Goal: Task Accomplishment & Management: Manage account settings

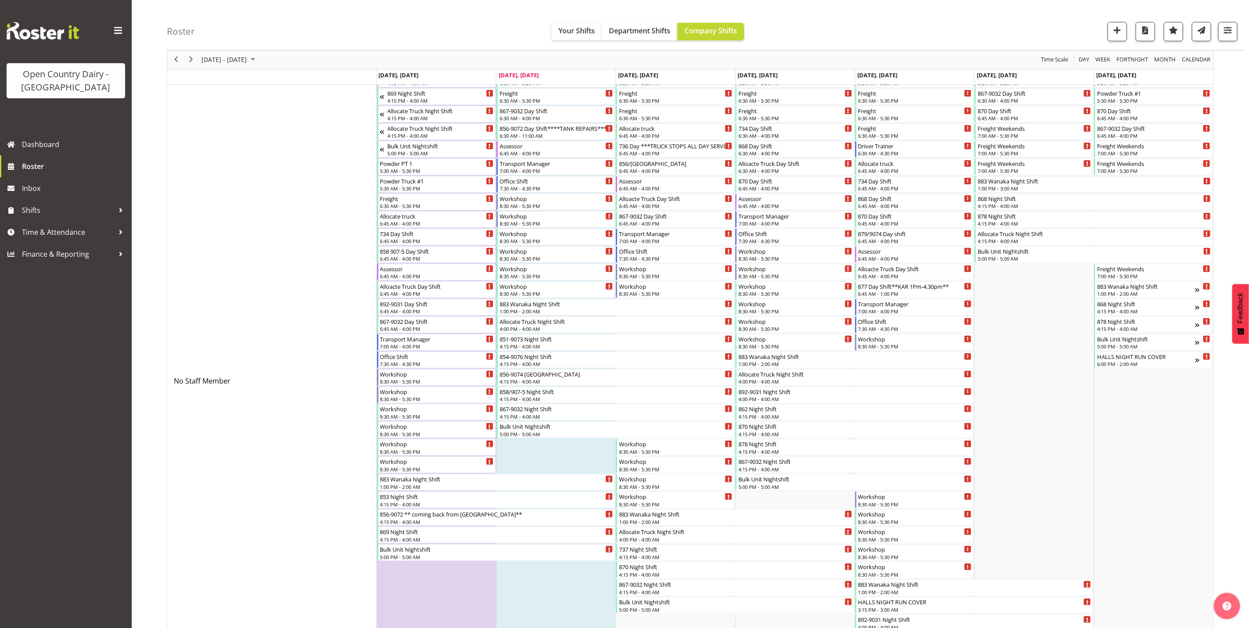
scroll to position [132, 0]
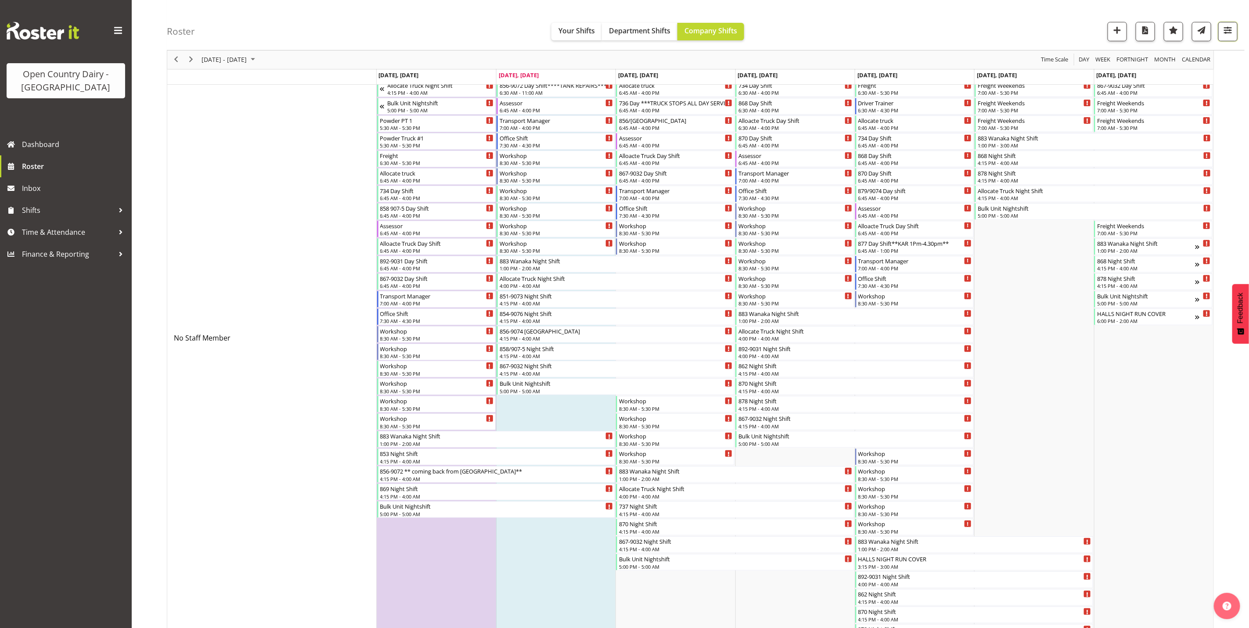
click at [1225, 29] on span "button" at bounding box center [1227, 30] width 11 height 11
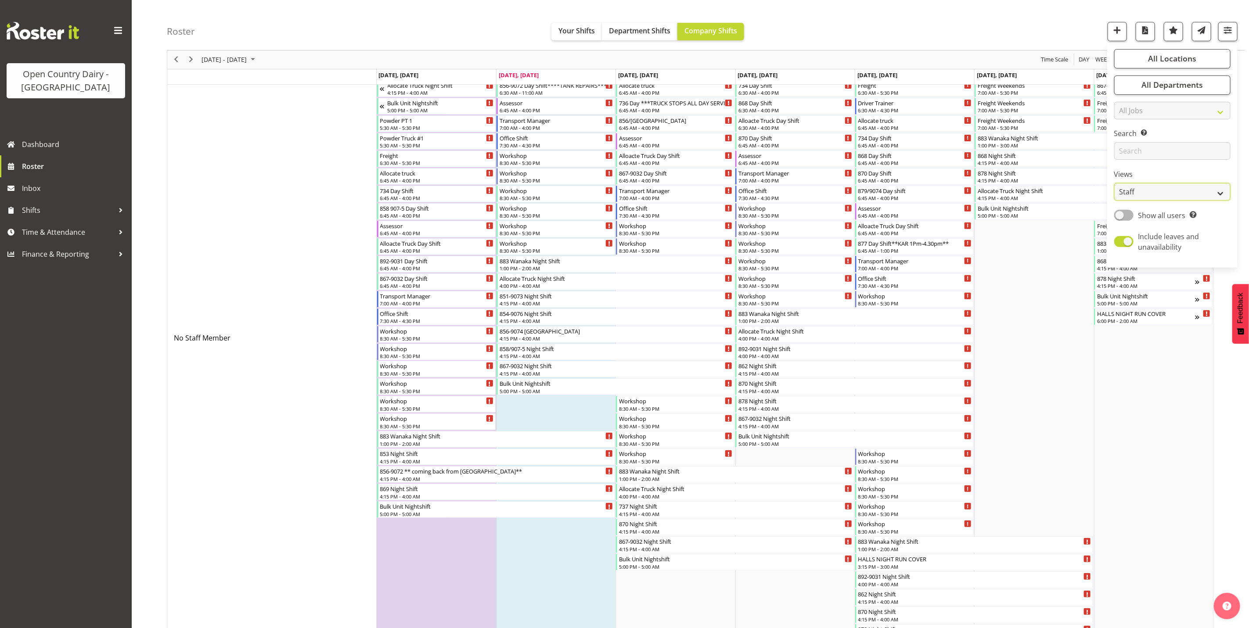
click at [1149, 194] on select "Staff Role Shift - Horizontal Shift - Vertical Staff - Location" at bounding box center [1172, 193] width 116 height 18
select select "shiftH"
click at [1114, 201] on select "Staff Role Shift - Horizontal Shift - Vertical Staff - Location" at bounding box center [1172, 193] width 116 height 18
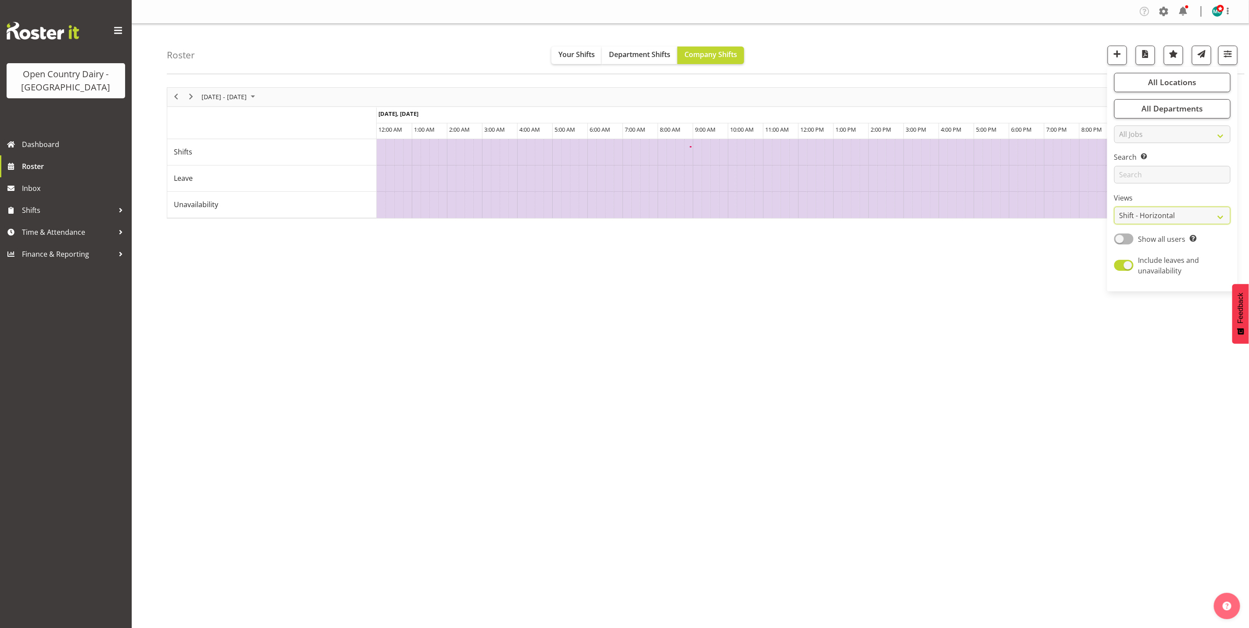
scroll to position [0, 0]
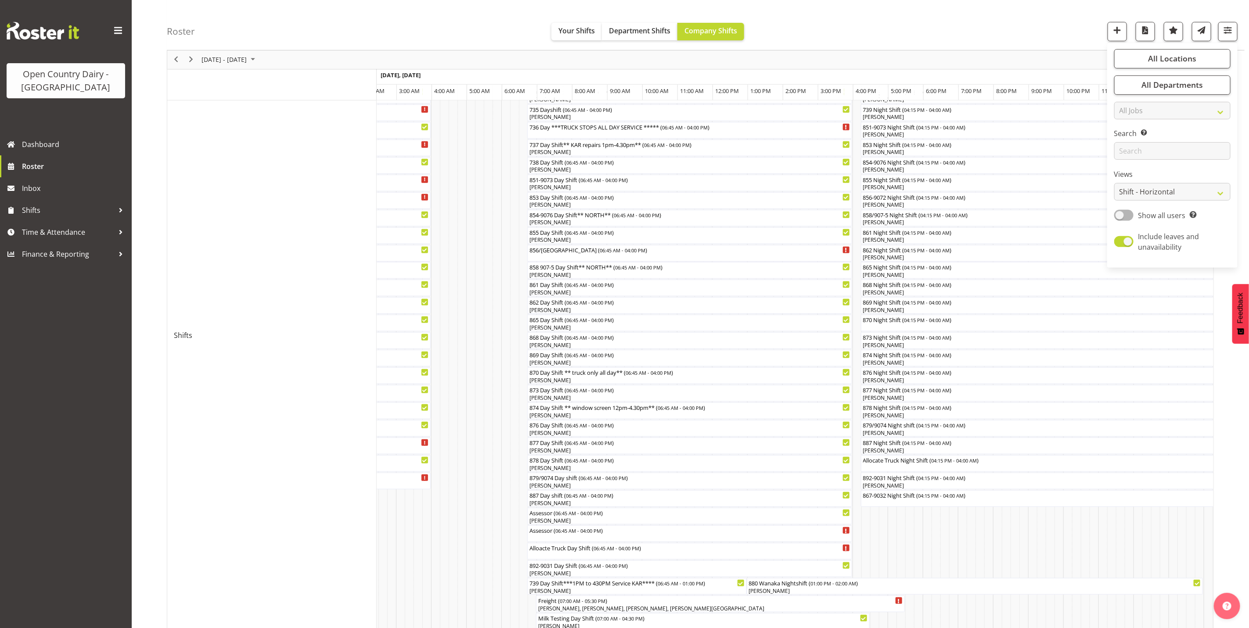
scroll to position [261, 0]
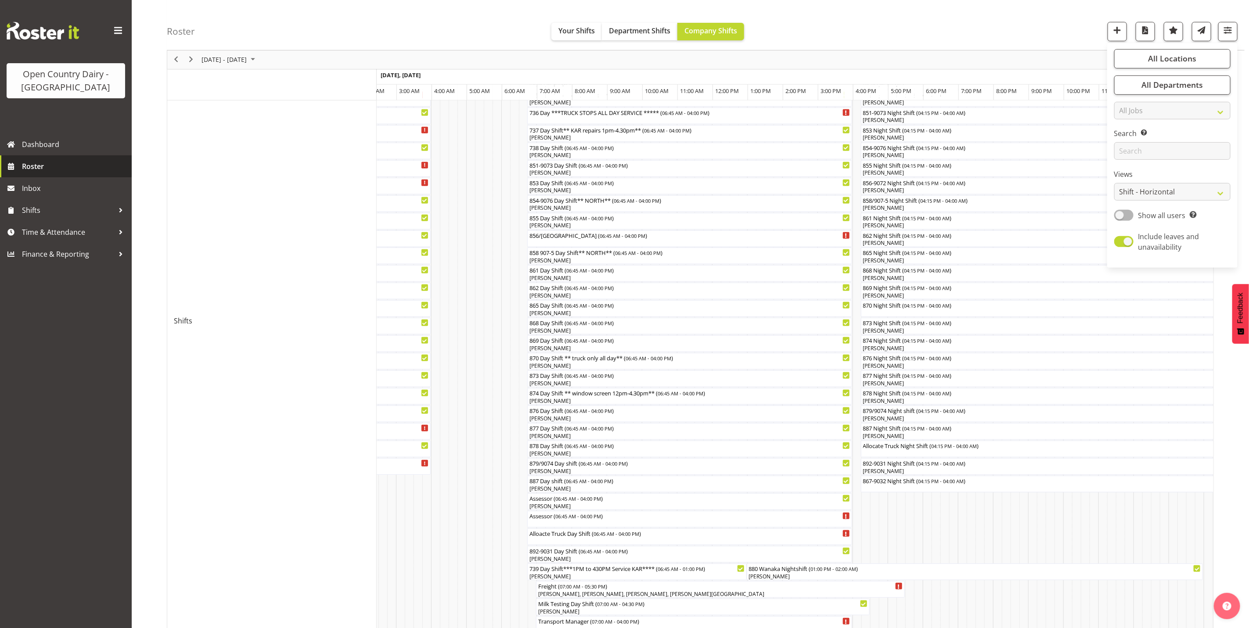
click at [42, 169] on span "Roster" at bounding box center [74, 166] width 105 height 13
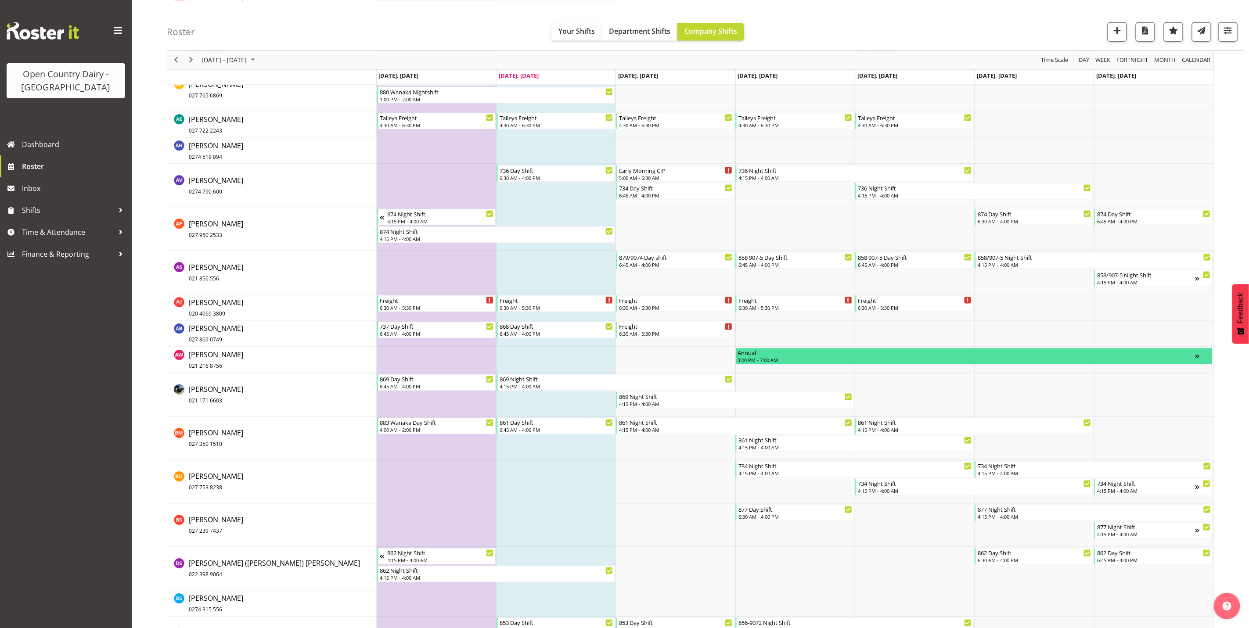
scroll to position [856, 0]
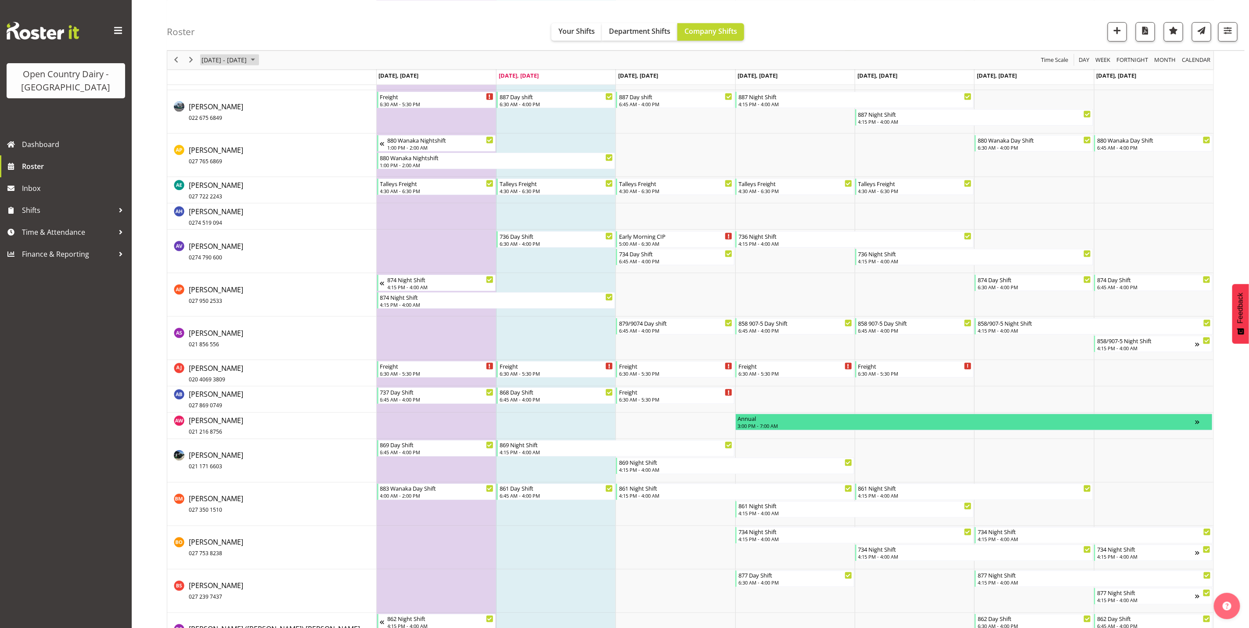
click at [223, 57] on span "September 22 - 28, 2025" at bounding box center [224, 59] width 47 height 11
click at [225, 82] on div "September 2025" at bounding box center [215, 83] width 20 height 18
click at [246, 160] on span "Oct" at bounding box center [240, 158] width 20 height 20
click at [228, 156] on span "21" at bounding box center [224, 156] width 13 height 13
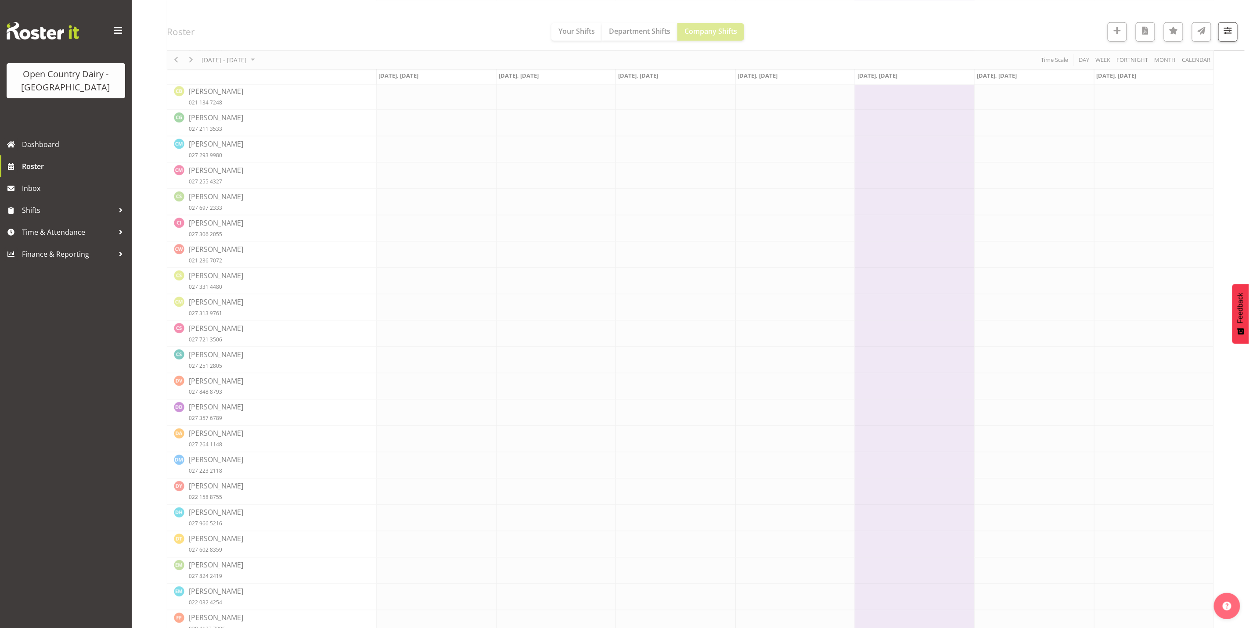
scroll to position [0, 0]
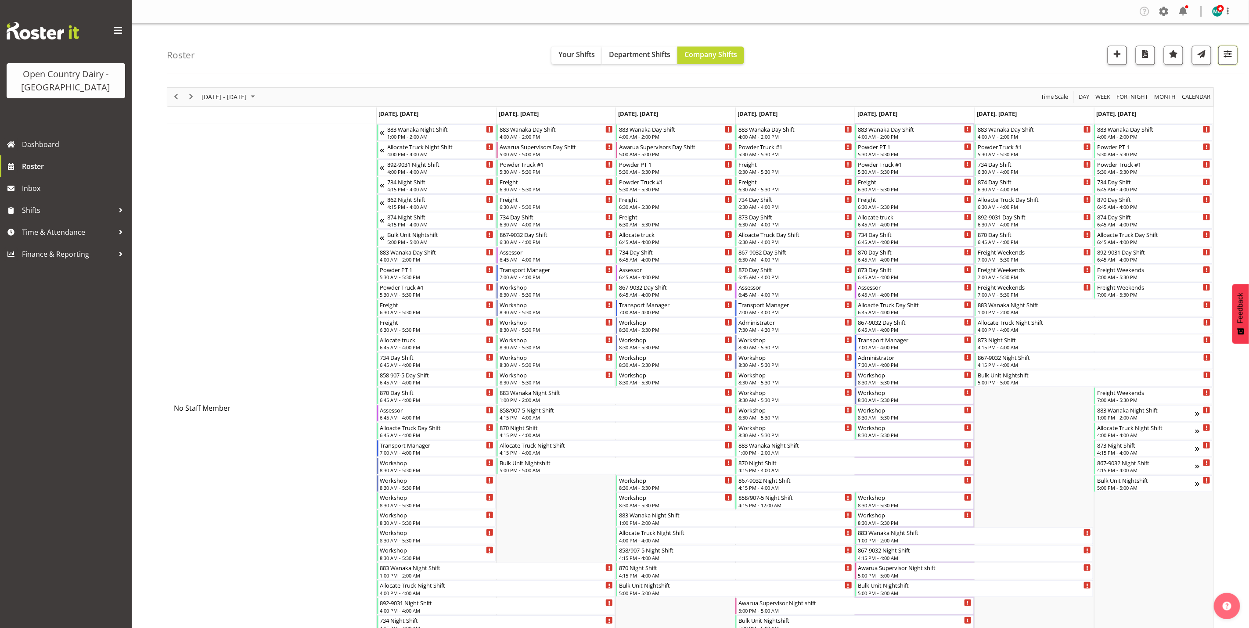
click at [1228, 57] on span "button" at bounding box center [1227, 53] width 11 height 11
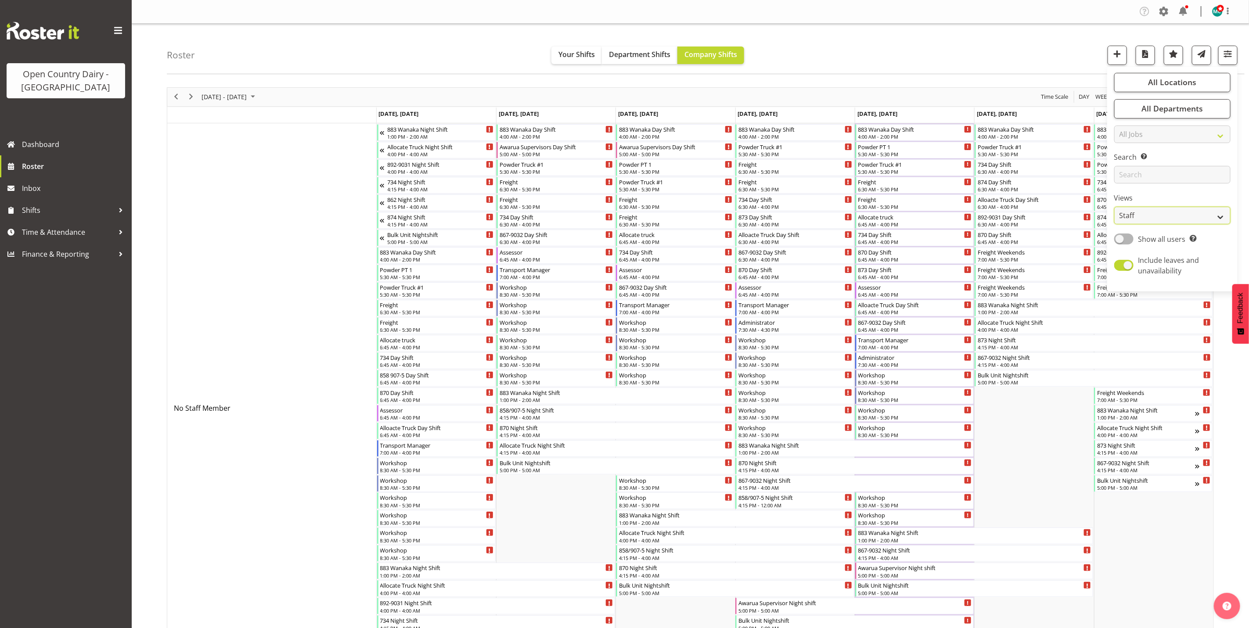
click at [1159, 219] on select "Staff Role Shift - Horizontal Shift - Vertical Staff - Location" at bounding box center [1172, 216] width 116 height 18
select select "shiftH"
click at [1114, 207] on select "Staff Role Shift - Horizontal Shift - Vertical Staff - Location" at bounding box center [1172, 216] width 116 height 18
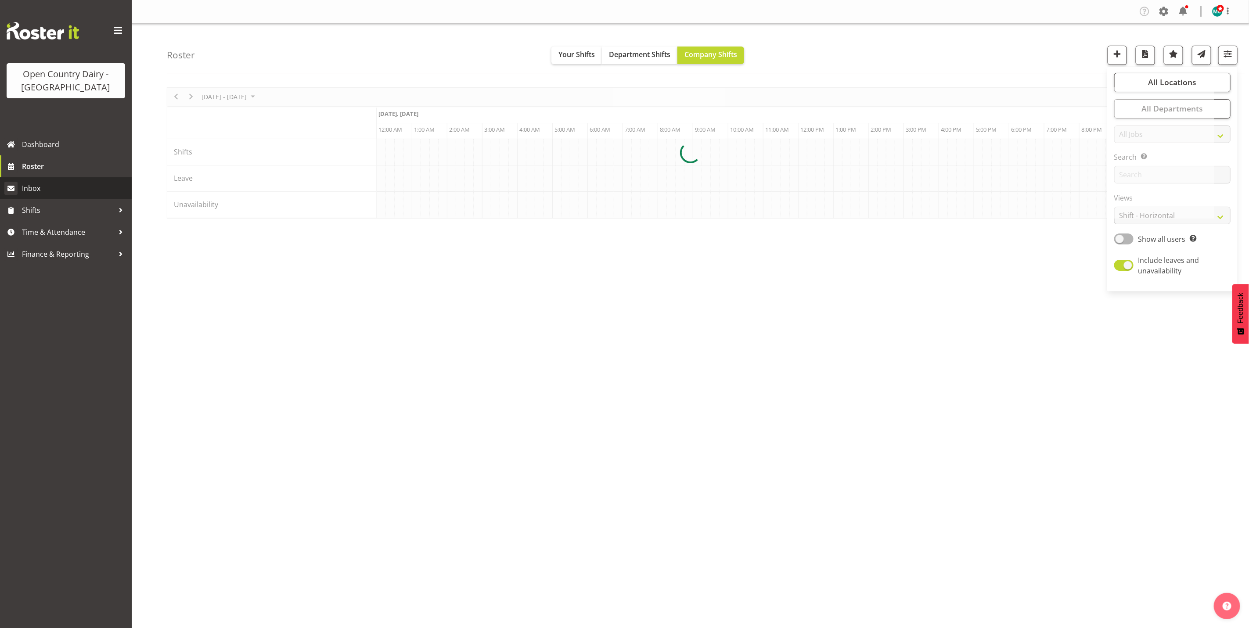
click at [434, 219] on div at bounding box center [690, 152] width 1047 height 131
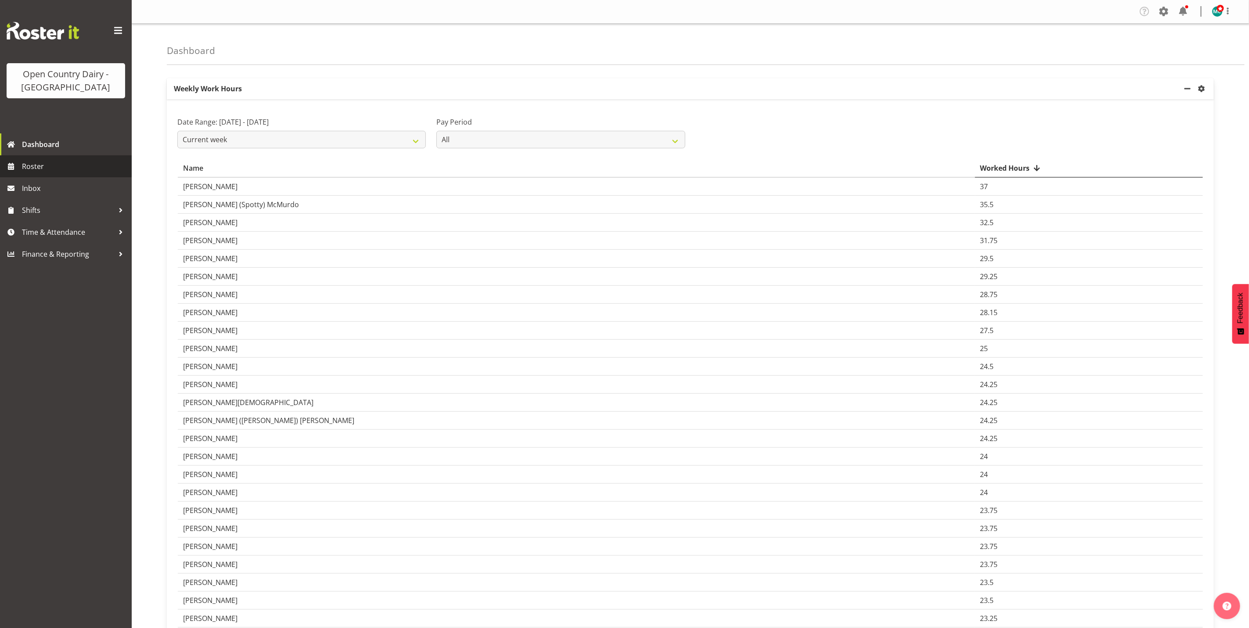
click at [32, 166] on span "Roster" at bounding box center [74, 166] width 105 height 13
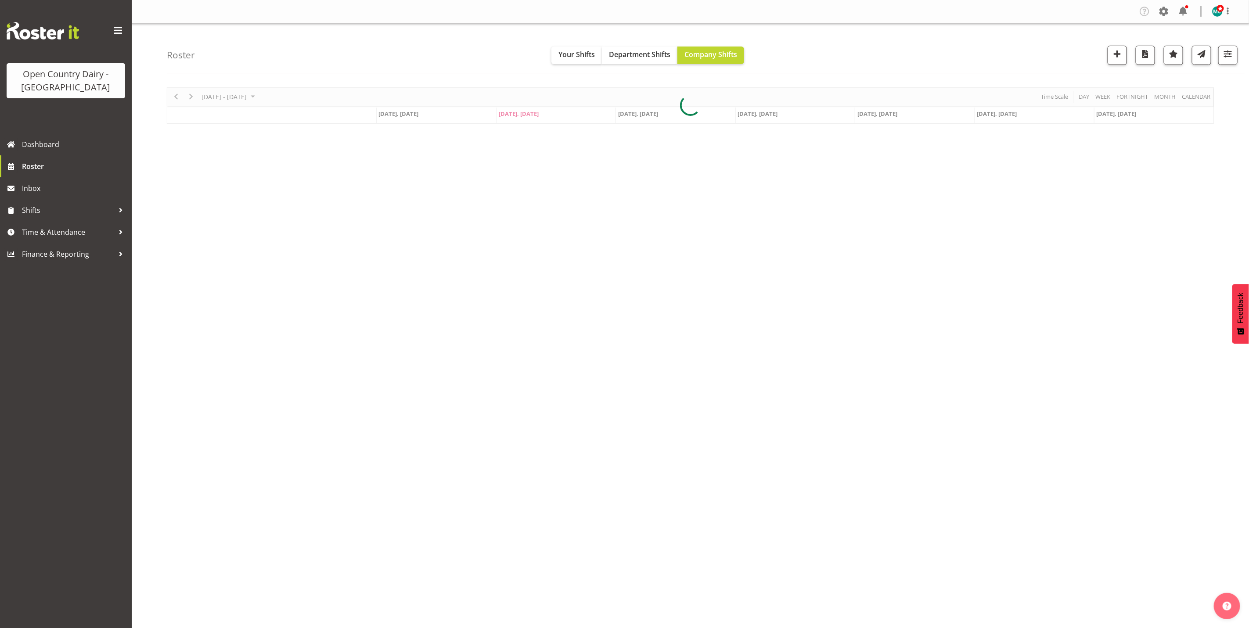
click at [227, 97] on div at bounding box center [690, 105] width 1047 height 36
click at [215, 97] on span "[DATE] - [DATE]" at bounding box center [224, 96] width 47 height 11
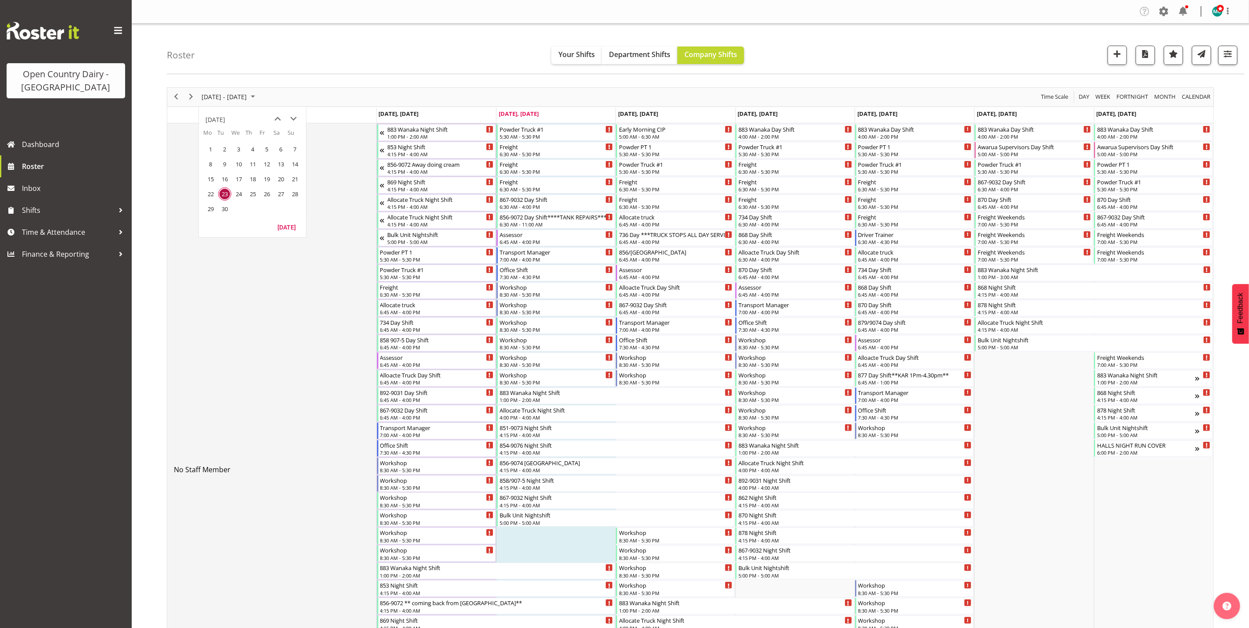
click at [308, 259] on td "No Staff Member" at bounding box center [271, 469] width 209 height 693
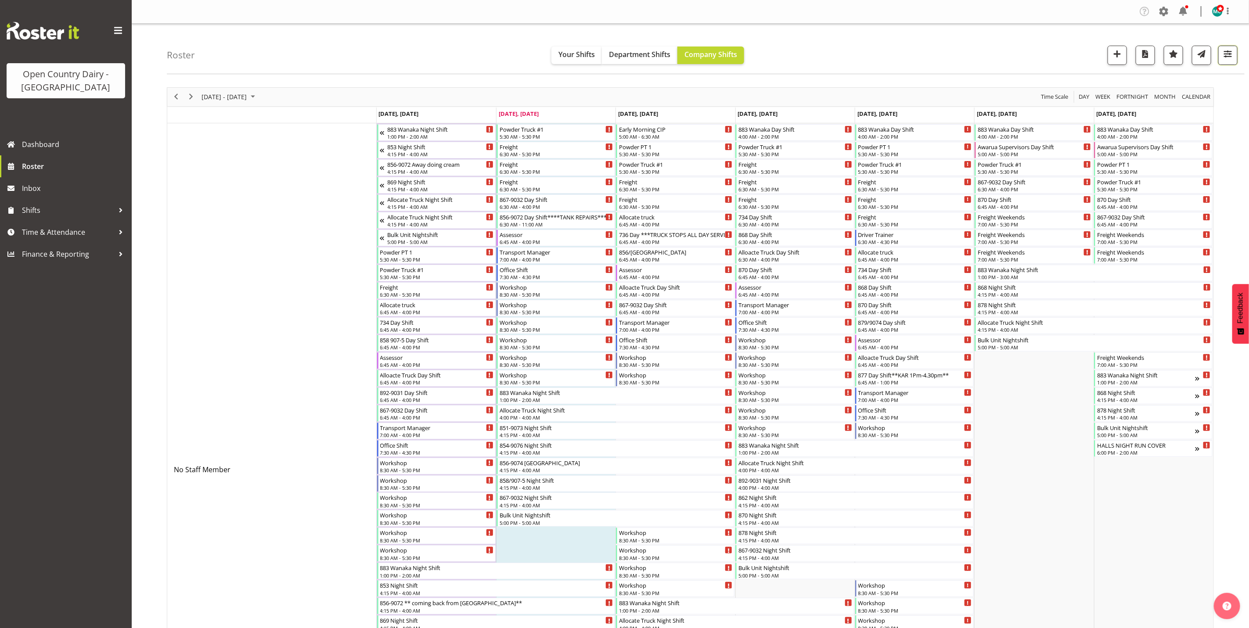
click at [1232, 59] on span "button" at bounding box center [1227, 53] width 11 height 11
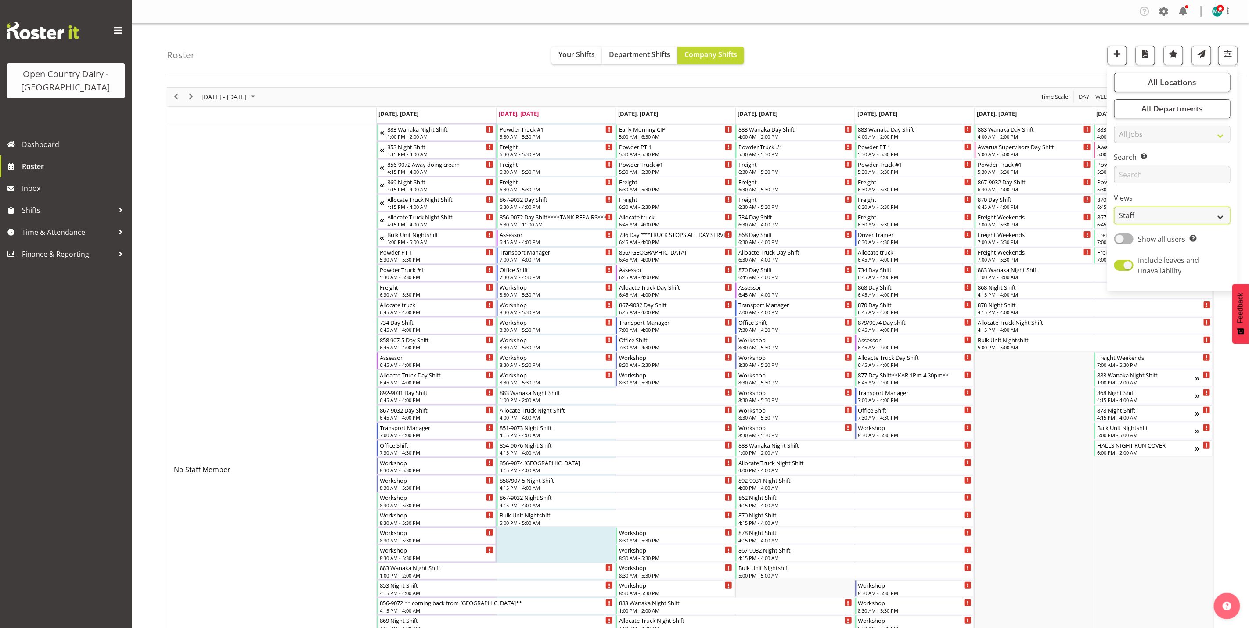
click at [1155, 217] on select "Staff Role Shift - Horizontal Shift - Vertical Staff - Location" at bounding box center [1172, 216] width 116 height 18
select select "shiftH"
click at [1114, 207] on select "Staff Role Shift - Horizontal Shift - Vertical Staff - Location" at bounding box center [1172, 216] width 116 height 18
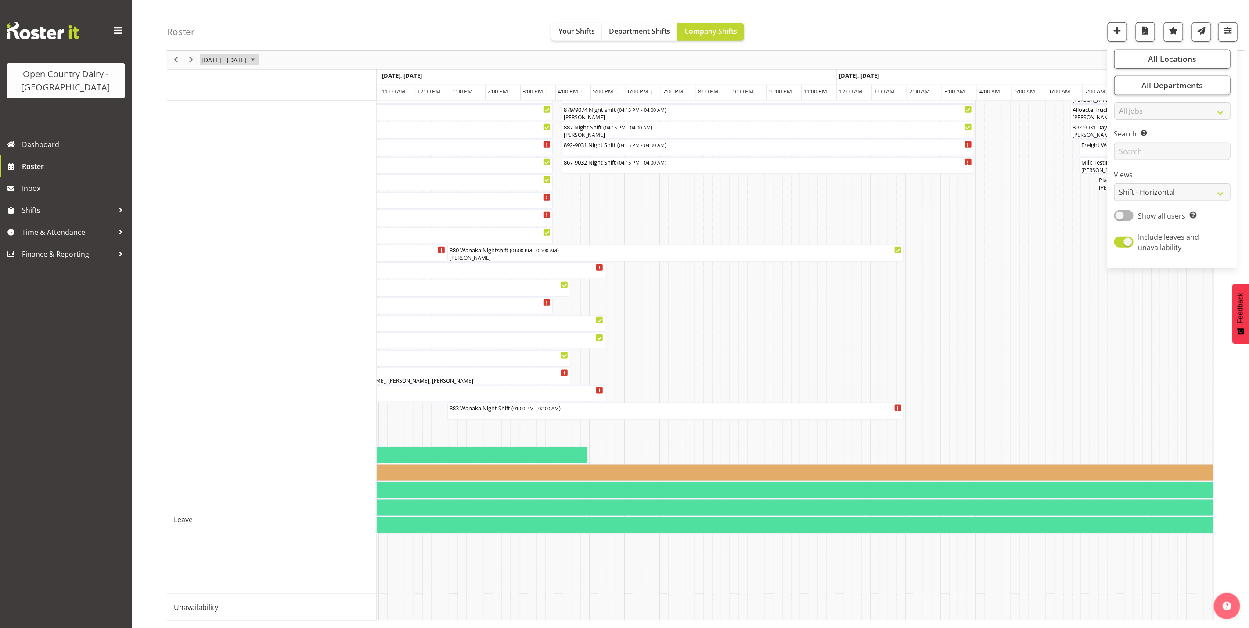
click at [218, 60] on span "[DATE] - [DATE]" at bounding box center [224, 59] width 47 height 11
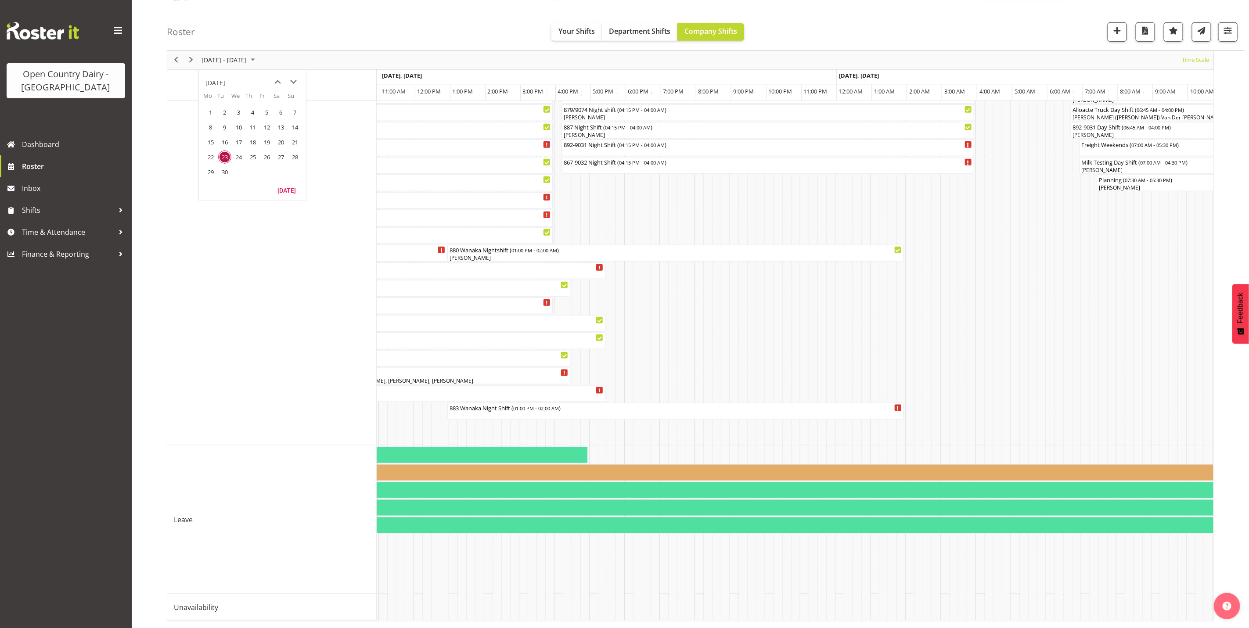
click at [225, 80] on div "[DATE]" at bounding box center [215, 83] width 20 height 18
click at [244, 158] on span "Oct" at bounding box center [240, 158] width 20 height 20
click at [253, 157] on span "23" at bounding box center [252, 156] width 13 height 13
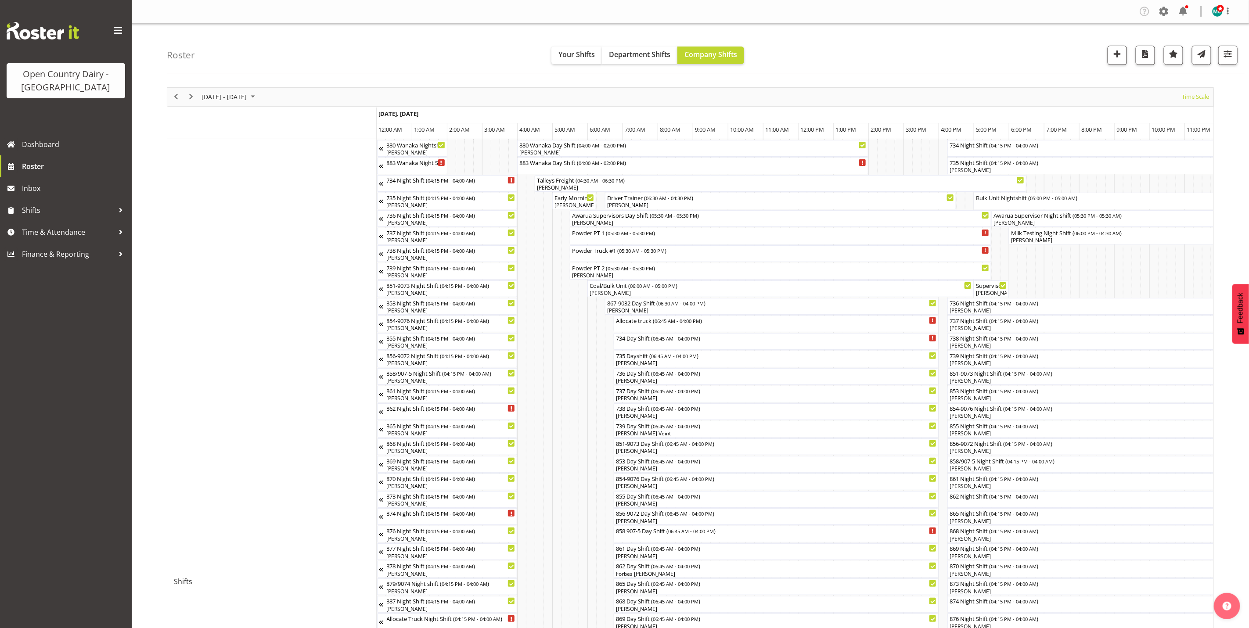
drag, startPoint x: 607, startPoint y: 219, endPoint x: 443, endPoint y: 223, distance: 164.7
click at [607, 220] on div at bounding box center [690, 600] width 1047 height 1026
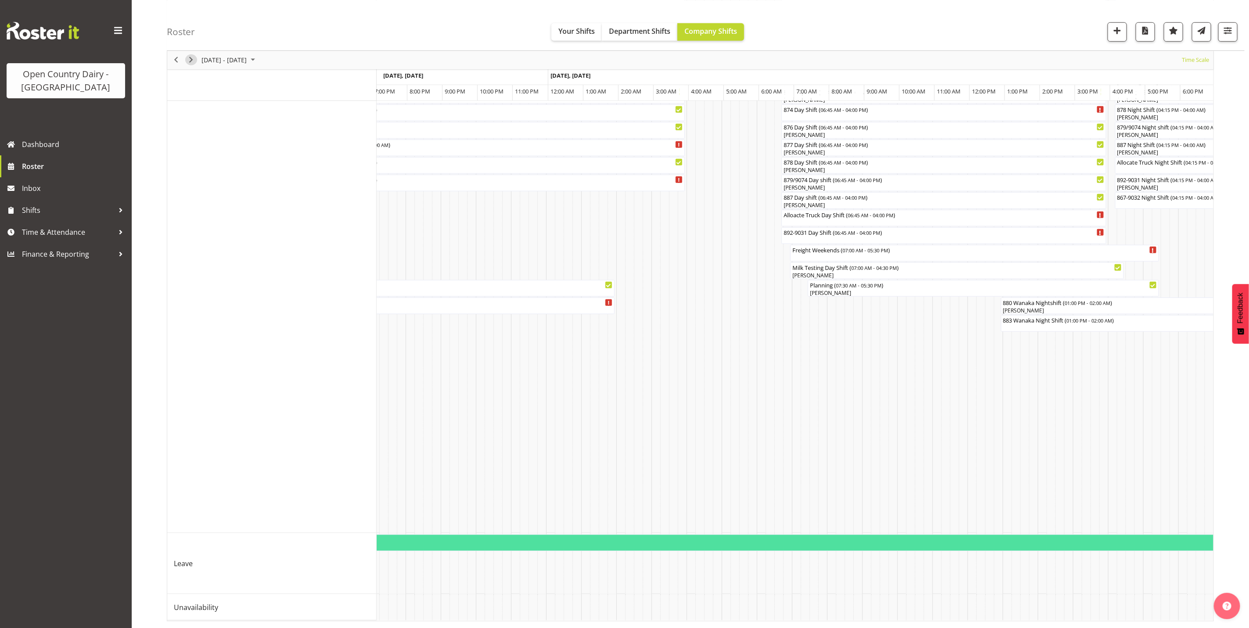
click at [193, 60] on span "Next" at bounding box center [191, 59] width 11 height 11
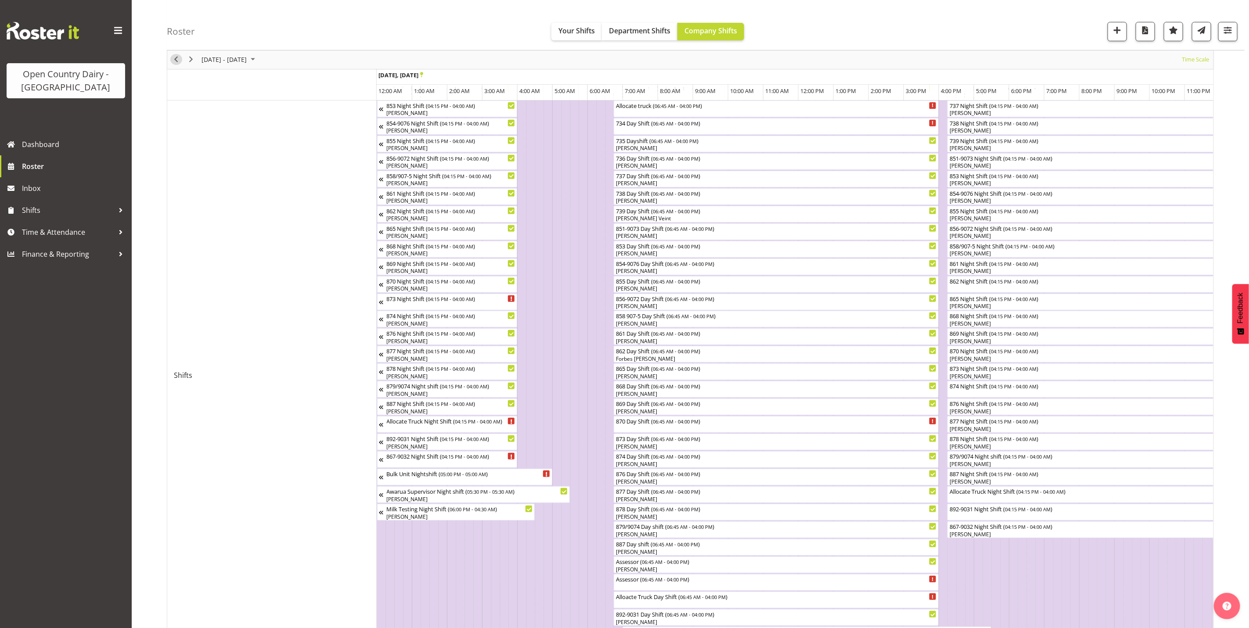
click at [177, 60] on span "Previous" at bounding box center [176, 59] width 11 height 11
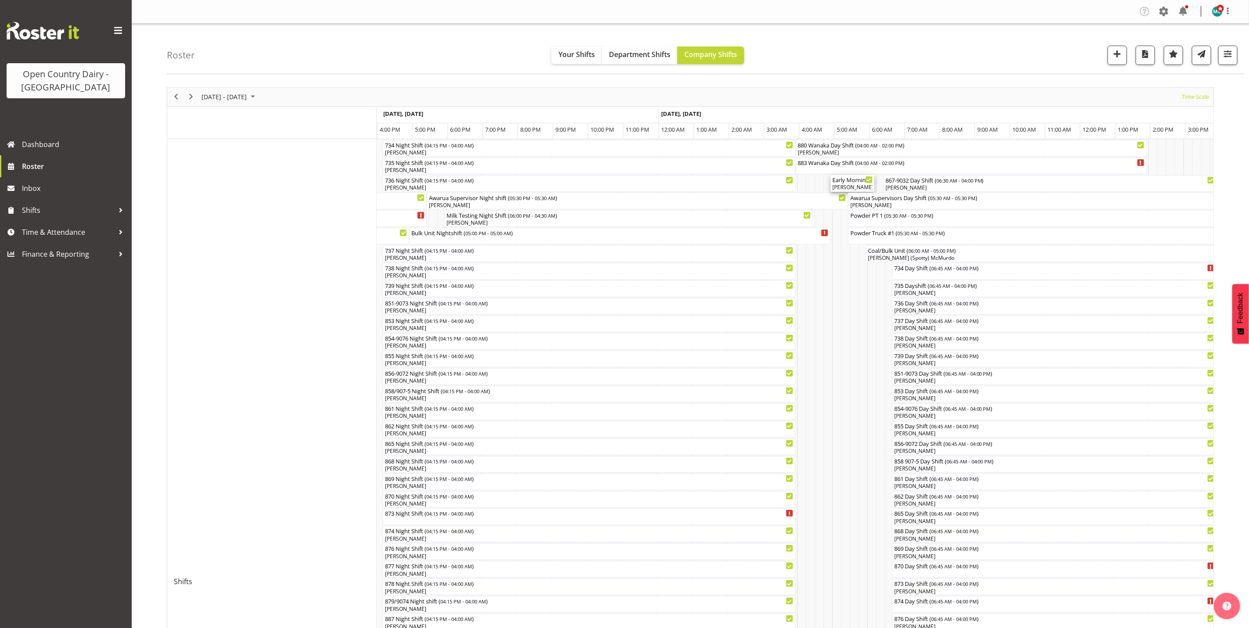
click at [854, 190] on div "[PERSON_NAME], [PERSON_NAME]" at bounding box center [852, 188] width 40 height 8
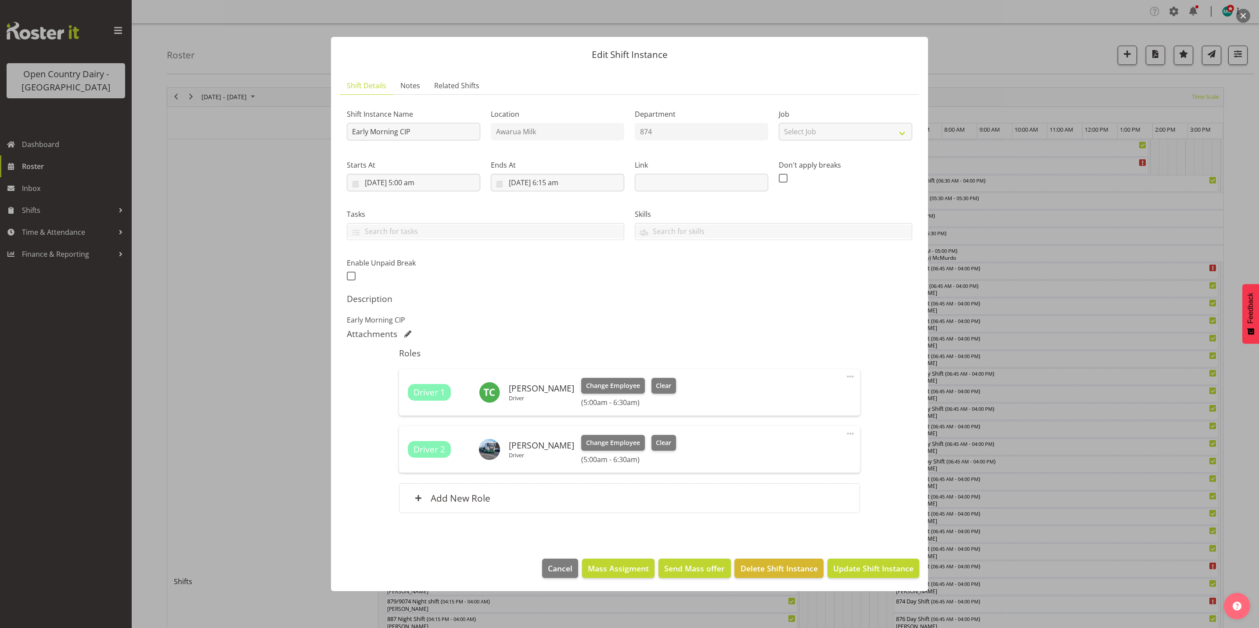
click at [985, 42] on div at bounding box center [629, 314] width 1259 height 628
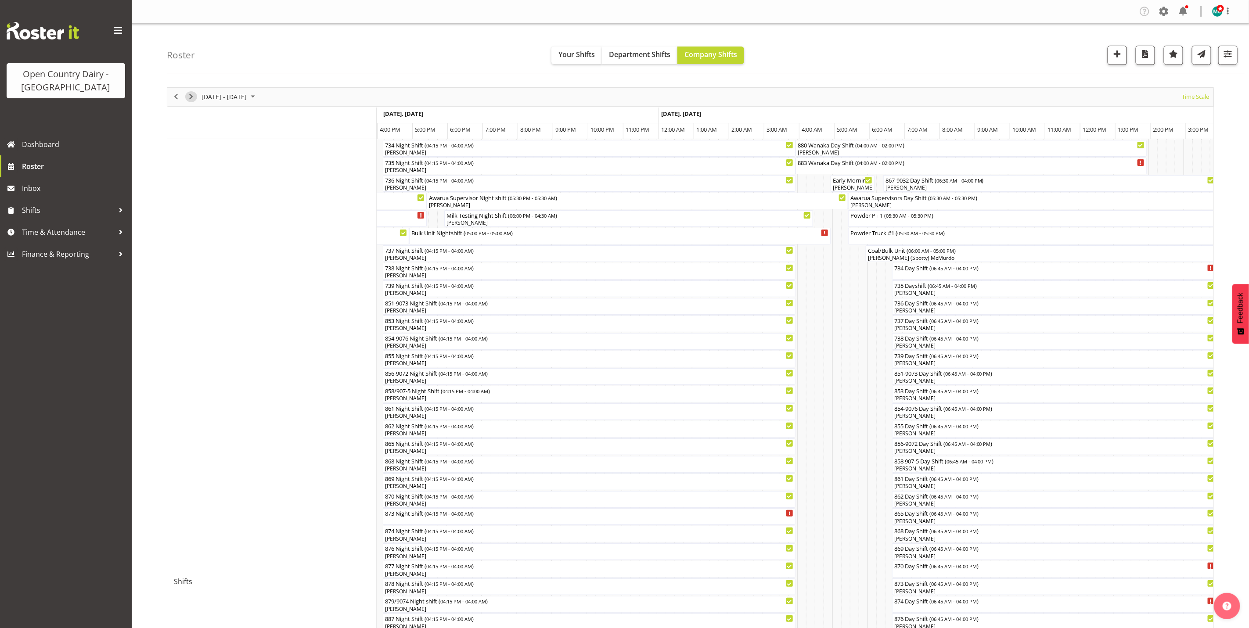
click at [194, 99] on span "Next" at bounding box center [191, 96] width 11 height 11
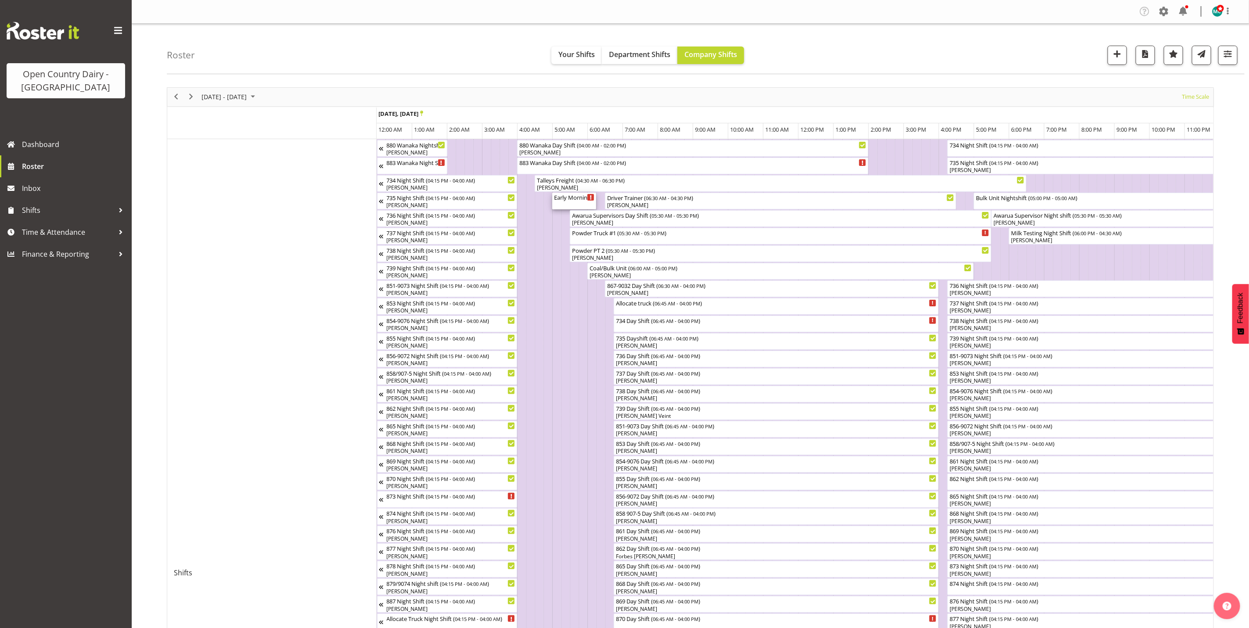
click at [571, 205] on div "Early Morning CIP ( 05:00 AM - 06:15 AM )" at bounding box center [574, 201] width 40 height 17
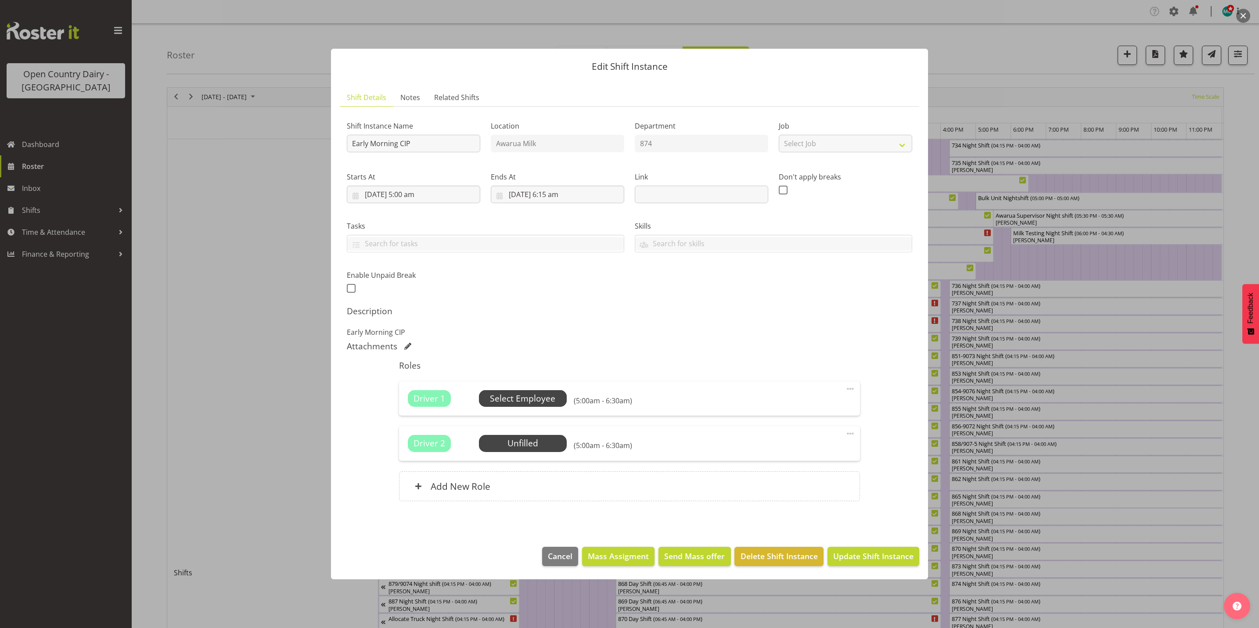
click at [512, 395] on span "Select Employee" at bounding box center [522, 399] width 65 height 13
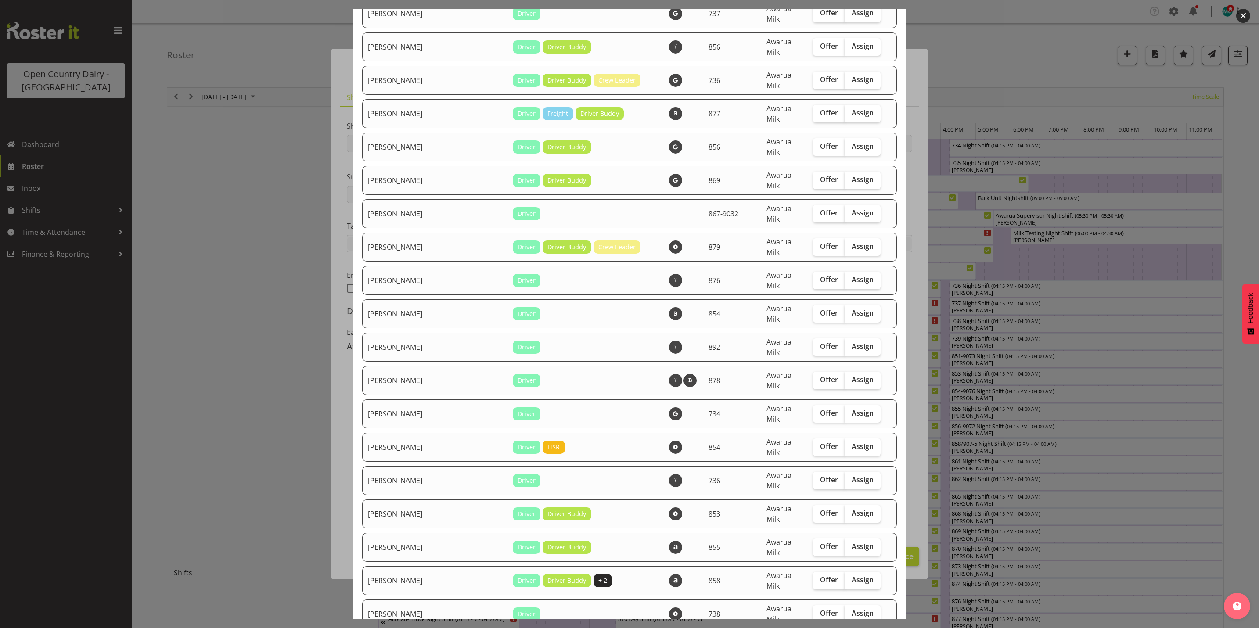
scroll to position [1844, 0]
click at [852, 575] on span "Assign" at bounding box center [863, 579] width 22 height 9
click at [845, 576] on input "Assign" at bounding box center [848, 579] width 6 height 6
checkbox input "true"
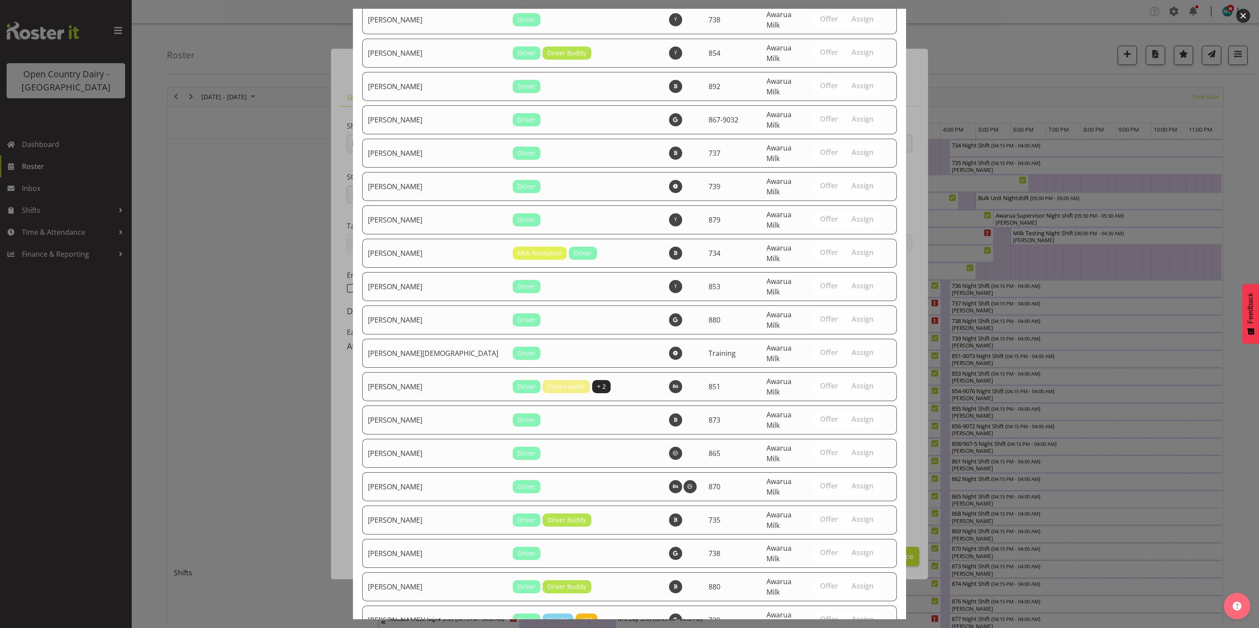
scroll to position [2990, 0]
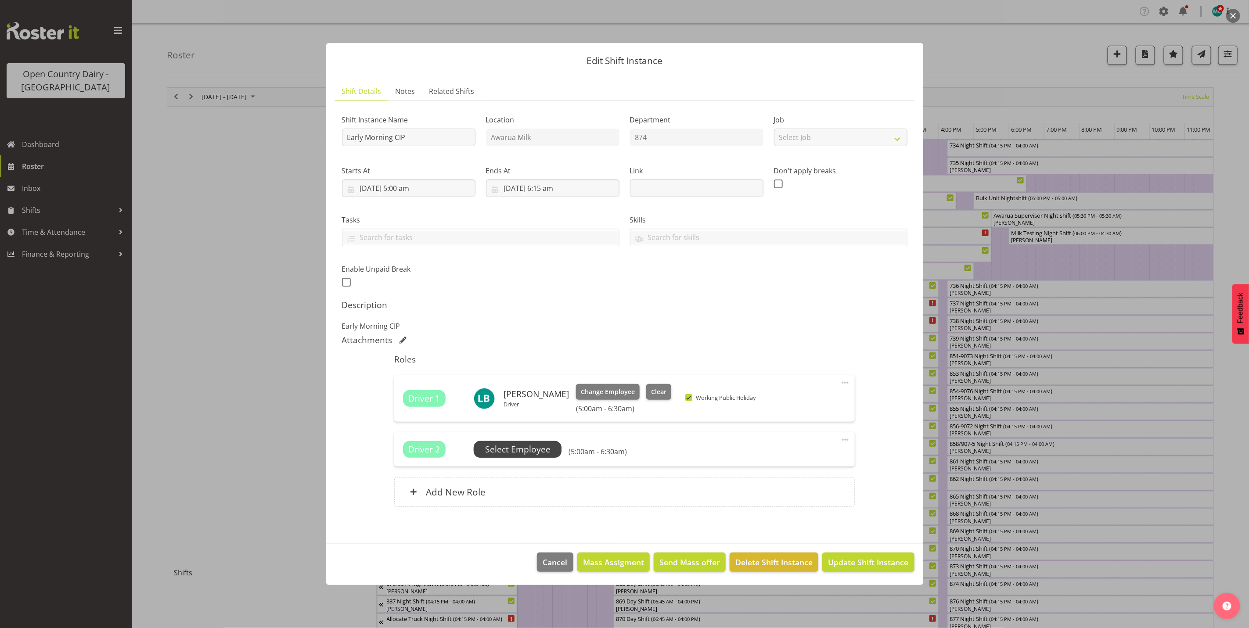
click at [504, 450] on span "Select Employee" at bounding box center [517, 449] width 65 height 13
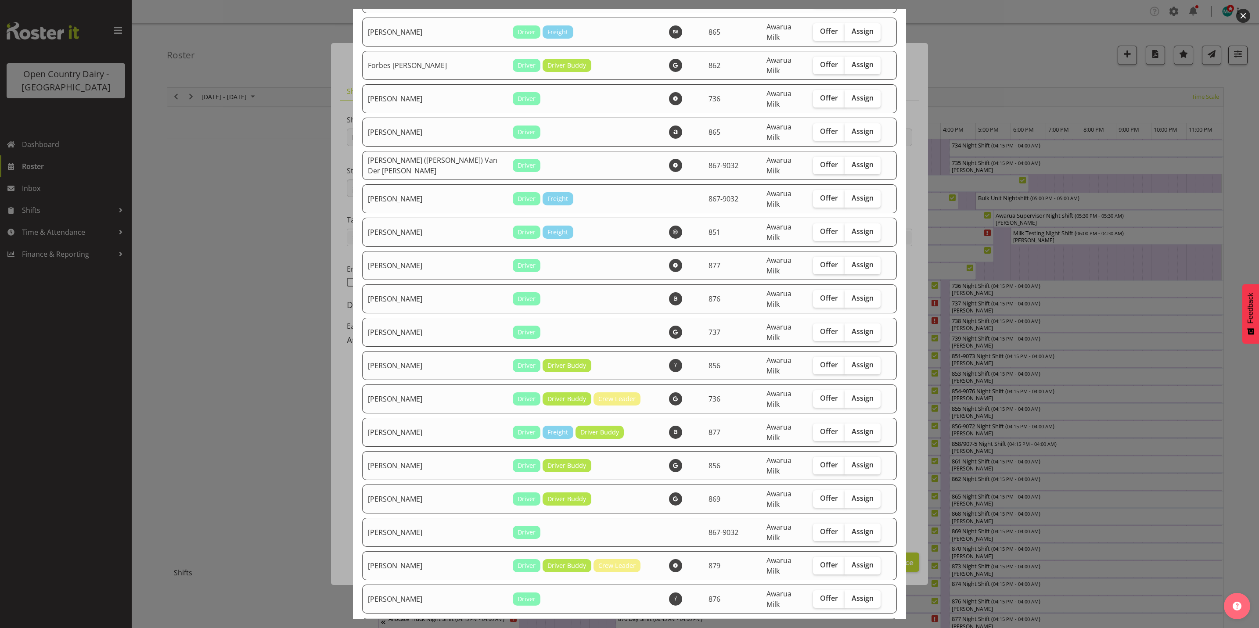
scroll to position [1449, 0]
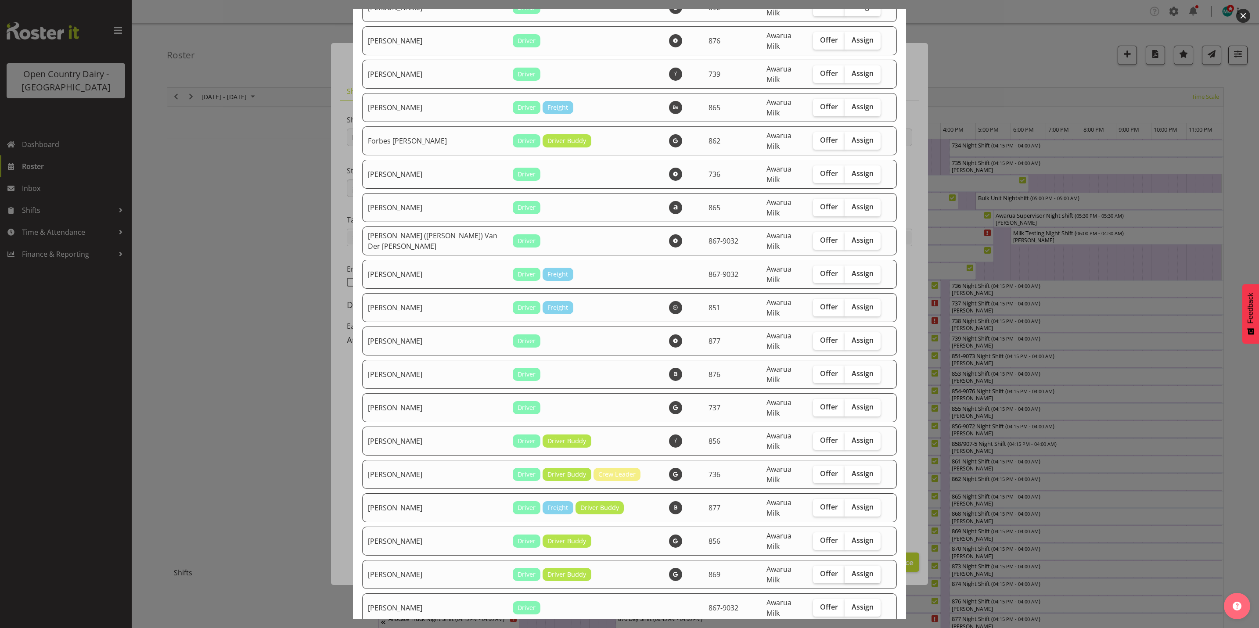
click at [860, 566] on label "Assign" at bounding box center [863, 575] width 36 height 18
click at [850, 571] on input "Assign" at bounding box center [848, 574] width 6 height 6
checkbox input "true"
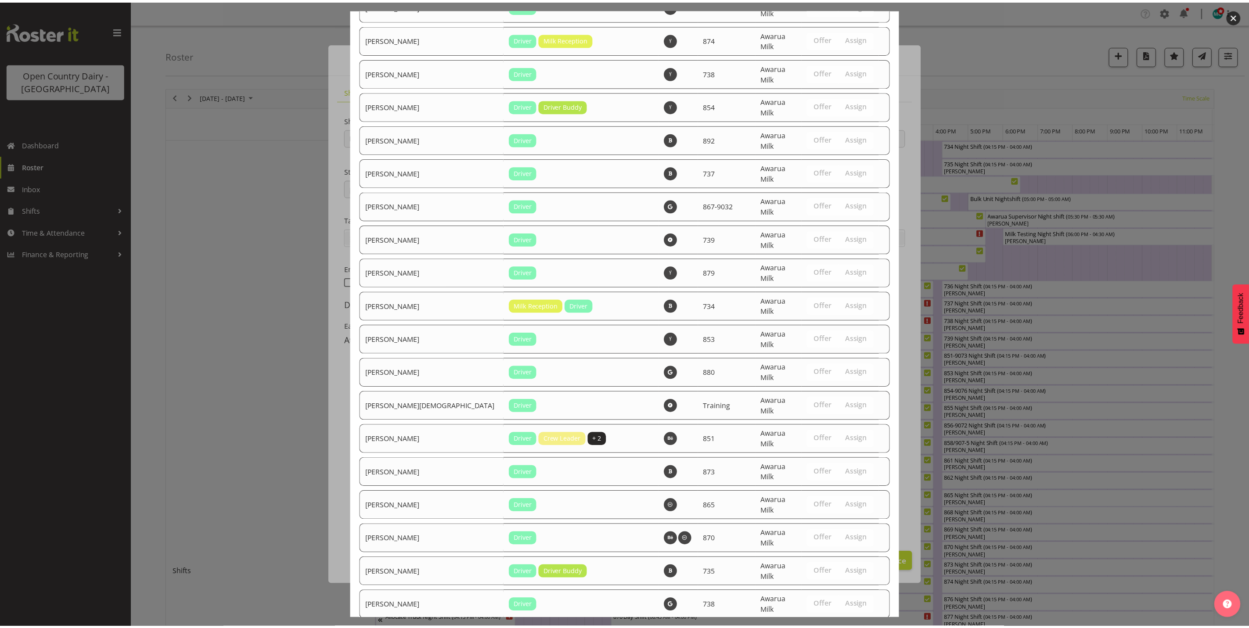
scroll to position [2960, 0]
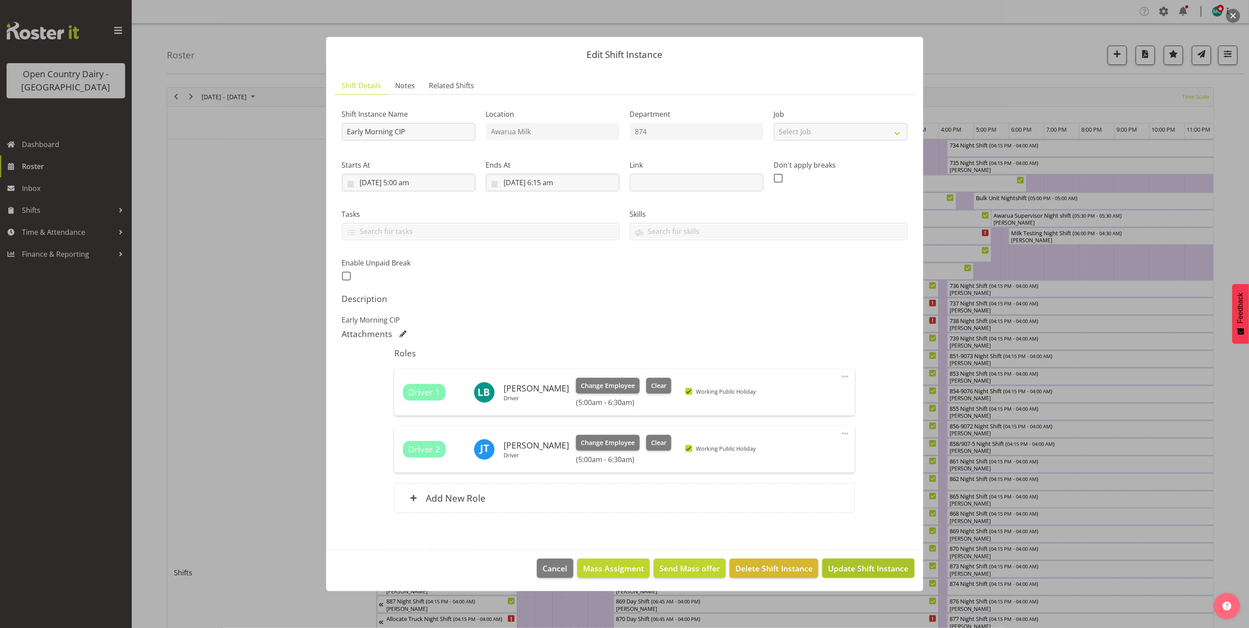
click at [869, 569] on span "Update Shift Instance" at bounding box center [868, 568] width 80 height 11
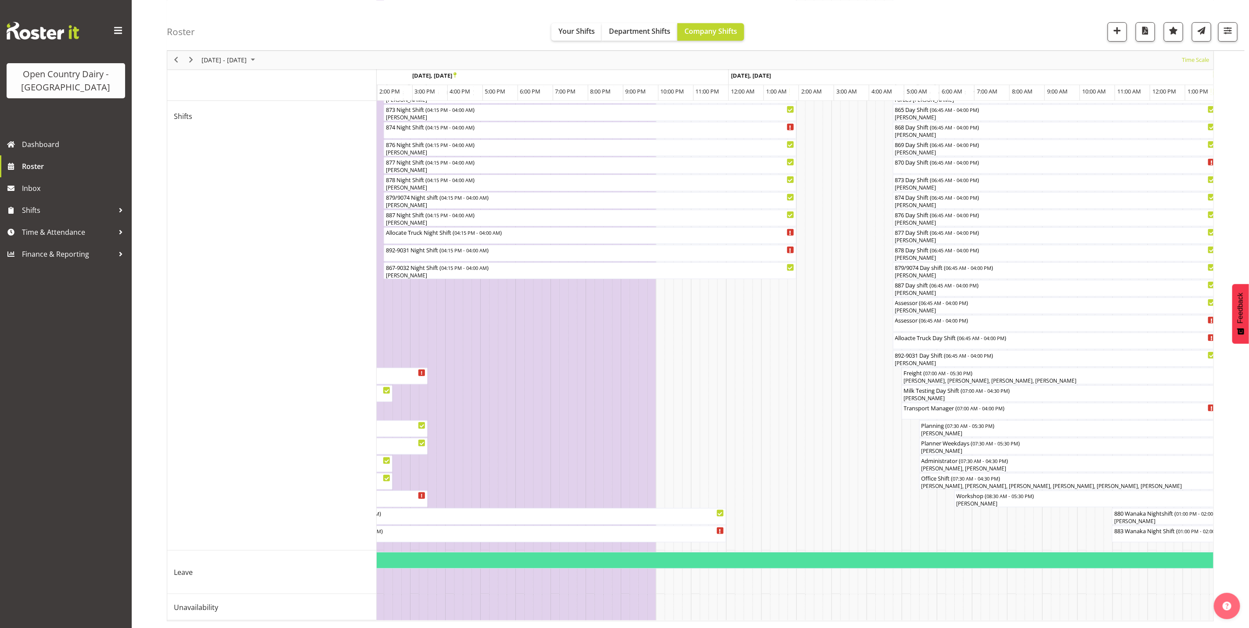
scroll to position [0, 564]
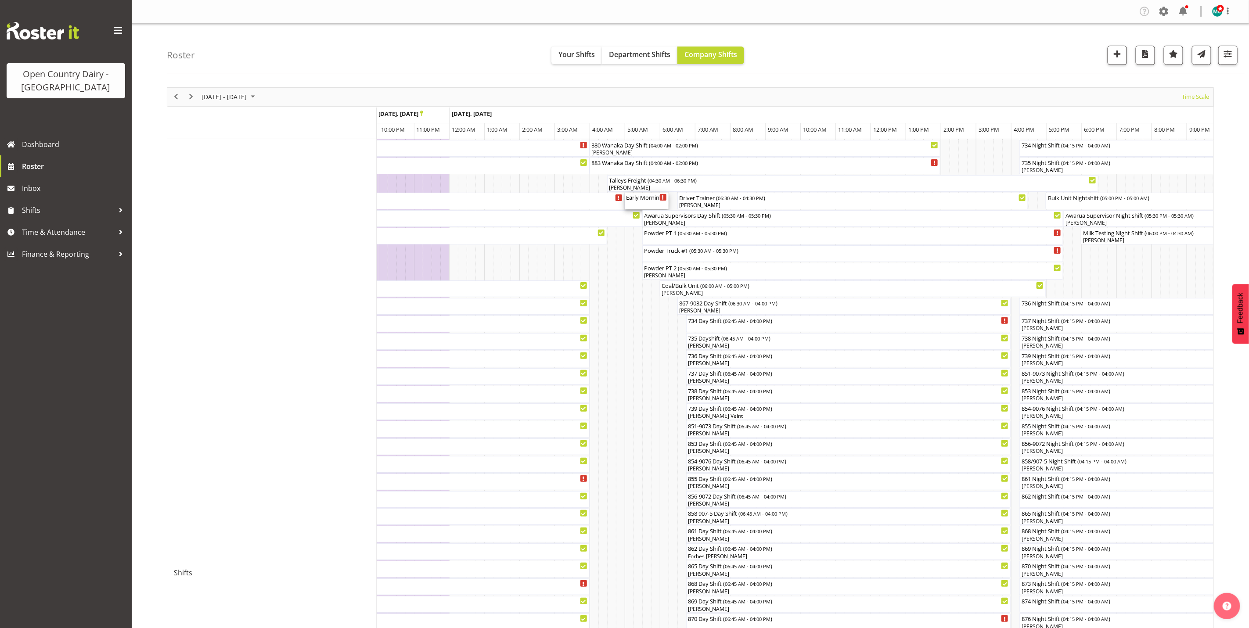
click at [642, 201] on div "Early Morning CIP ( 05:00 AM - 06:15 AM )" at bounding box center [647, 197] width 40 height 9
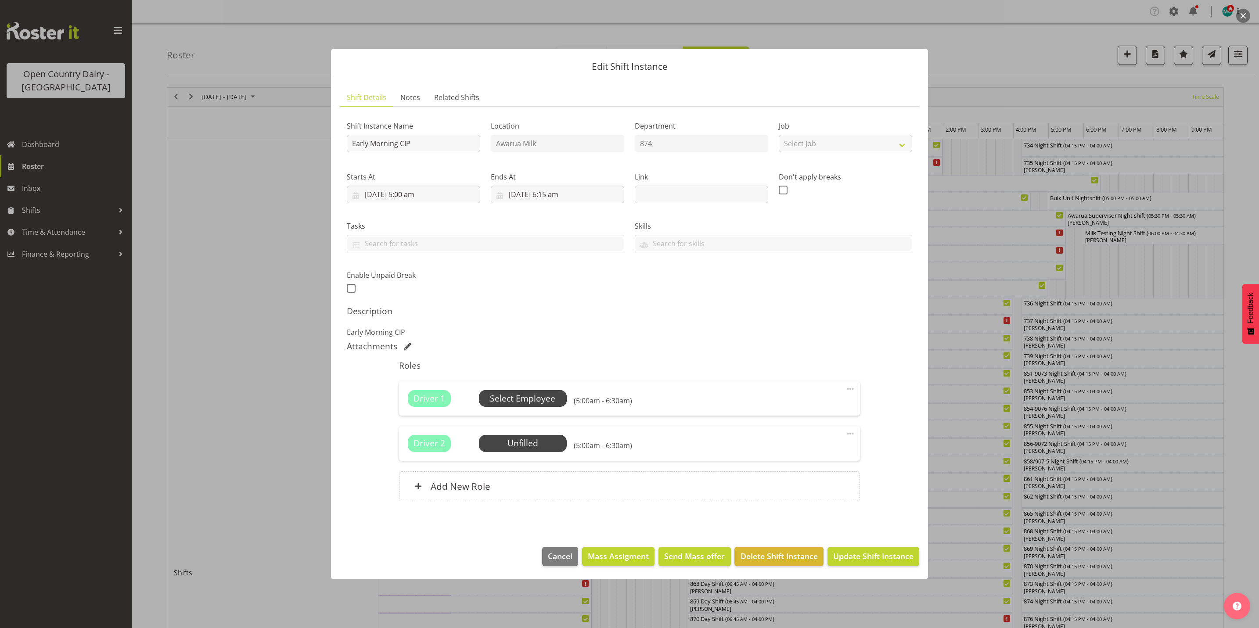
click at [531, 398] on span "Select Employee" at bounding box center [522, 399] width 65 height 13
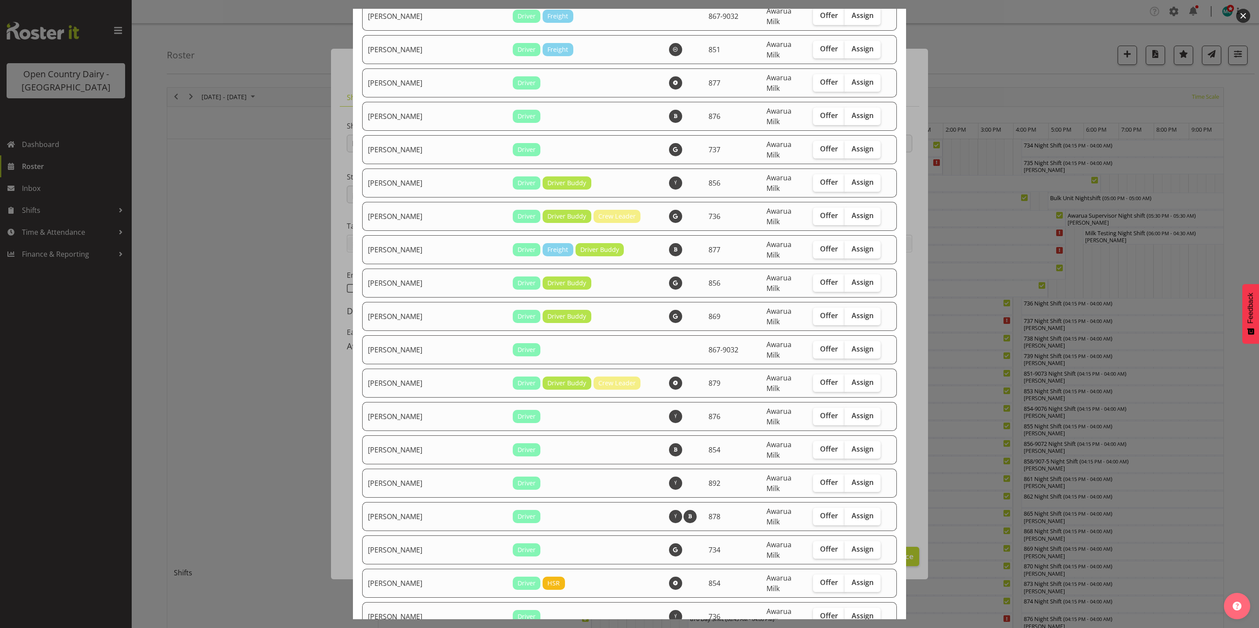
scroll to position [1712, 0]
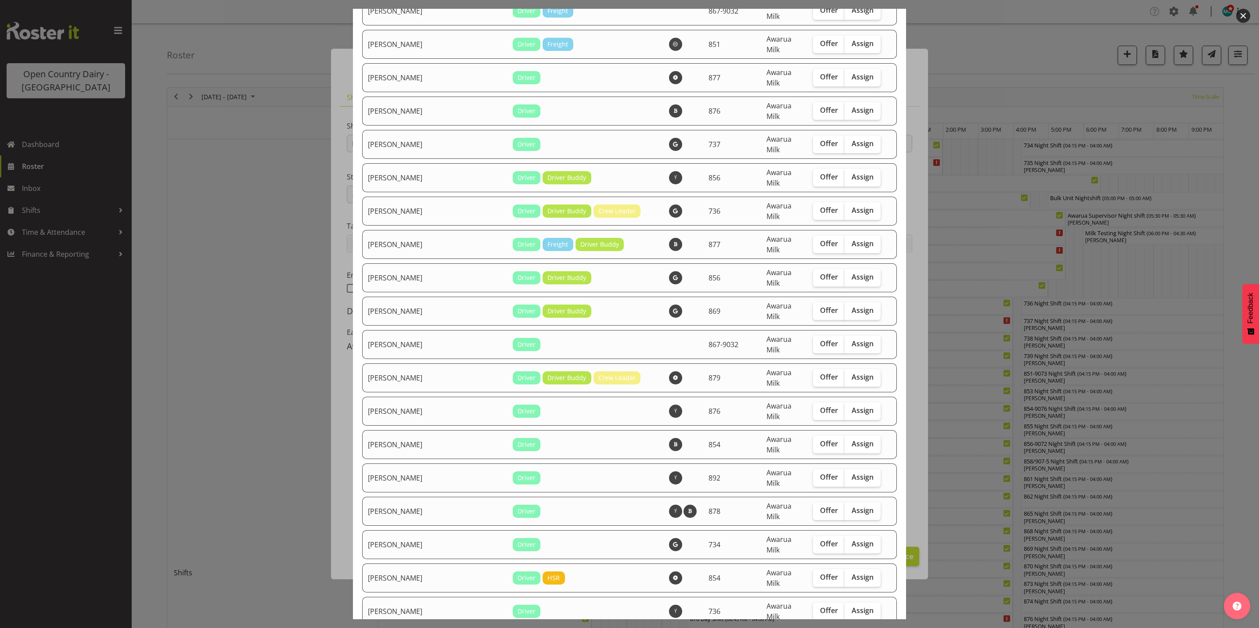
checkbox input "true"
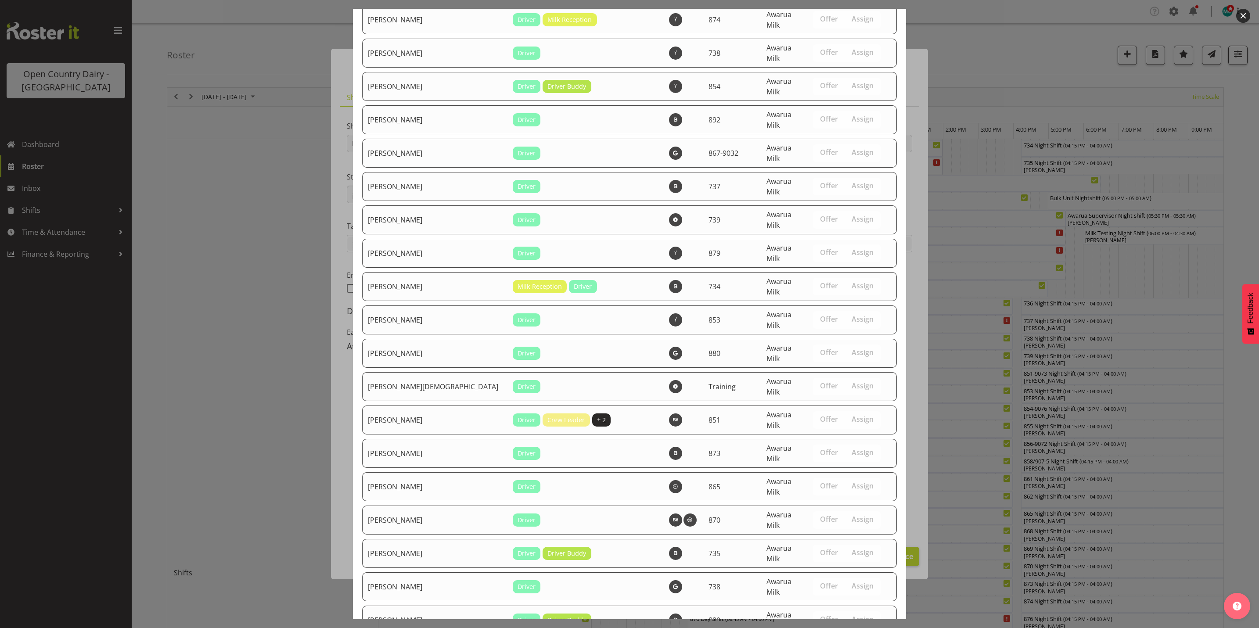
scroll to position [2990, 0]
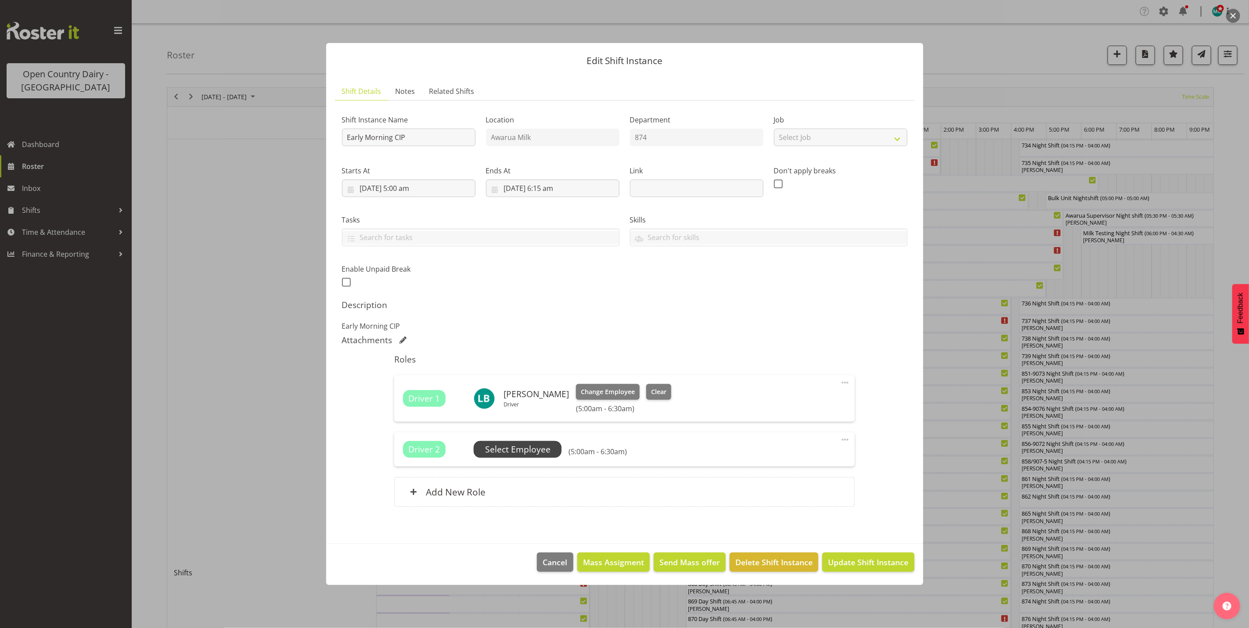
click at [522, 454] on span "Select Employee" at bounding box center [517, 449] width 65 height 13
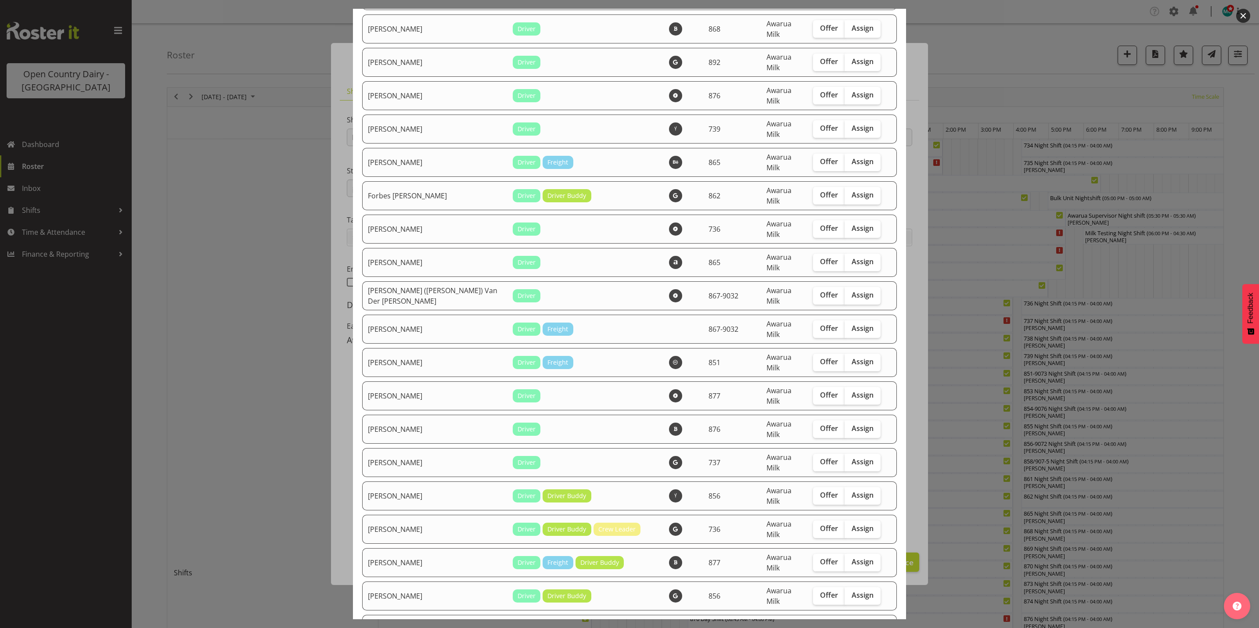
scroll to position [1317, 0]
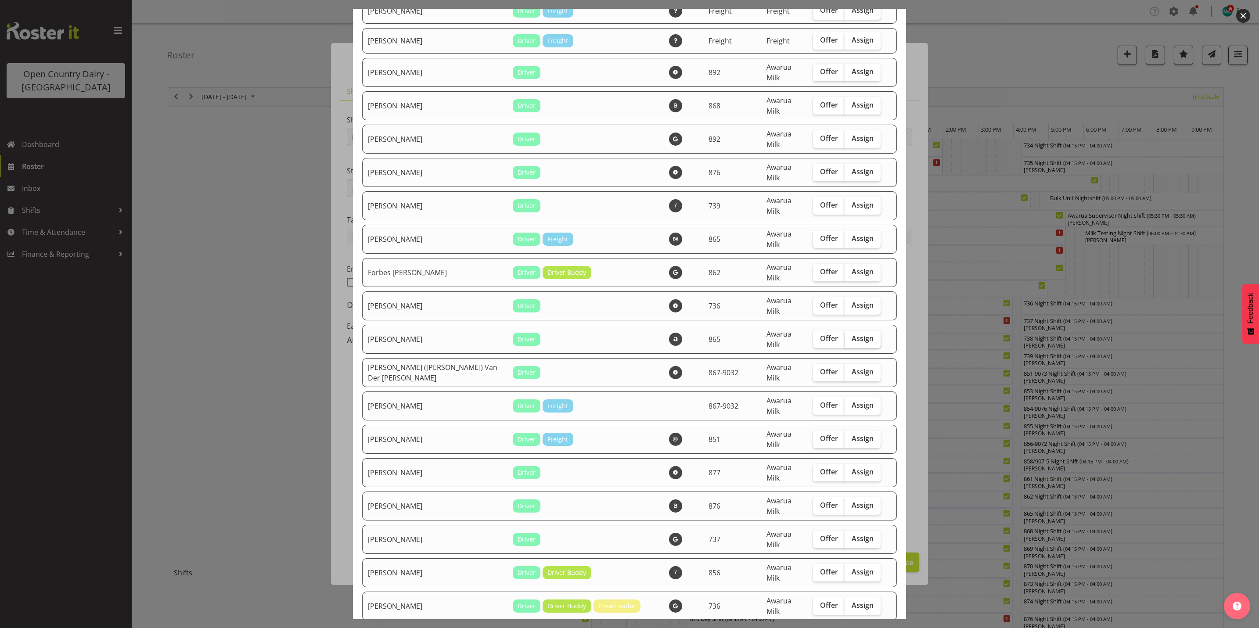
click at [852, 334] on span "Assign" at bounding box center [863, 338] width 22 height 9
click at [849, 336] on input "Assign" at bounding box center [848, 339] width 6 height 6
checkbox input "true"
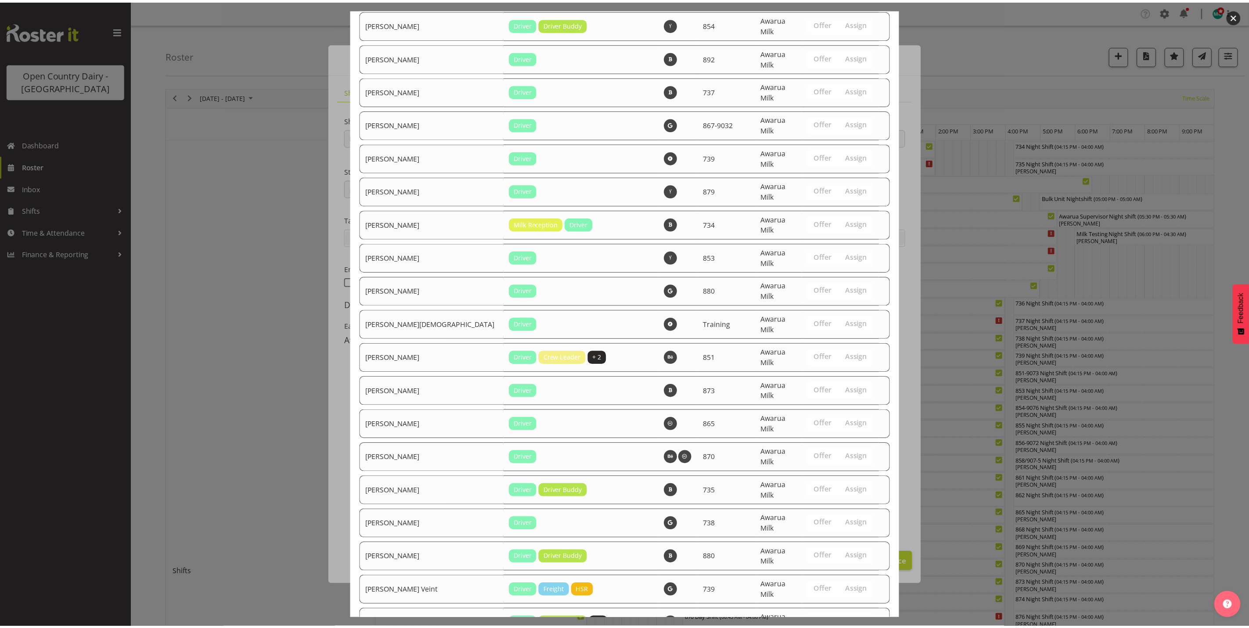
scroll to position [2960, 0]
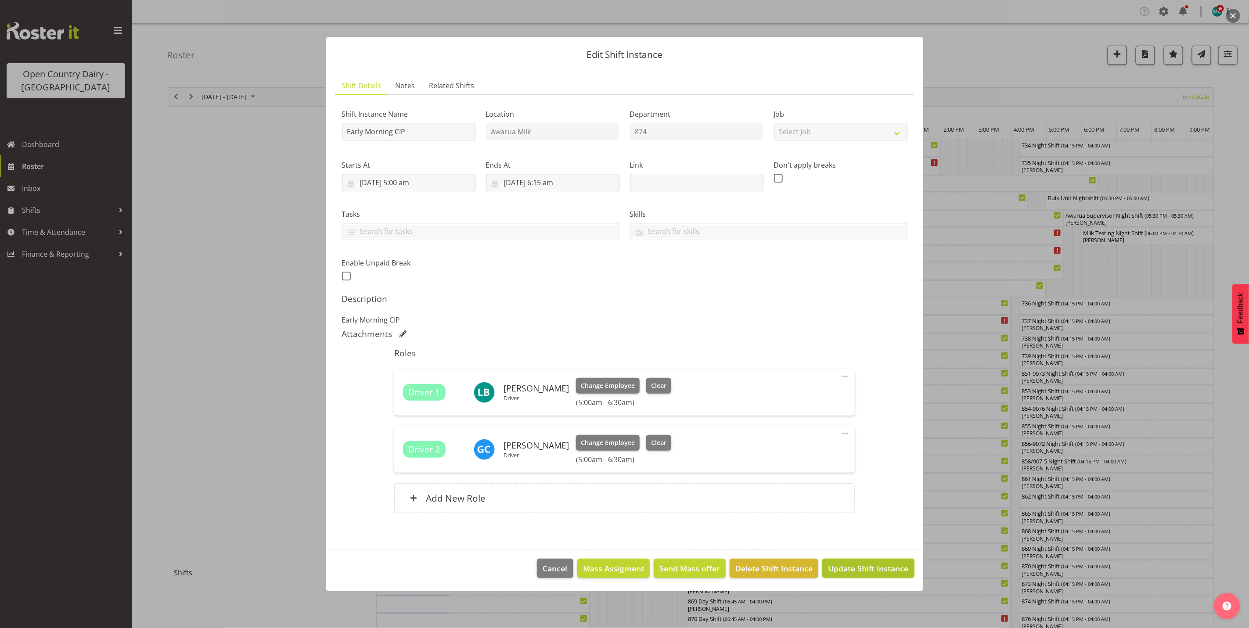
click at [868, 562] on button "Update Shift Instance" at bounding box center [868, 568] width 92 height 19
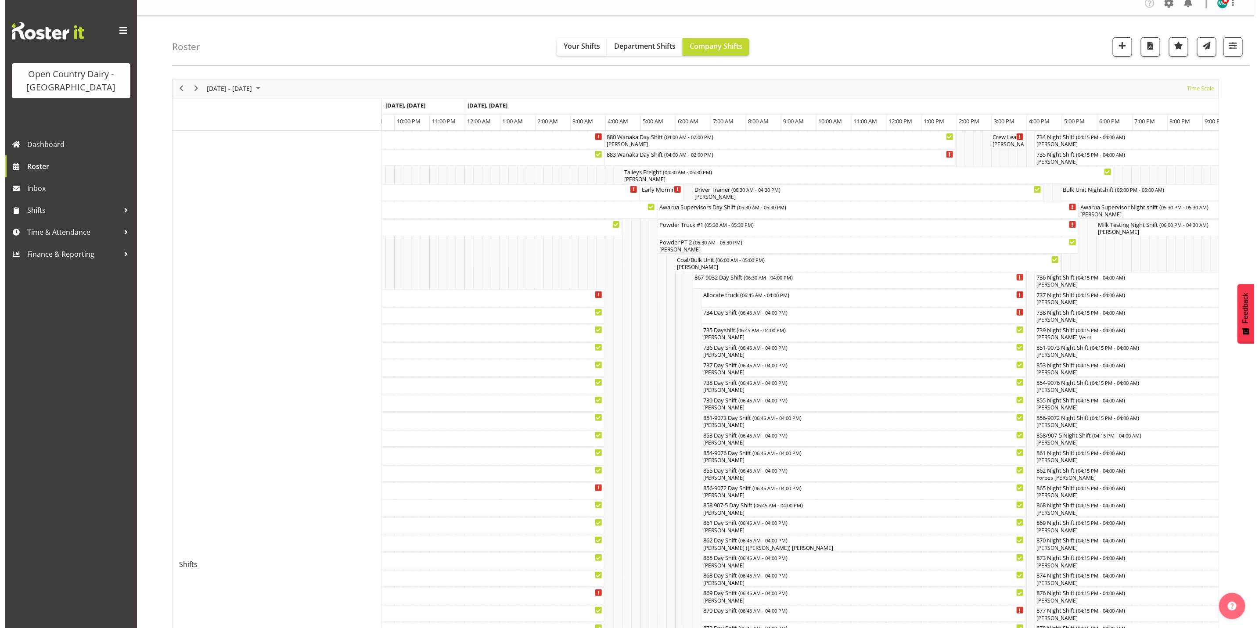
scroll to position [6, 0]
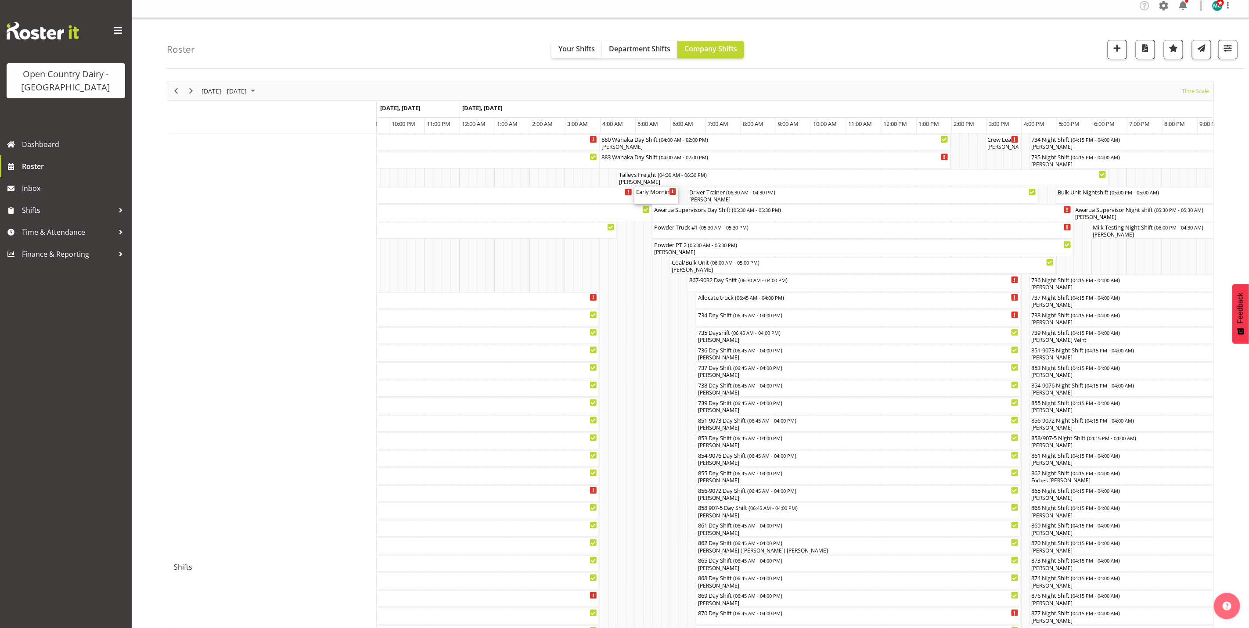
click at [651, 200] on div "Early Morning CIP ( 05:00 AM - 06:15 AM )" at bounding box center [656, 195] width 40 height 17
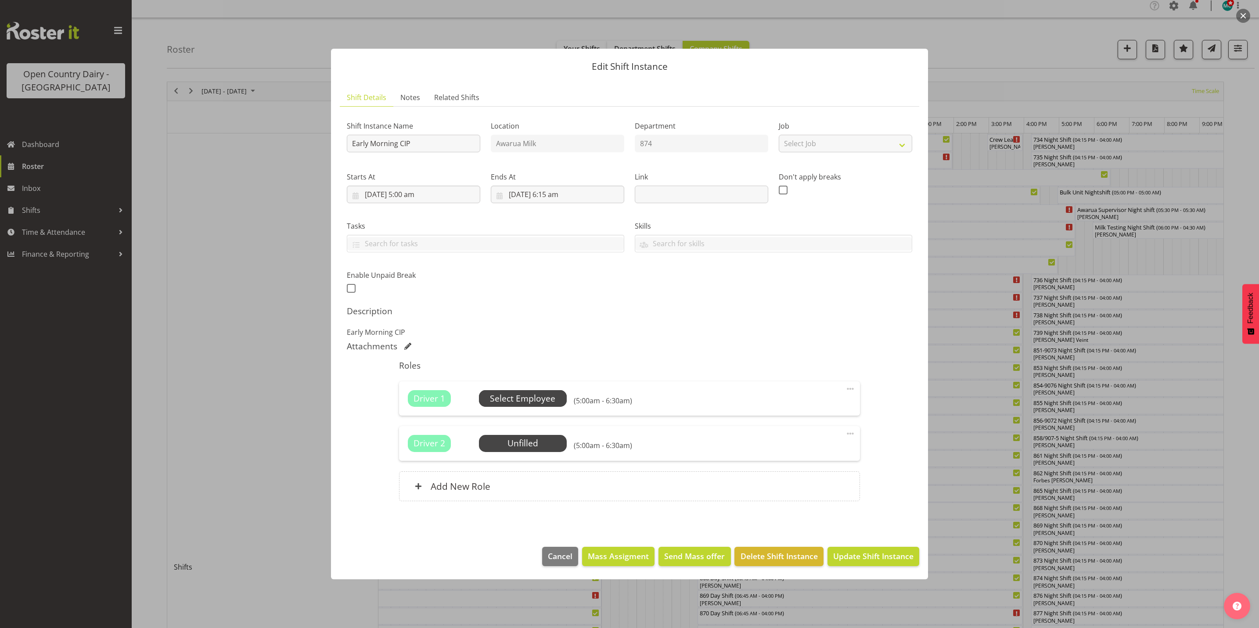
click at [527, 400] on span "Select Employee" at bounding box center [522, 399] width 65 height 13
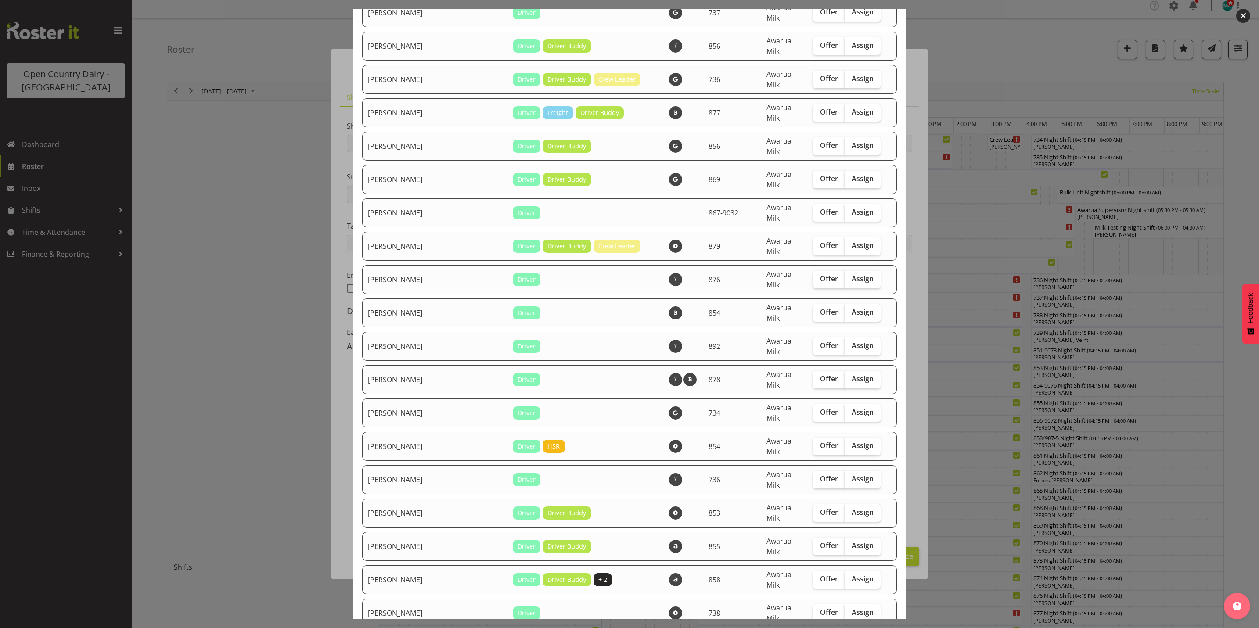
scroll to position [1910, 0]
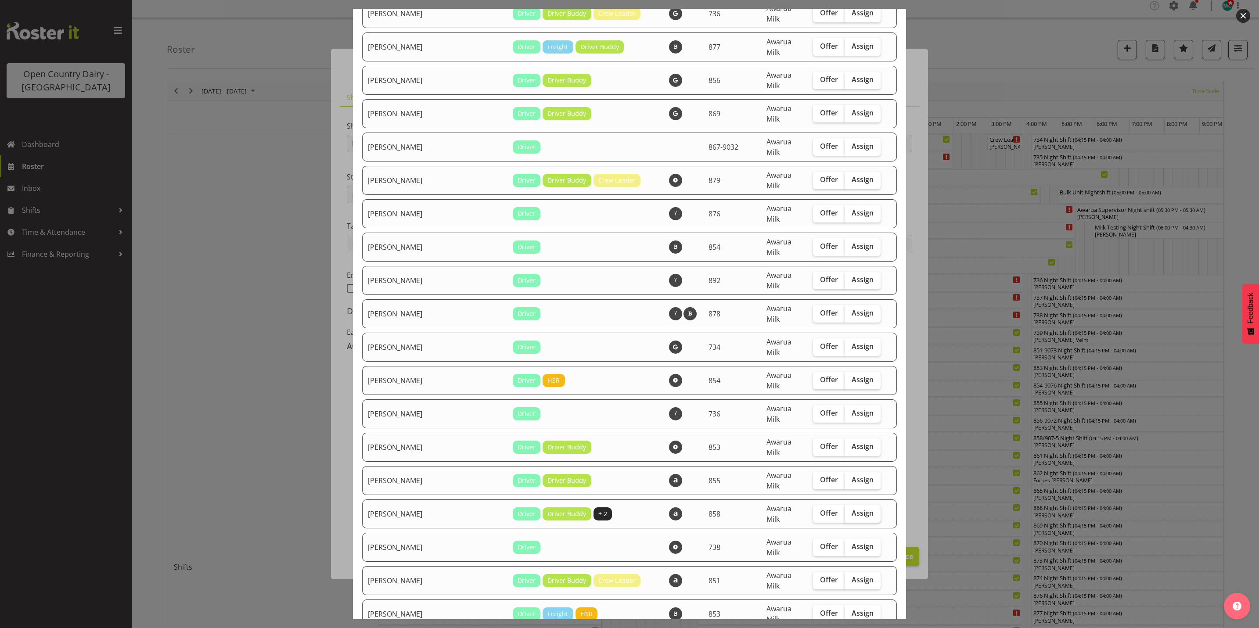
click at [852, 509] on span "Assign" at bounding box center [863, 513] width 22 height 9
click at [850, 511] on input "Assign" at bounding box center [848, 514] width 6 height 6
checkbox input "true"
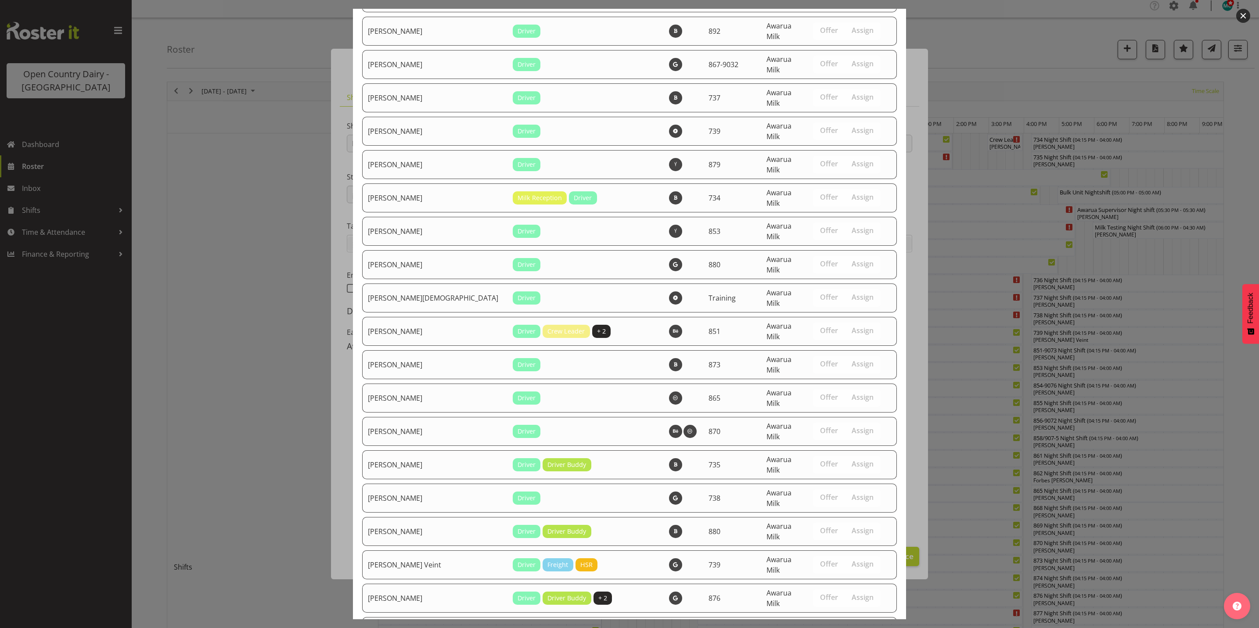
scroll to position [2990, 0]
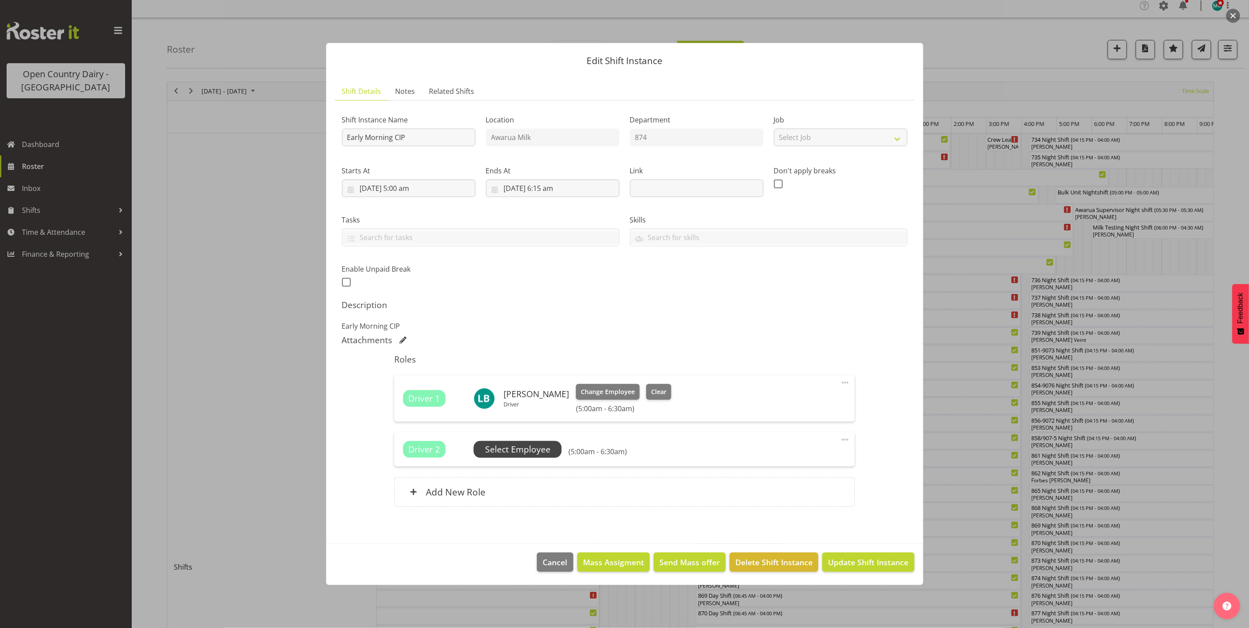
click at [527, 452] on span "Select Employee" at bounding box center [517, 449] width 65 height 13
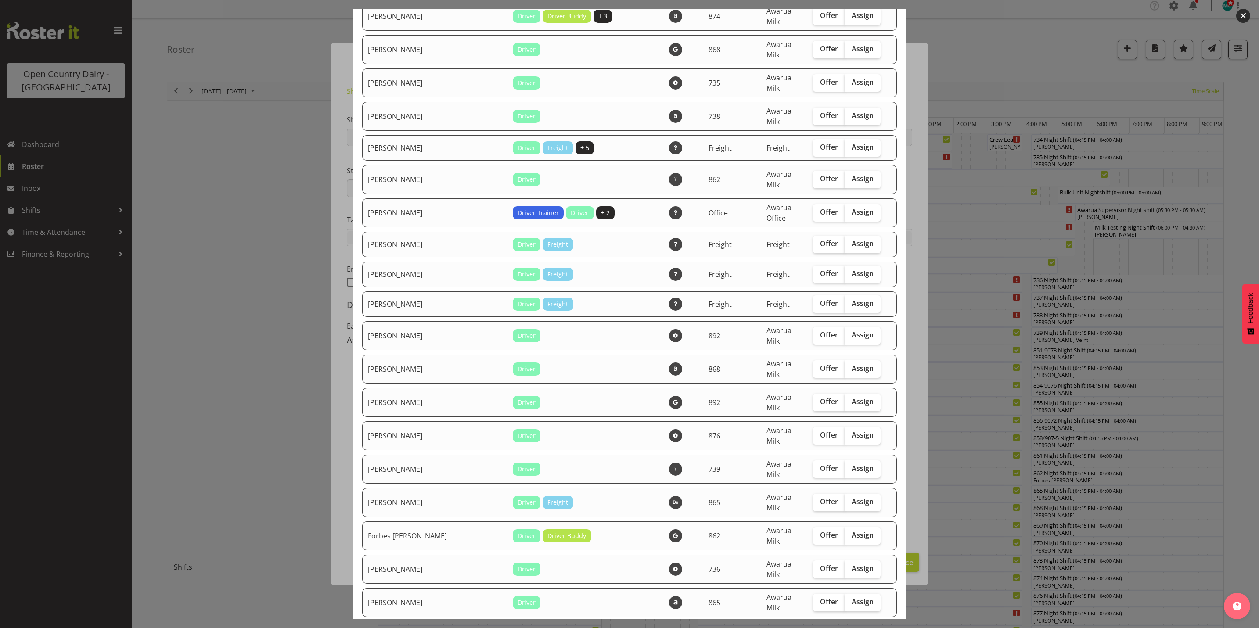
scroll to position [1120, 0]
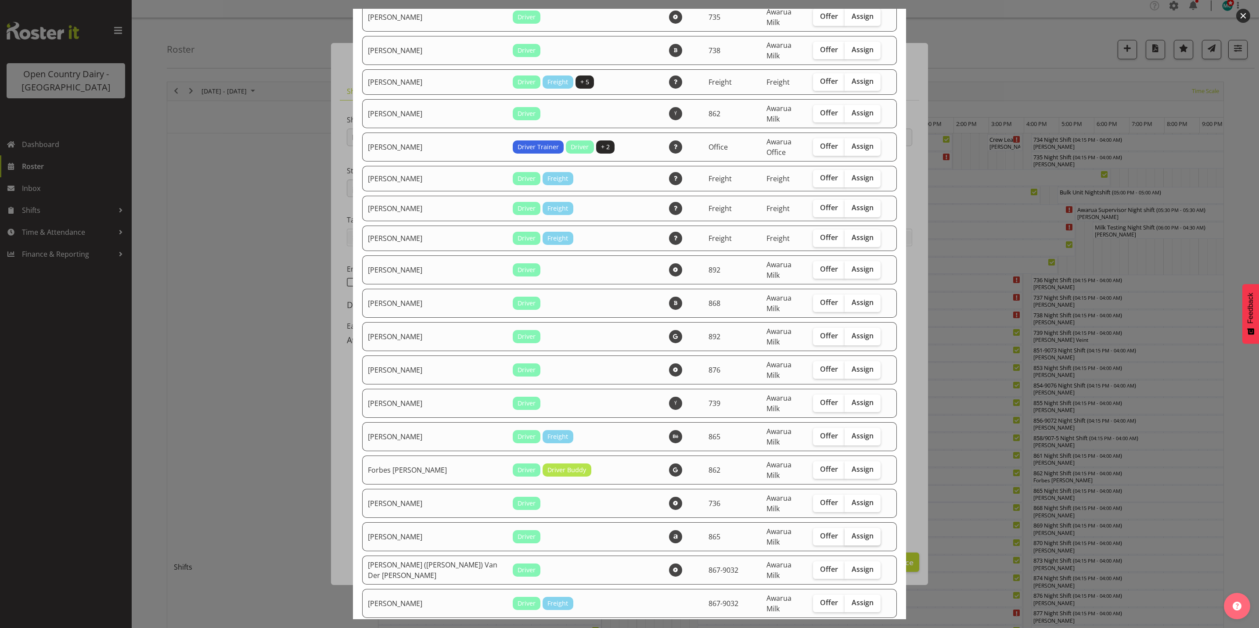
click at [852, 532] on span "Assign" at bounding box center [863, 536] width 22 height 9
click at [847, 533] on input "Assign" at bounding box center [848, 536] width 6 height 6
checkbox input "true"
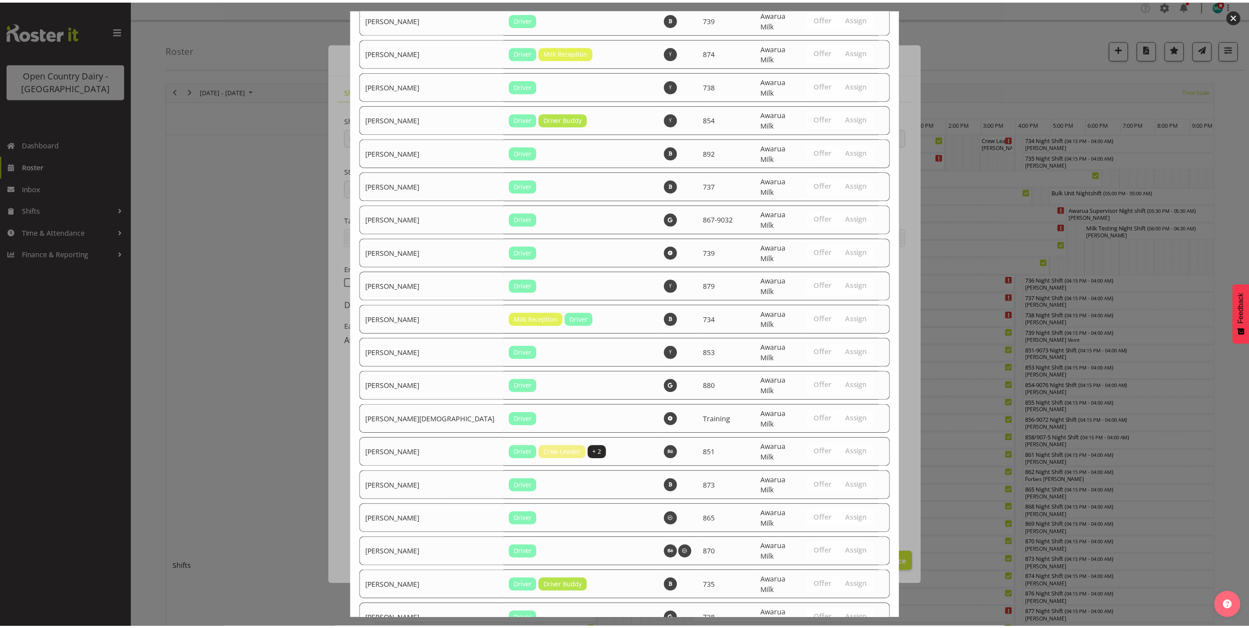
scroll to position [2960, 0]
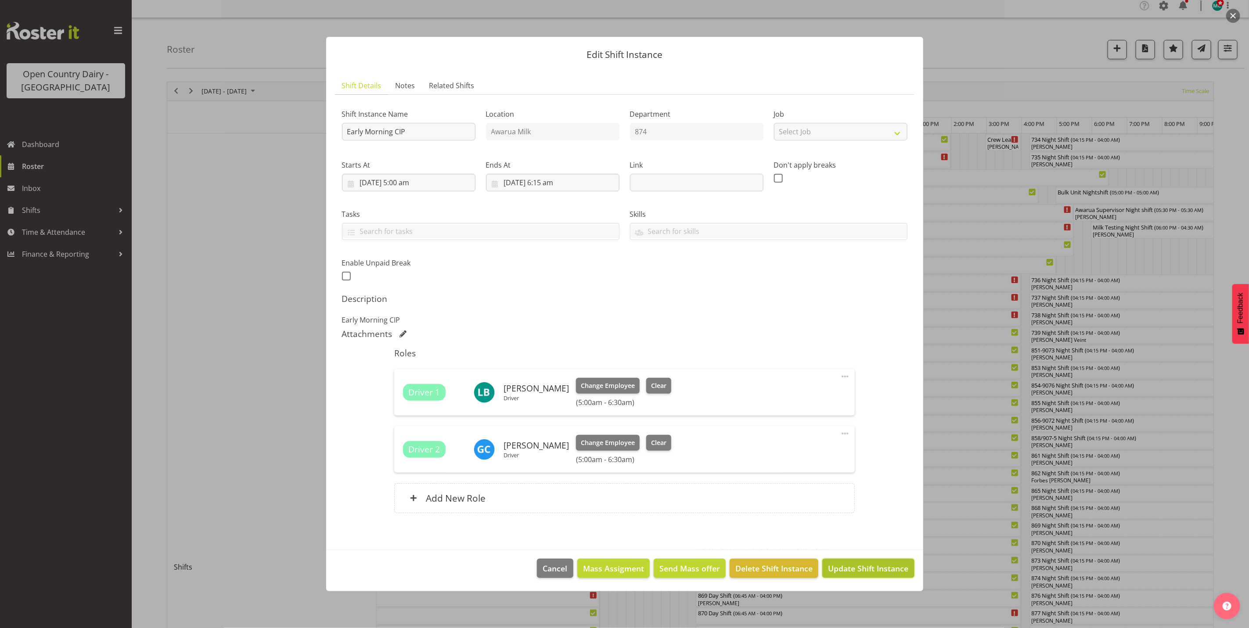
click at [871, 572] on span "Update Shift Instance" at bounding box center [868, 568] width 80 height 11
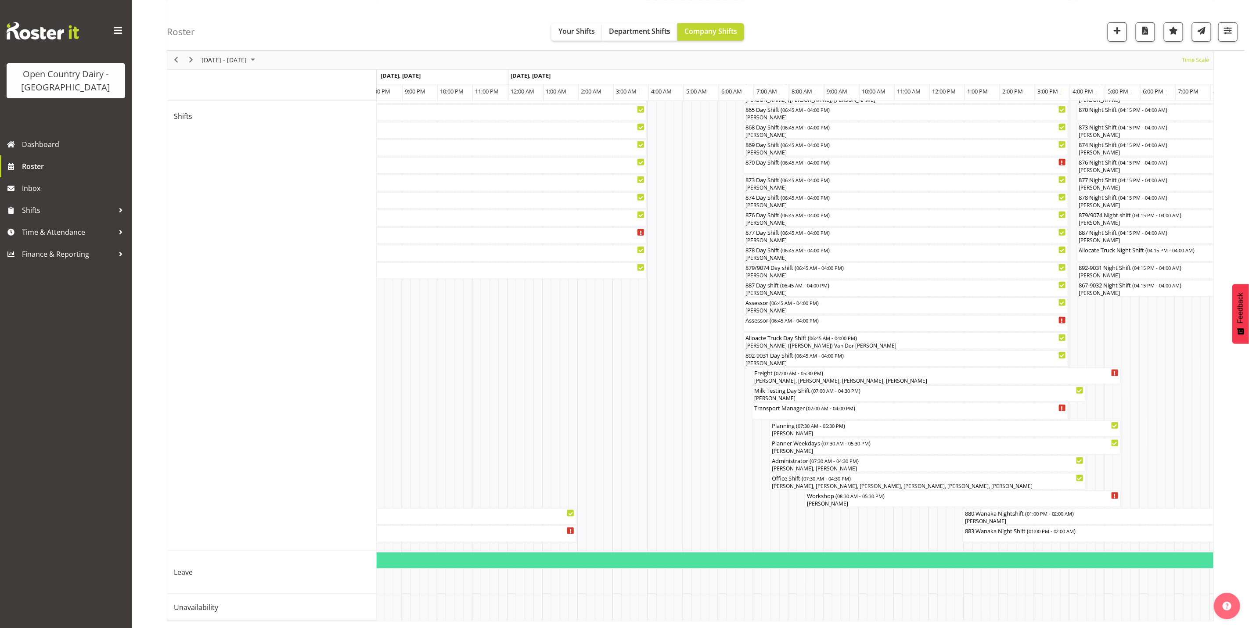
scroll to position [0, 2394]
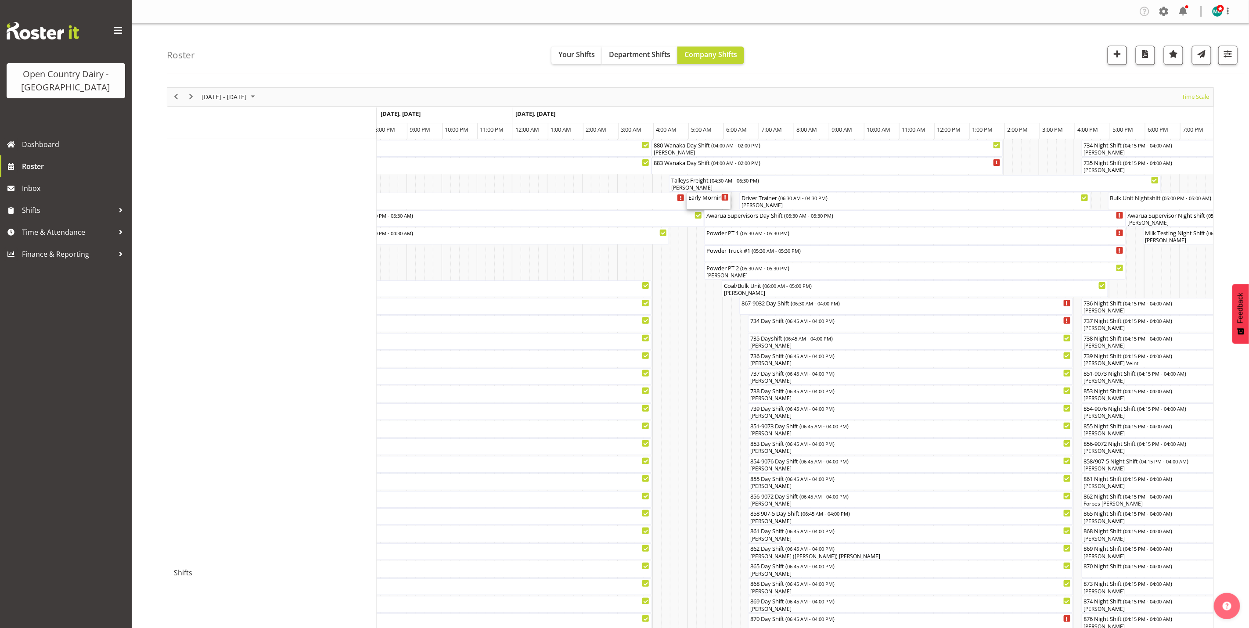
click at [708, 203] on div "Early Morning CIP ( 05:00 AM - 06:15 AM )" at bounding box center [708, 201] width 40 height 17
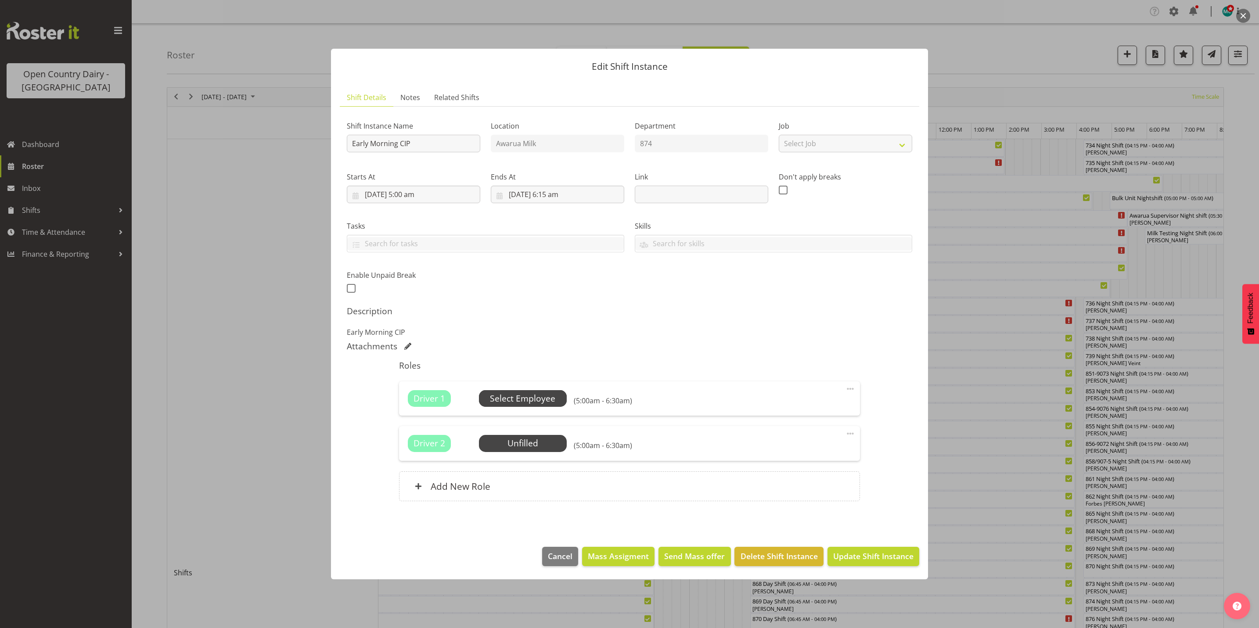
click at [517, 399] on span "Select Employee" at bounding box center [522, 399] width 65 height 13
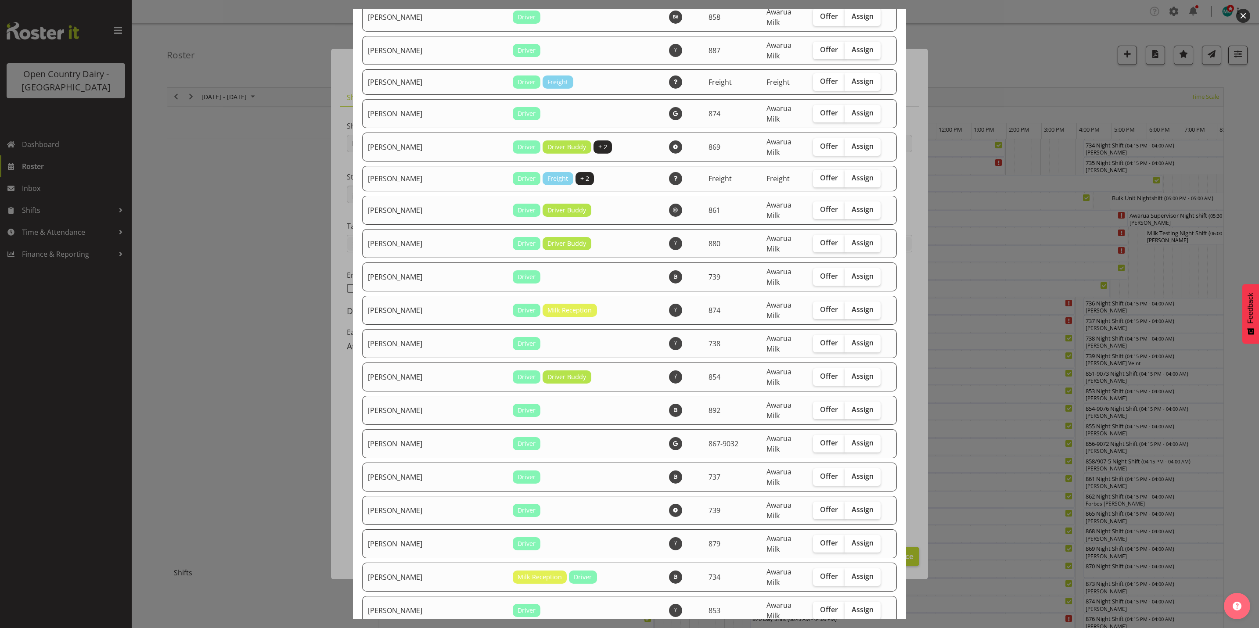
scroll to position [2595, 0]
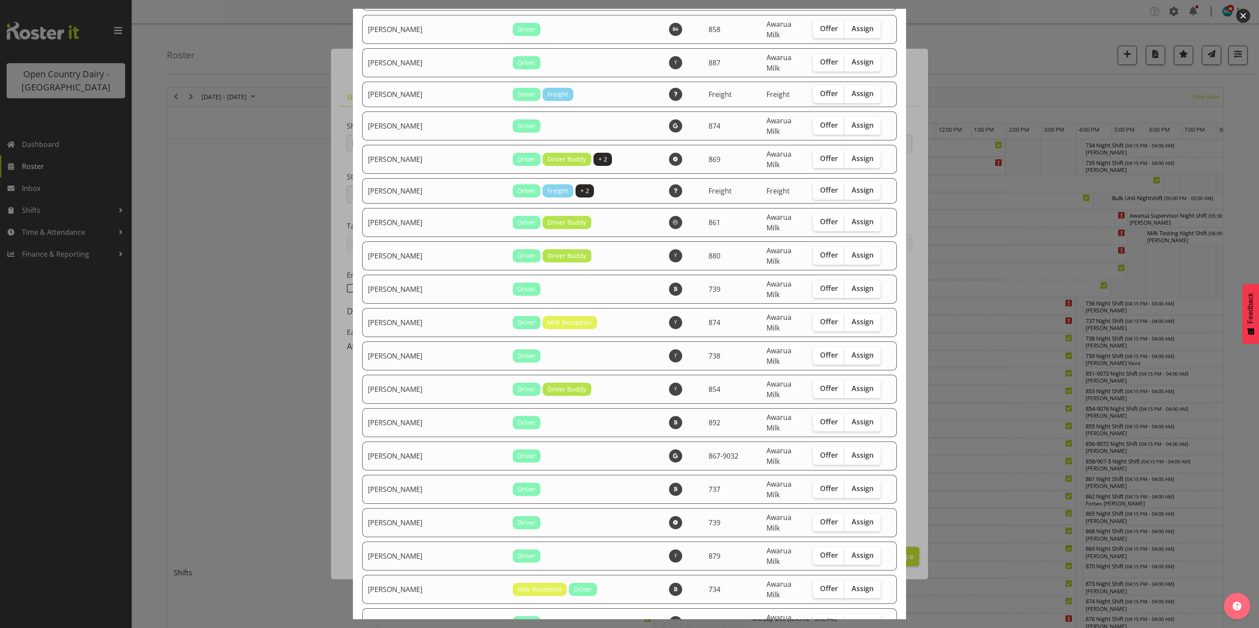
checkbox input "true"
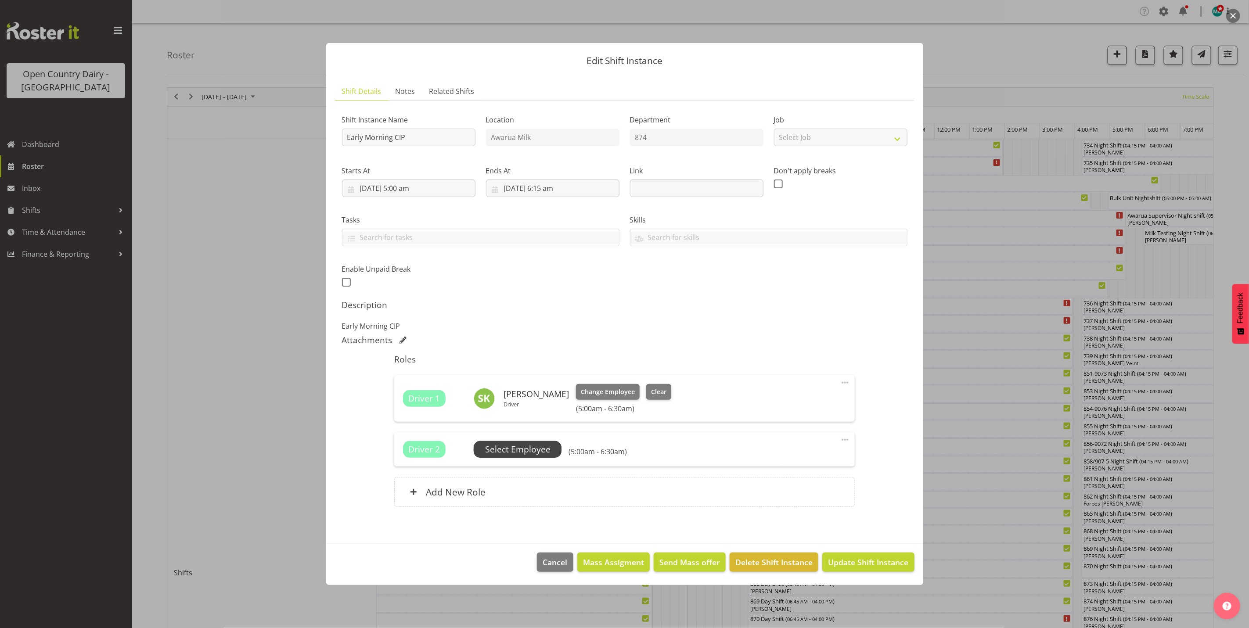
click at [528, 449] on span "Select Employee" at bounding box center [517, 449] width 65 height 13
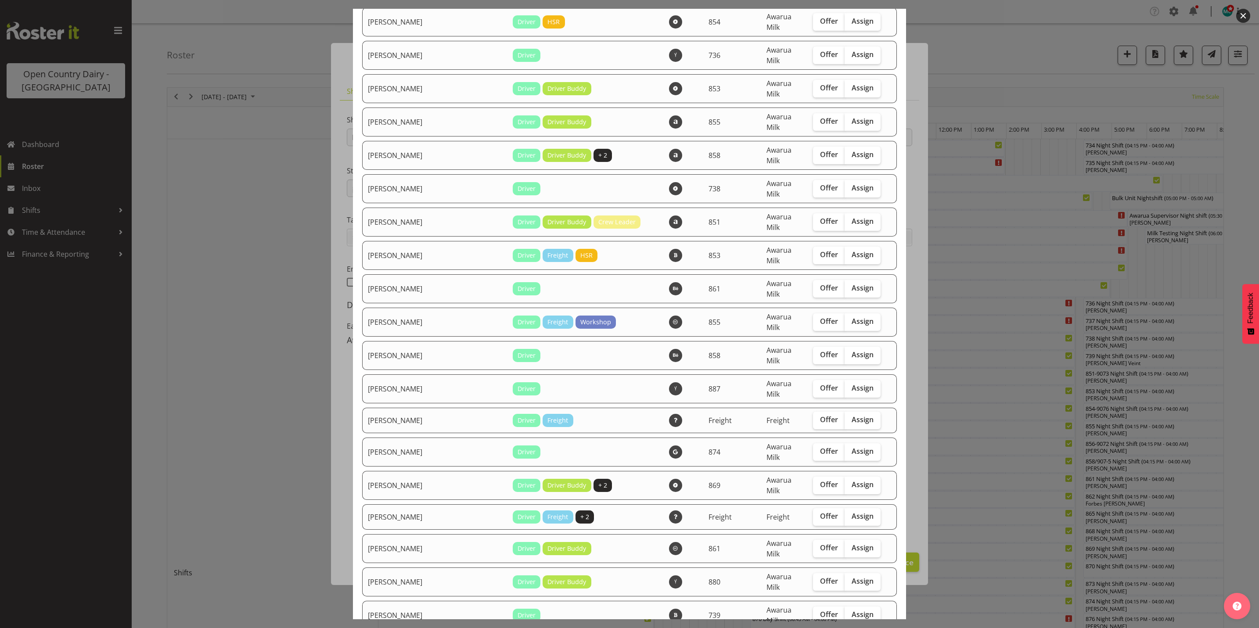
scroll to position [2239, 0]
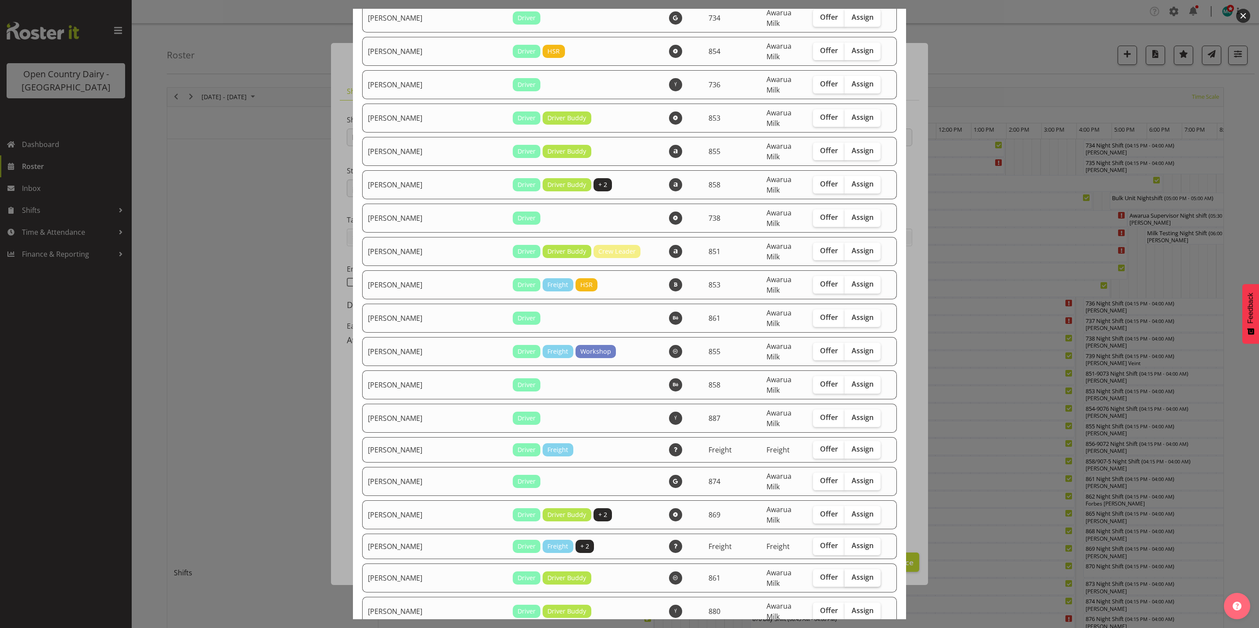
click at [852, 573] on span "Assign" at bounding box center [863, 577] width 22 height 9
click at [845, 575] on input "Assign" at bounding box center [848, 578] width 6 height 6
checkbox input "true"
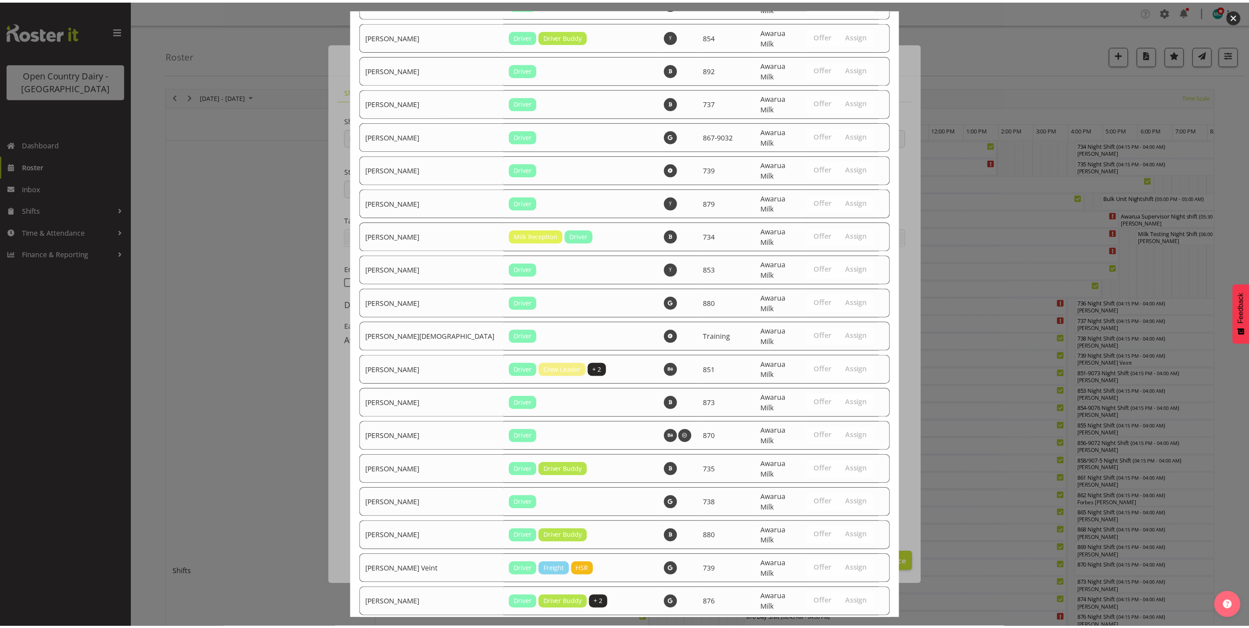
scroll to position [2960, 0]
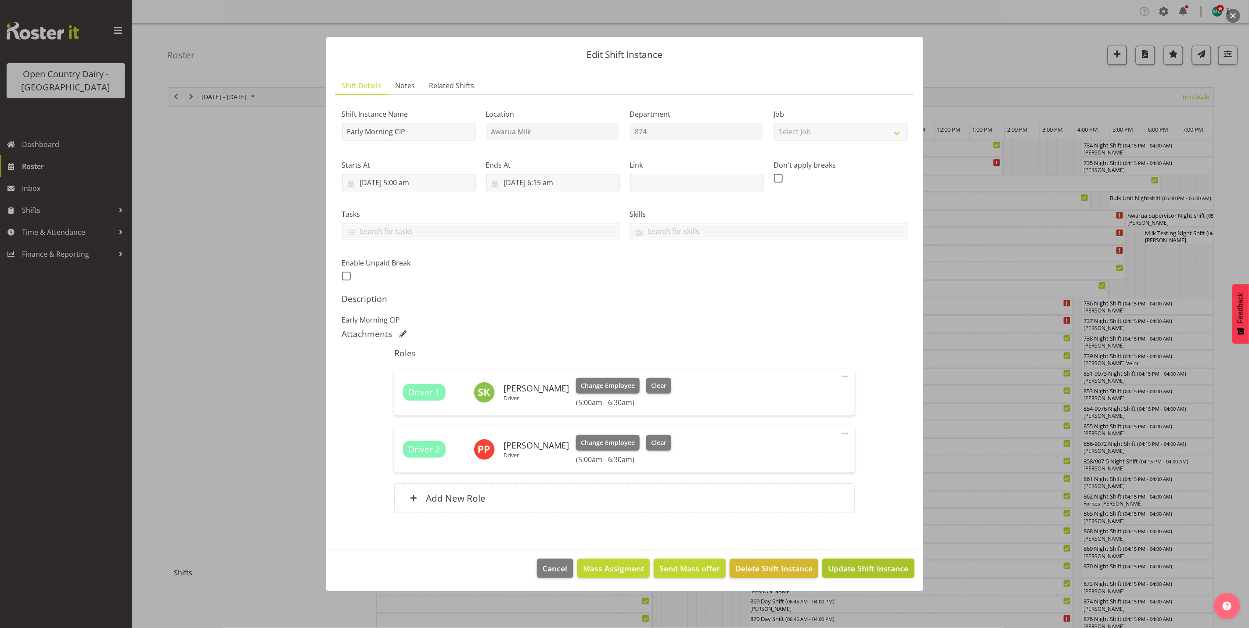
click at [867, 571] on span "Update Shift Instance" at bounding box center [868, 568] width 80 height 11
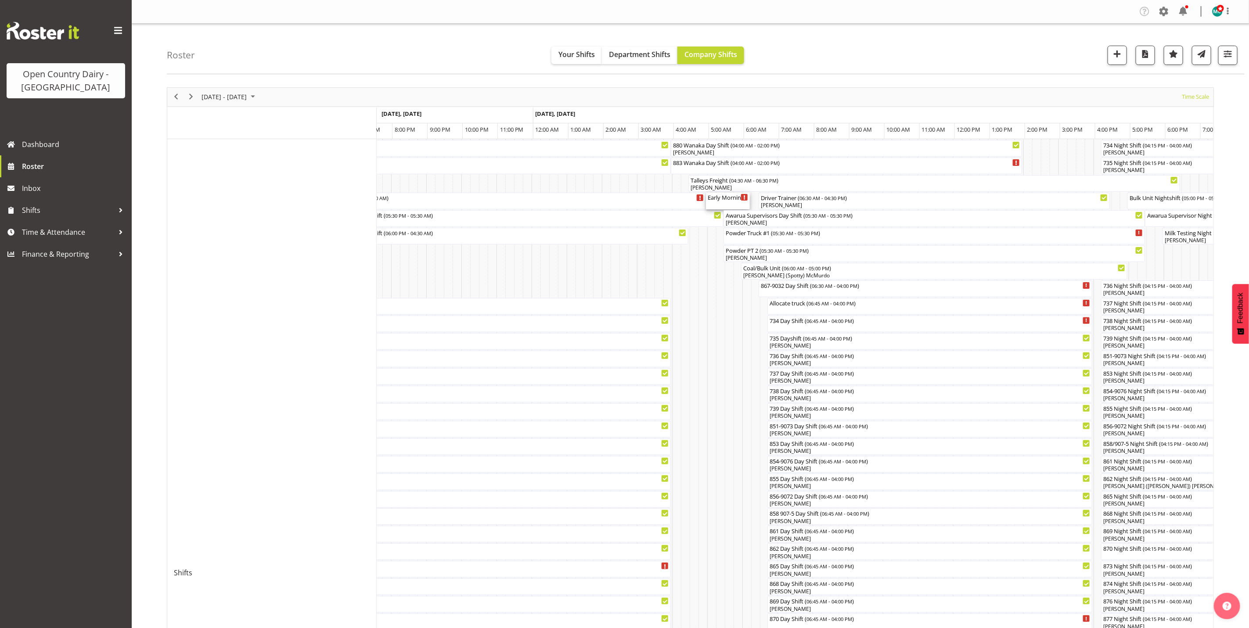
click at [720, 201] on div "Early Morning CIP ( 05:00 AM - 06:15 AM )" at bounding box center [728, 197] width 40 height 9
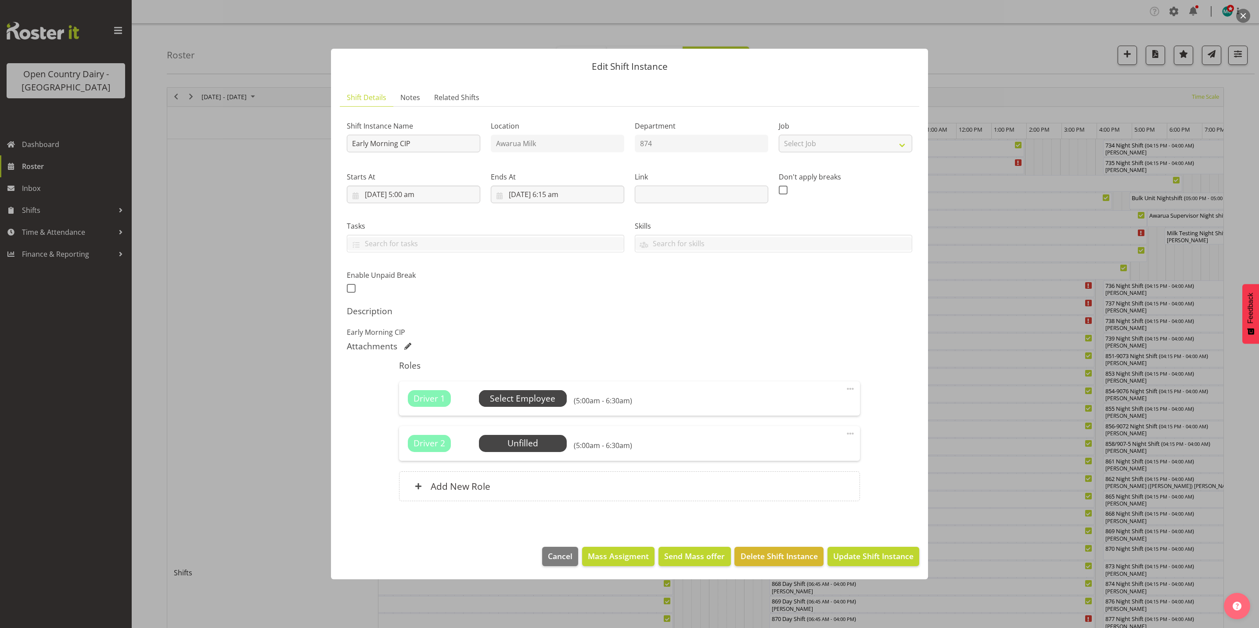
click at [519, 400] on span "Select Employee" at bounding box center [522, 399] width 65 height 13
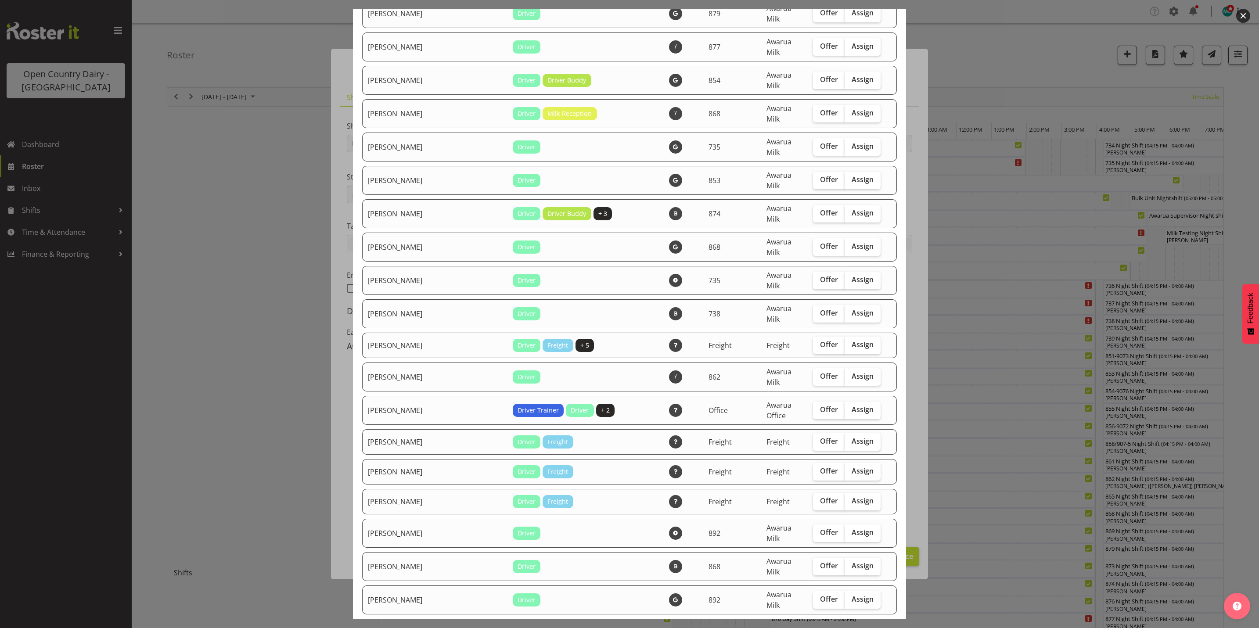
scroll to position [461, 0]
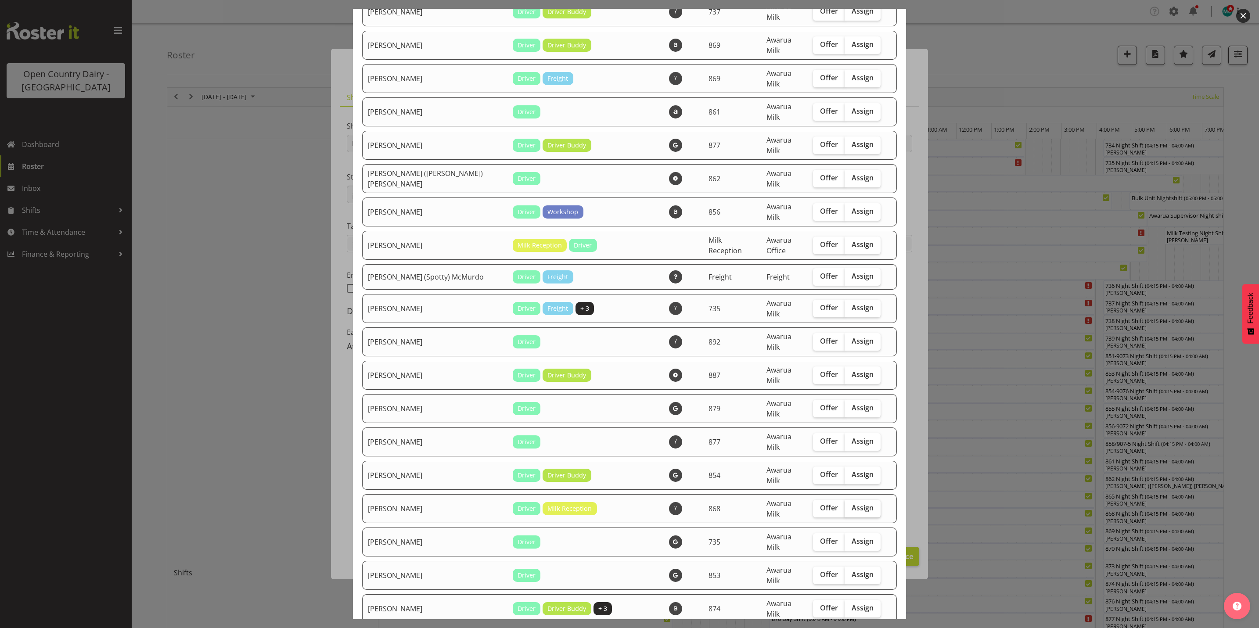
click at [852, 504] on span "Assign" at bounding box center [863, 508] width 22 height 9
click at [845, 505] on input "Assign" at bounding box center [848, 508] width 6 height 6
checkbox input "true"
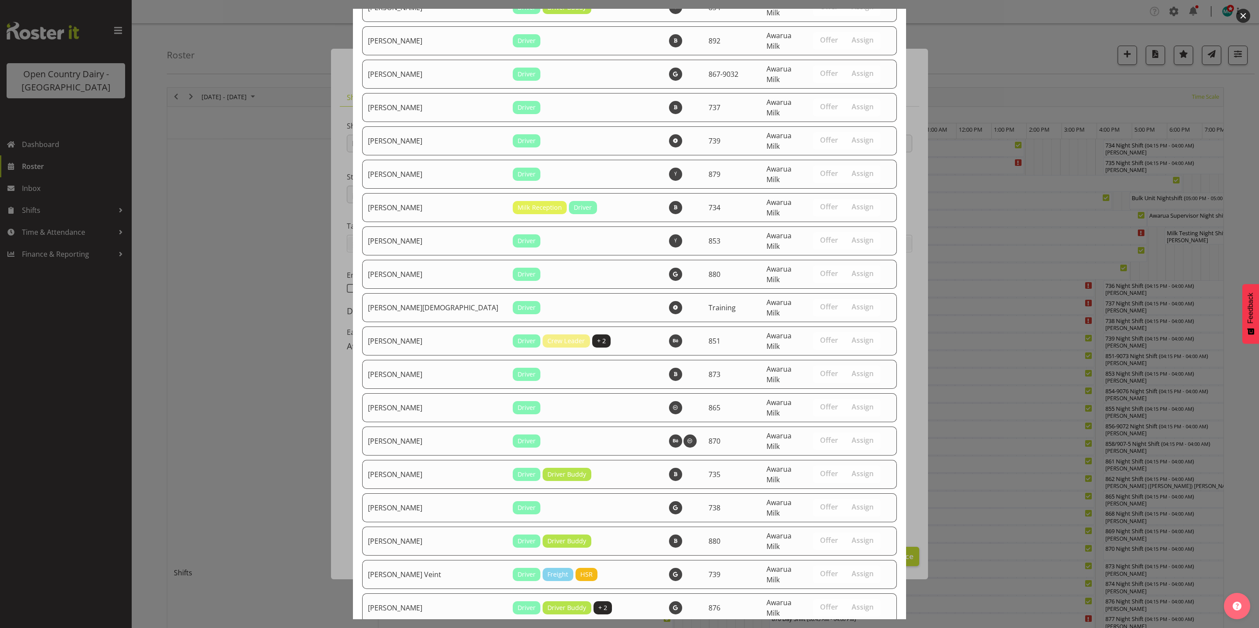
scroll to position [2990, 0]
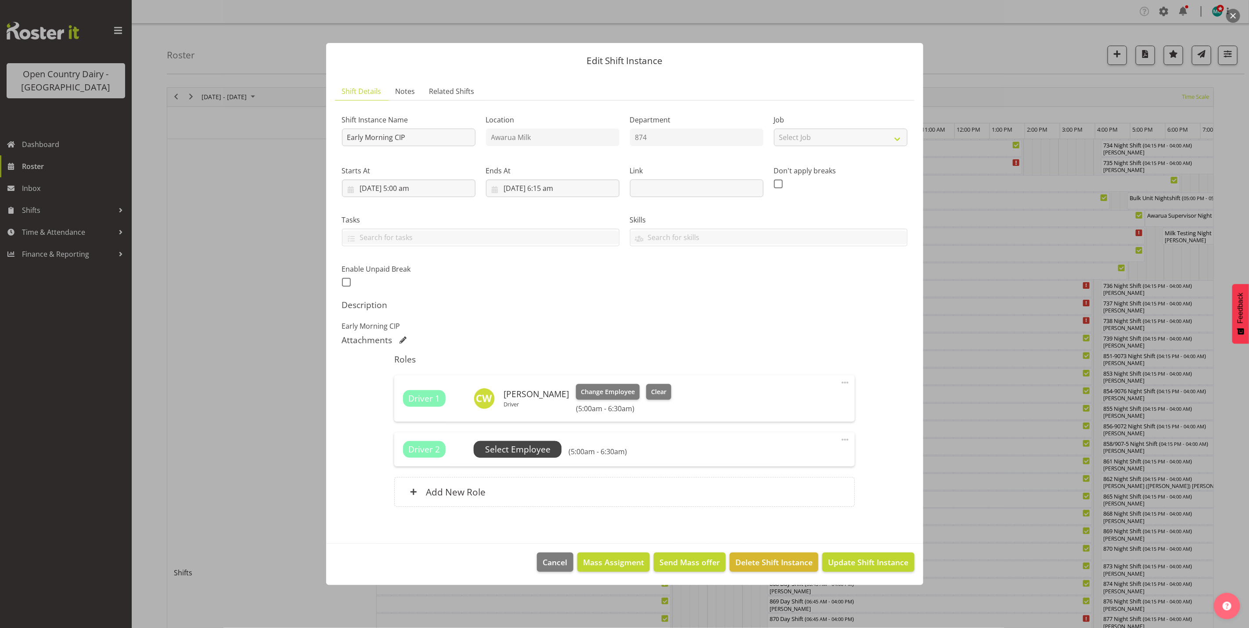
click at [522, 448] on span "Select Employee" at bounding box center [517, 449] width 65 height 13
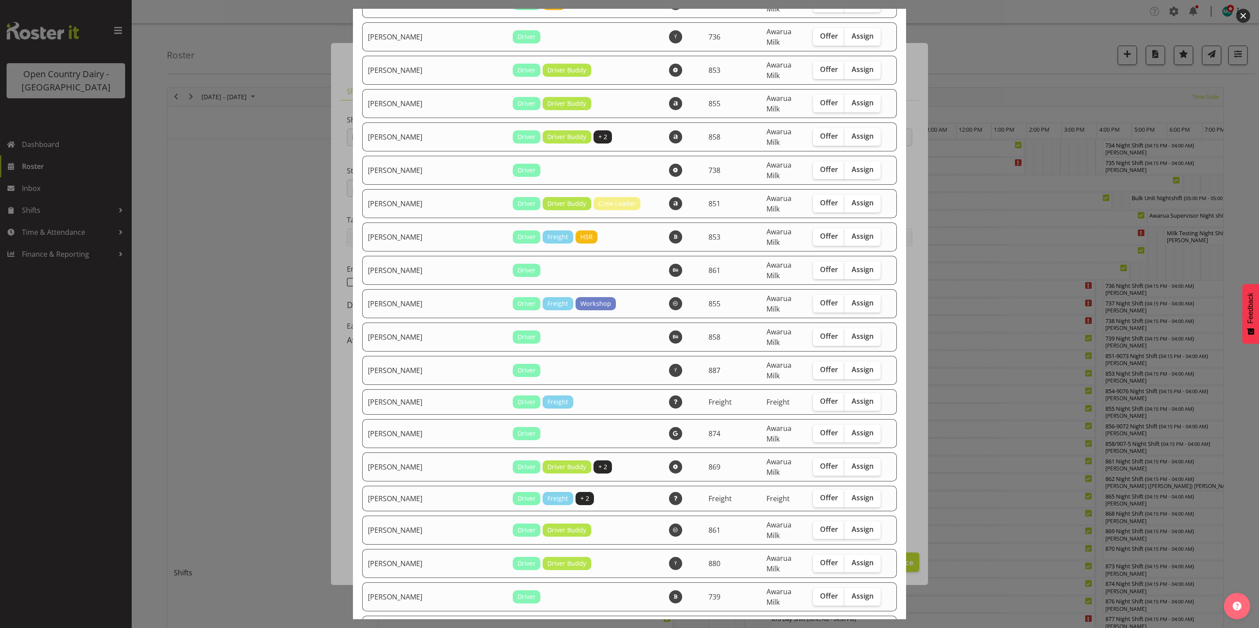
scroll to position [2236, 0]
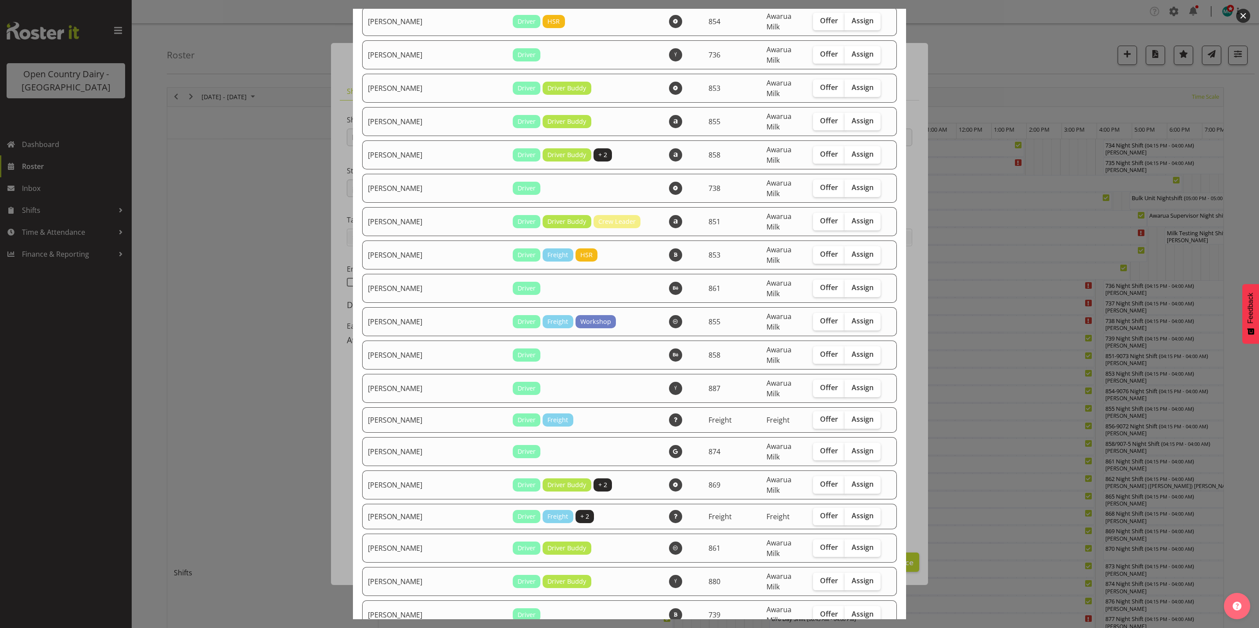
checkbox input "true"
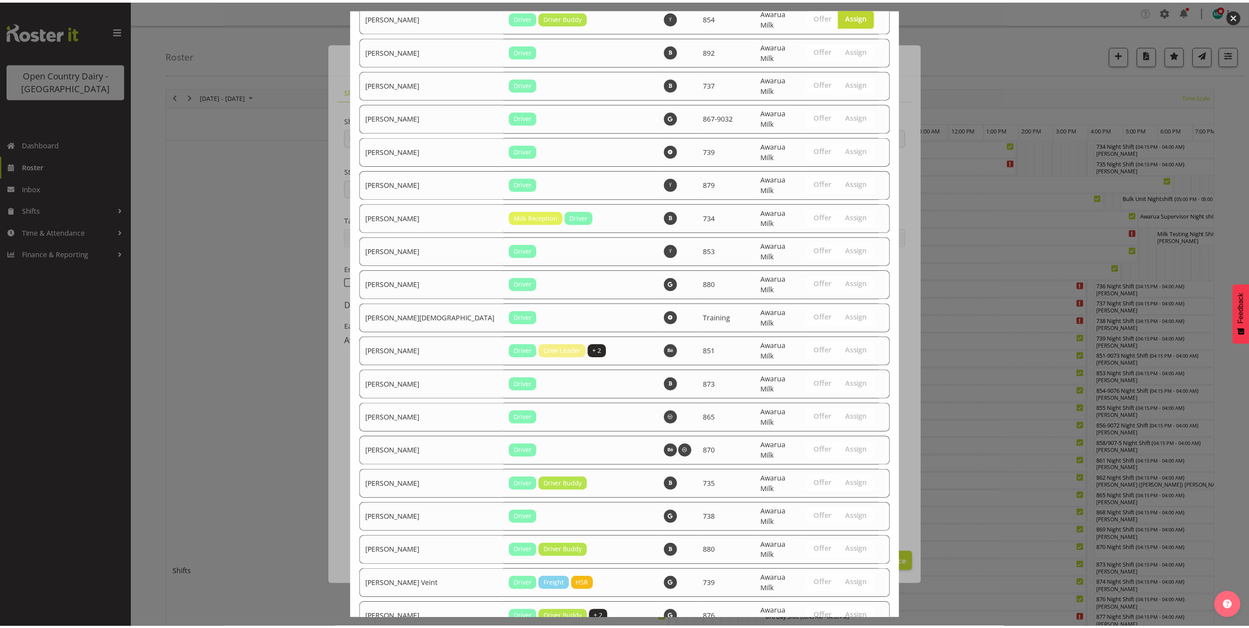
scroll to position [2960, 0]
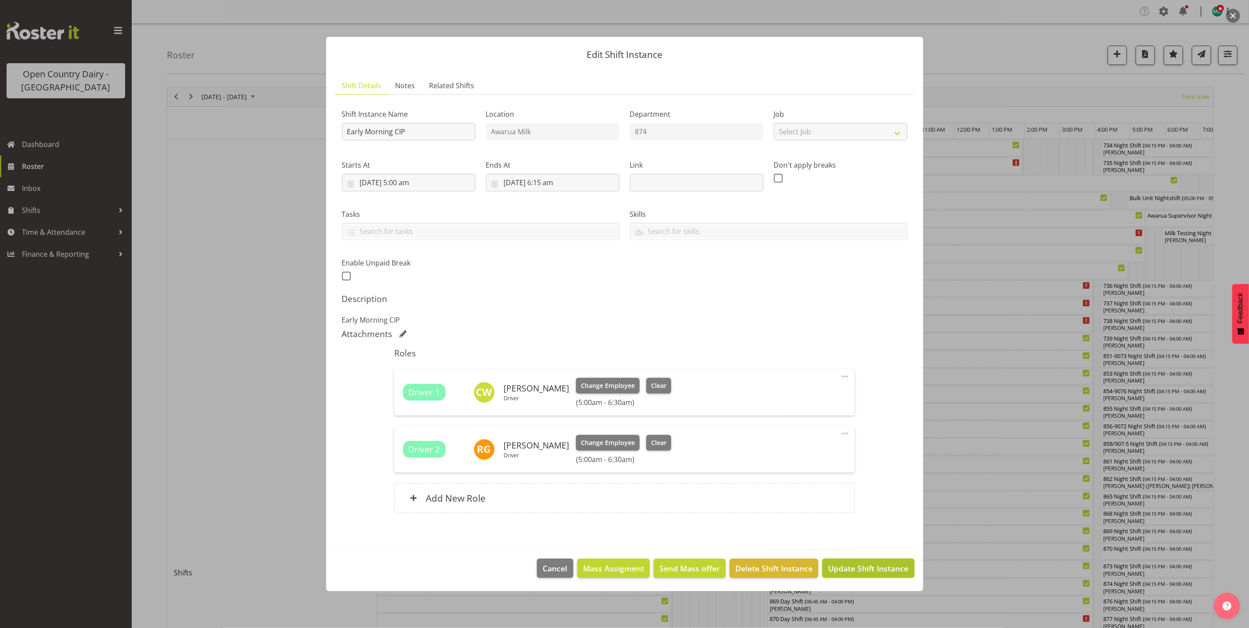
click at [857, 572] on span "Update Shift Instance" at bounding box center [868, 568] width 80 height 11
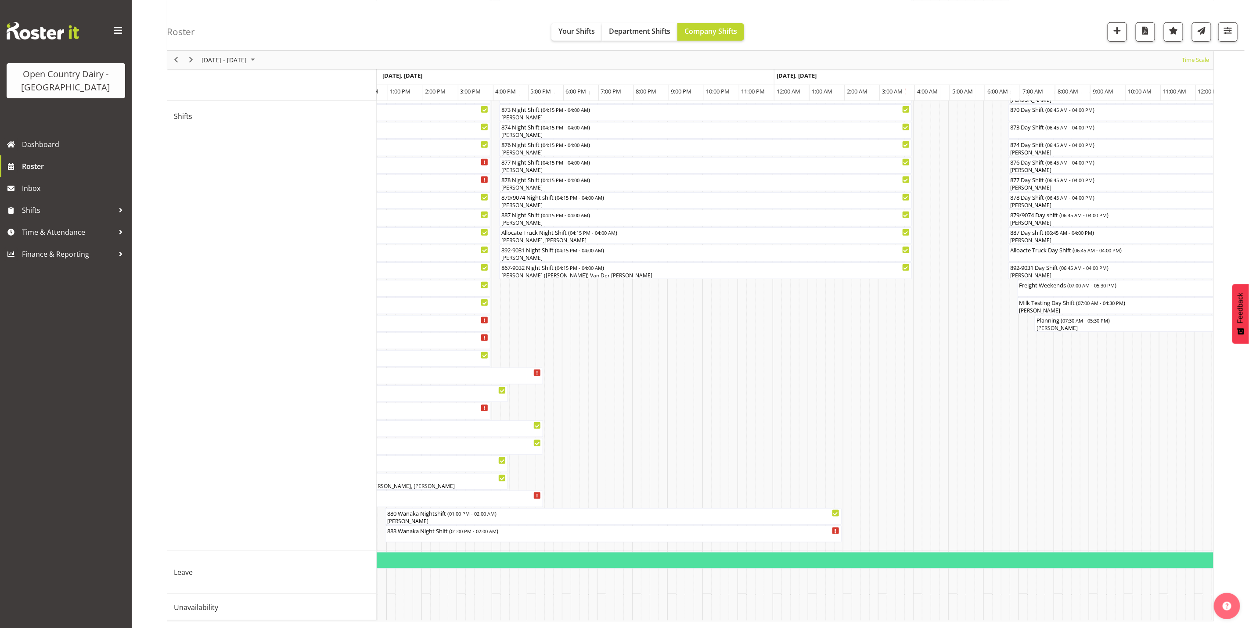
scroll to position [0, 3824]
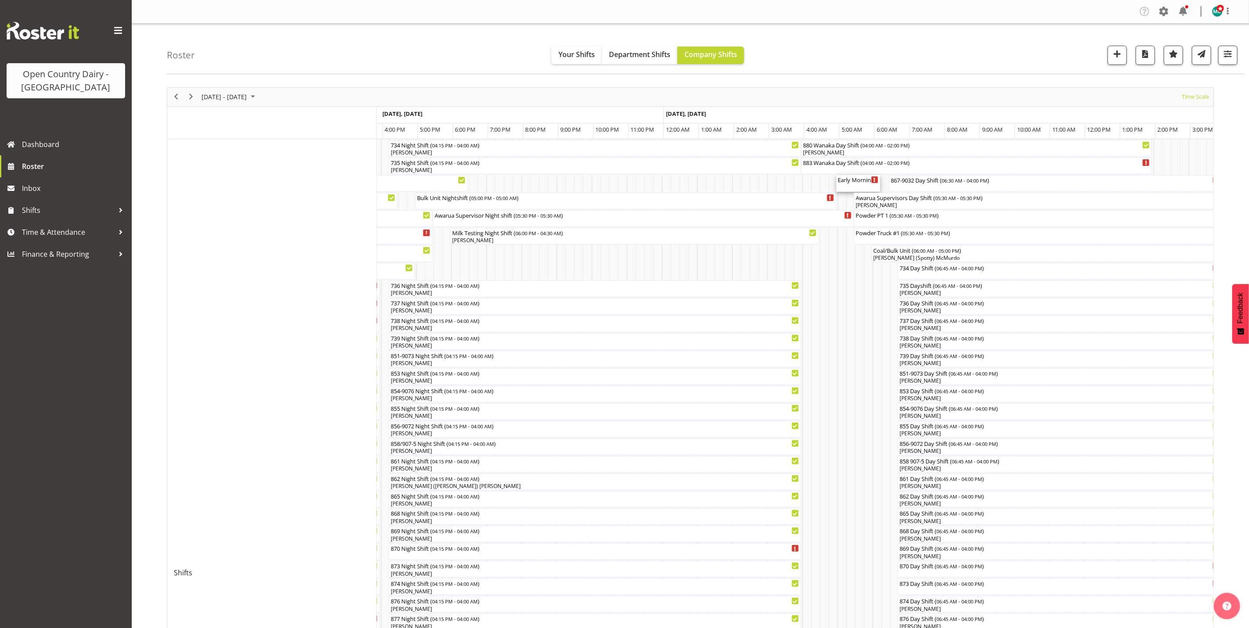
click at [854, 180] on div "Early Morning CIP ( 05:00 AM - 06:15 AM )" at bounding box center [858, 179] width 40 height 9
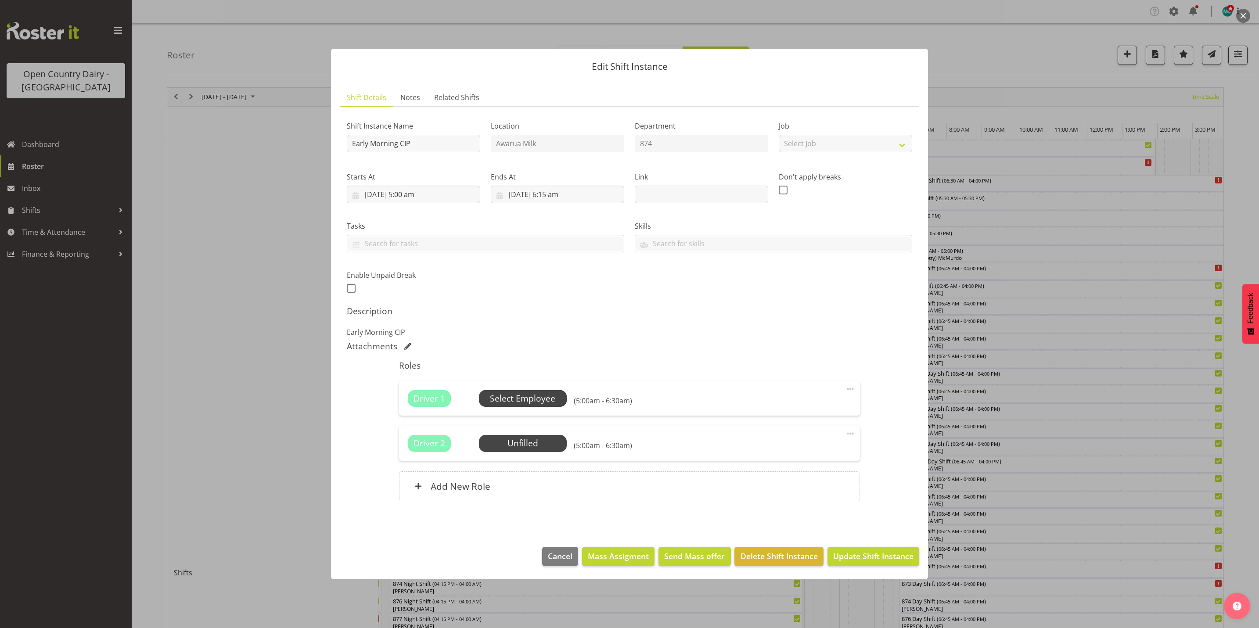
click at [504, 395] on span "Select Employee" at bounding box center [522, 399] width 65 height 13
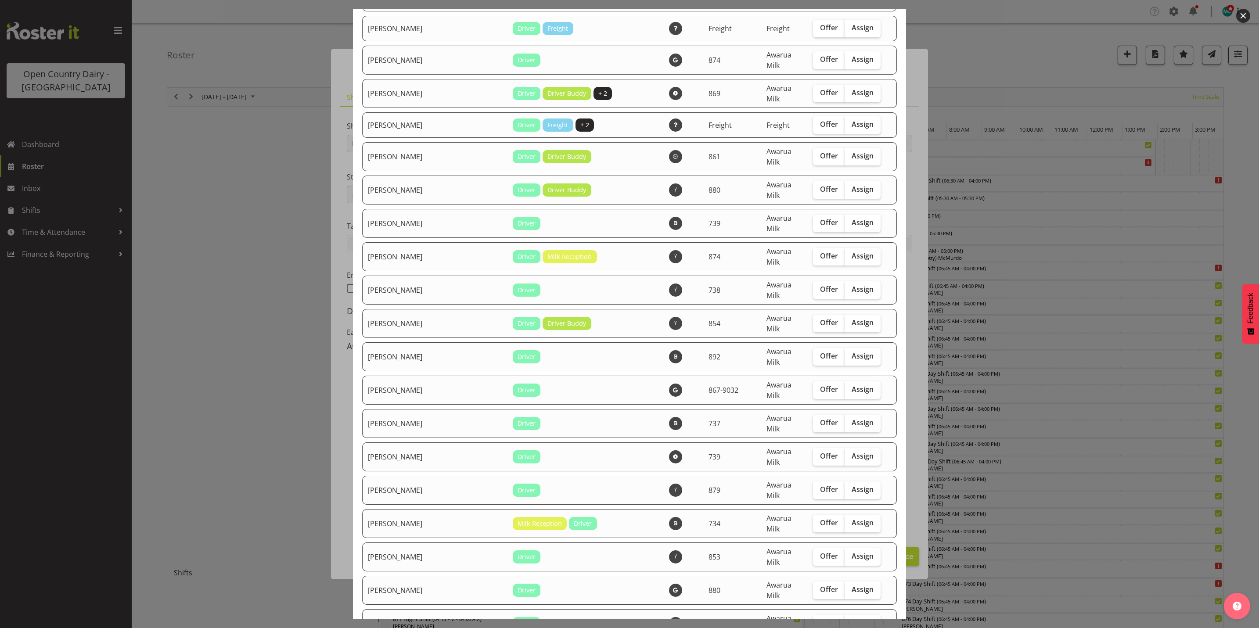
checkbox input "true"
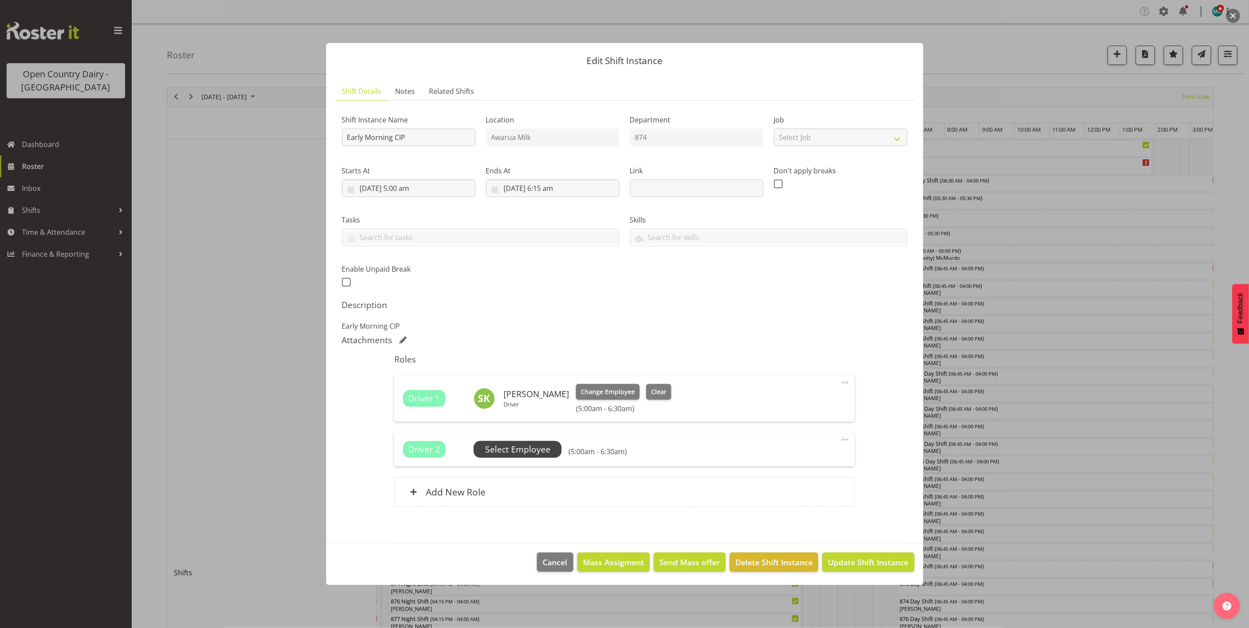
click at [527, 452] on span "Select Employee" at bounding box center [517, 449] width 65 height 13
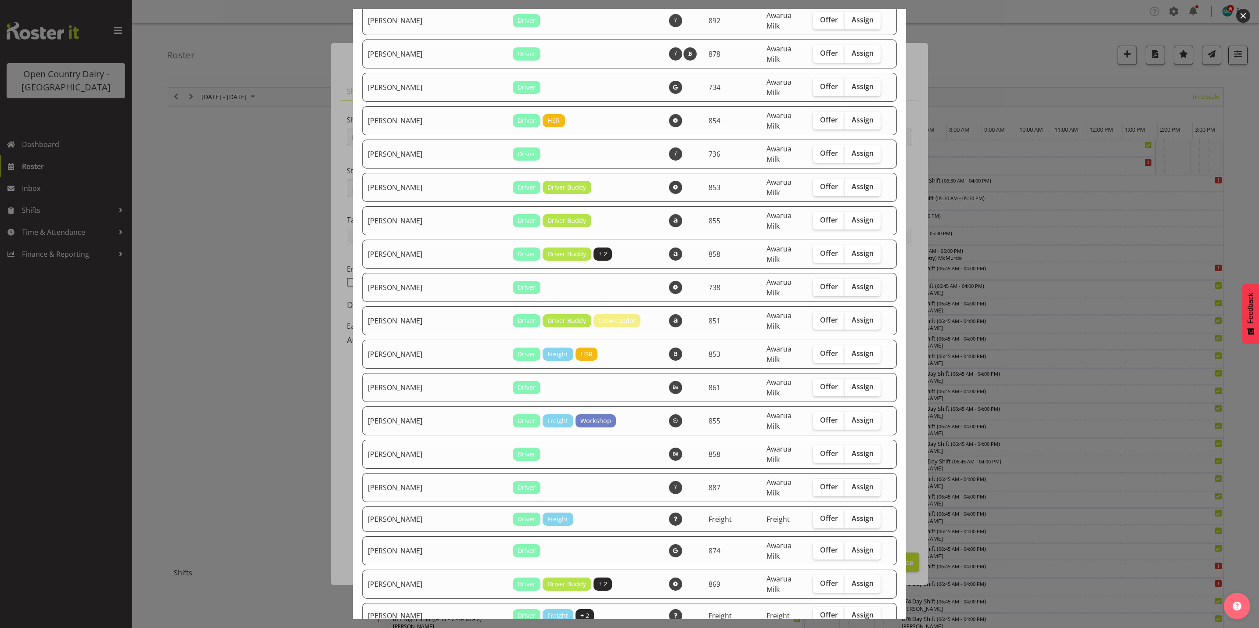
checkbox input "true"
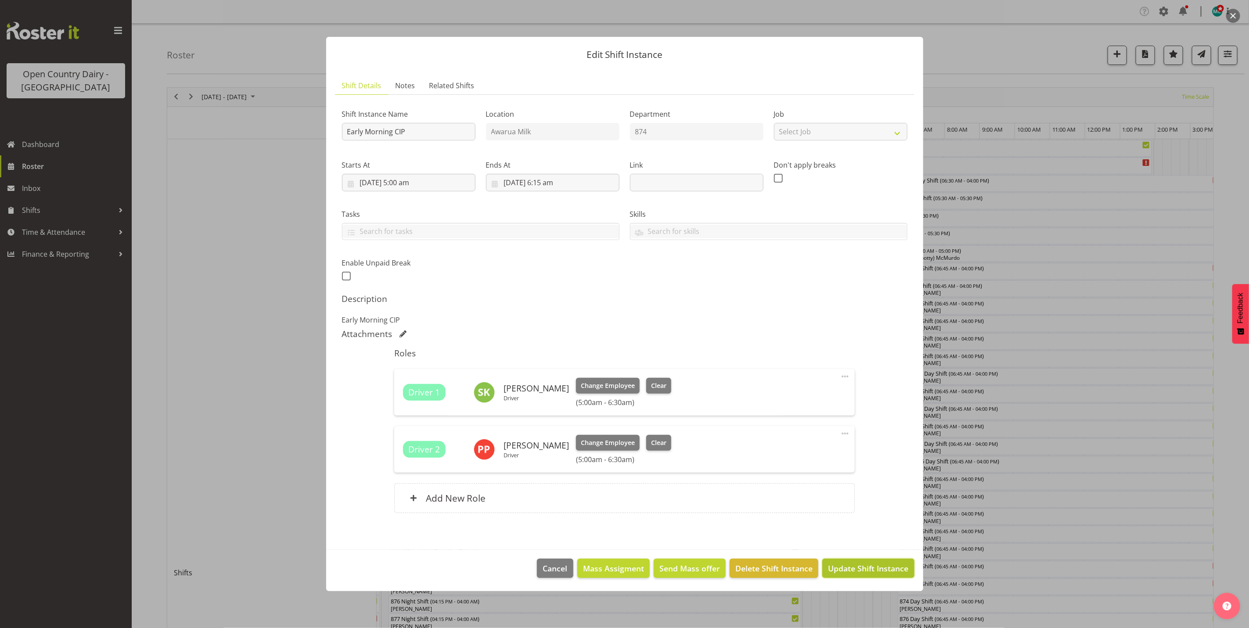
click at [867, 564] on span "Update Shift Instance" at bounding box center [868, 568] width 80 height 11
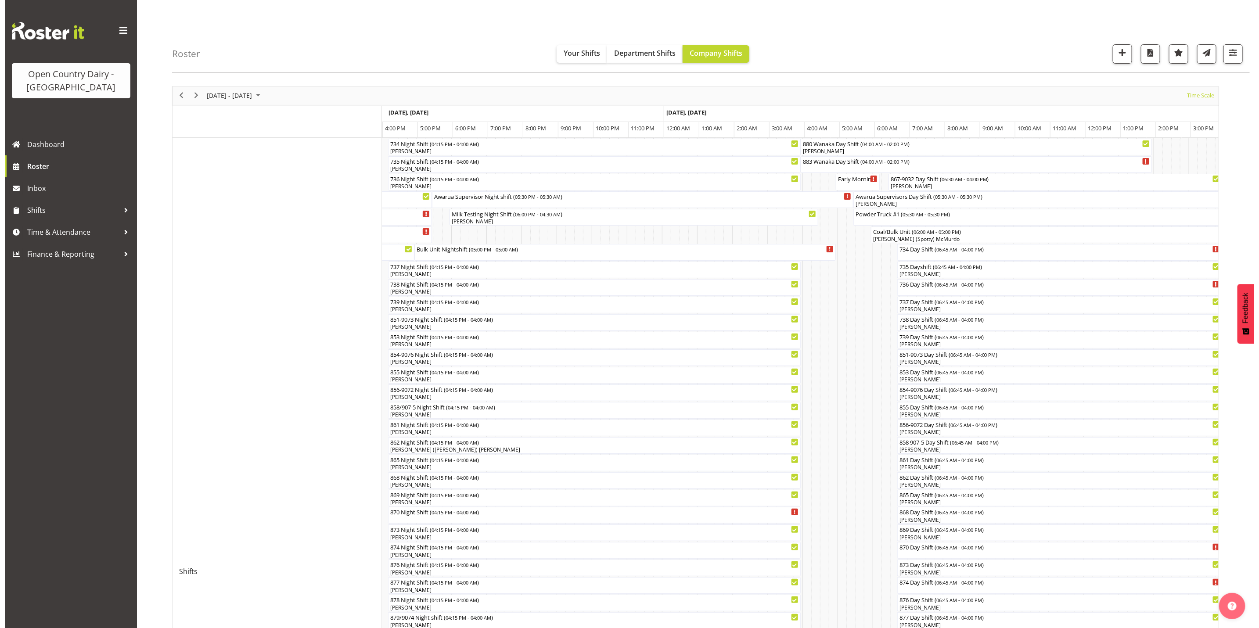
scroll to position [0, 0]
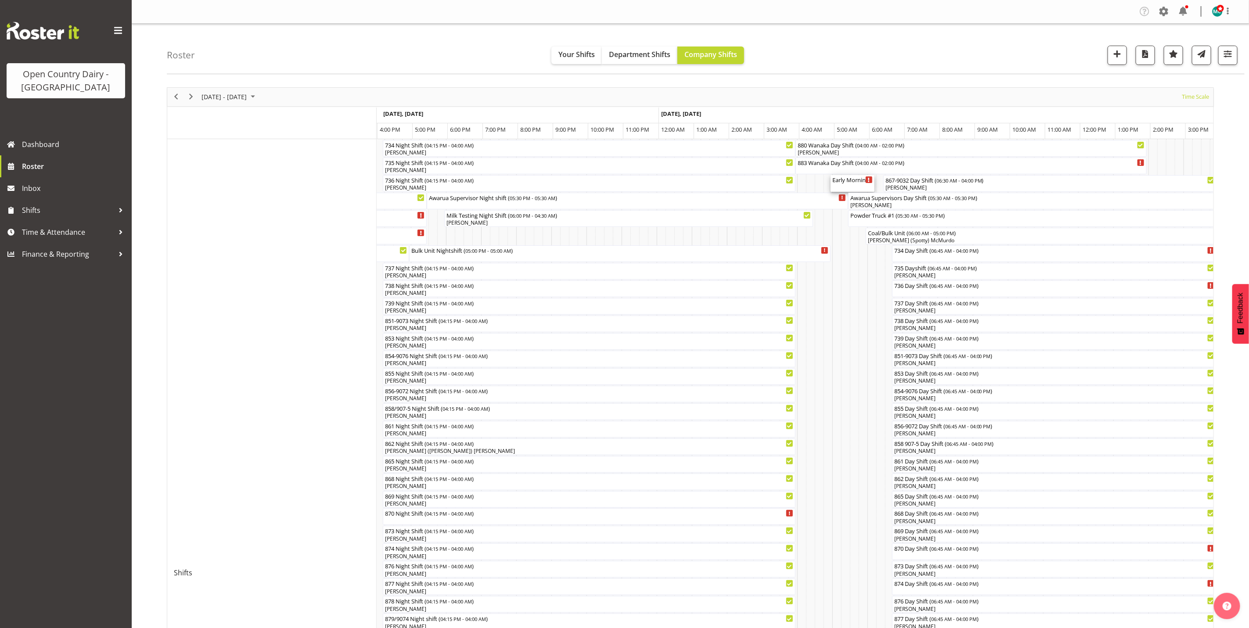
click at [850, 184] on div "Early Morning CIP ( 05:00 AM - 06:15 AM )" at bounding box center [852, 179] width 40 height 9
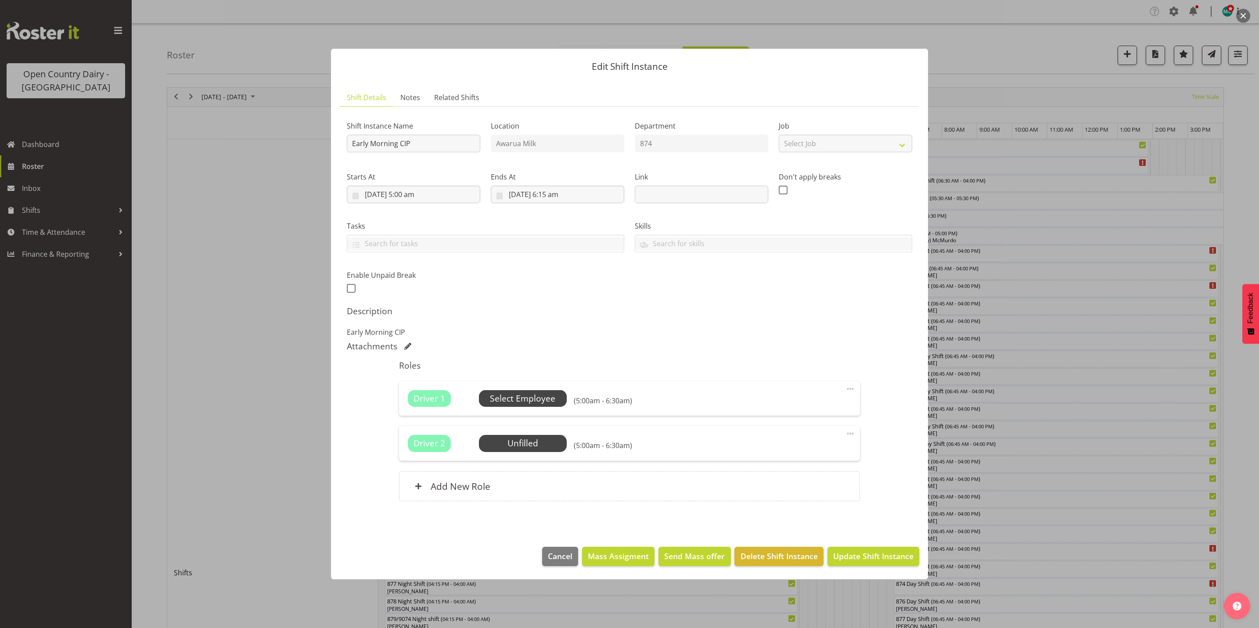
click at [528, 399] on span "Select Employee" at bounding box center [522, 399] width 65 height 13
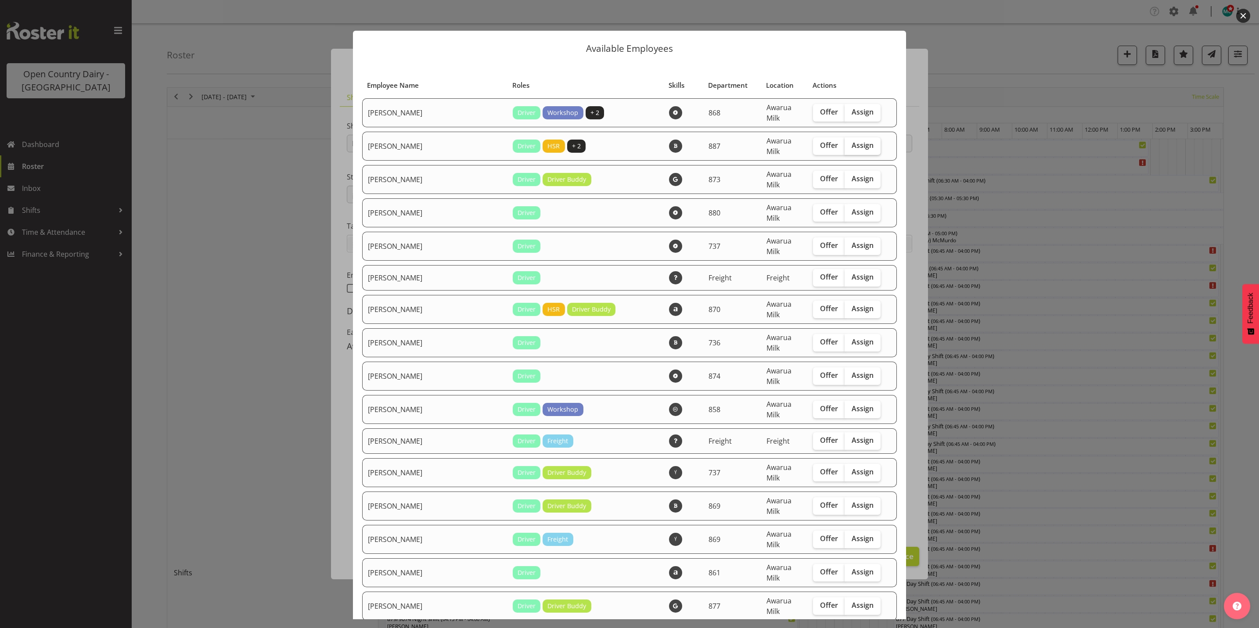
click at [852, 143] on span "Assign" at bounding box center [863, 145] width 22 height 9
click at [848, 143] on input "Assign" at bounding box center [848, 146] width 6 height 6
checkbox input "true"
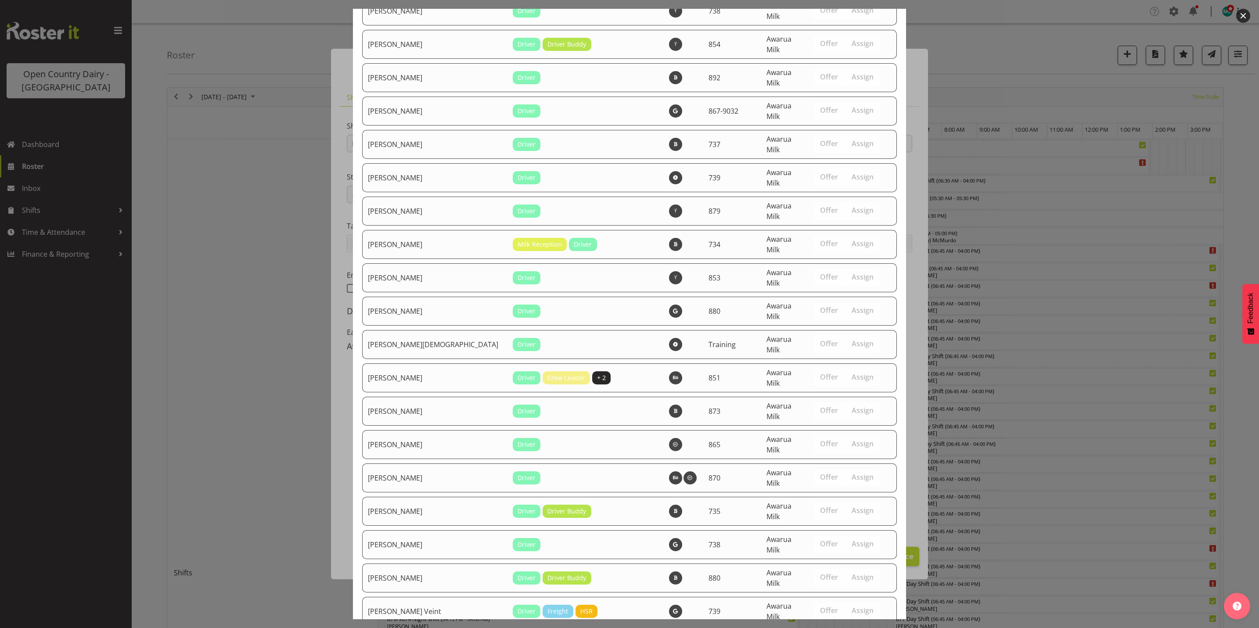
scroll to position [2990, 0]
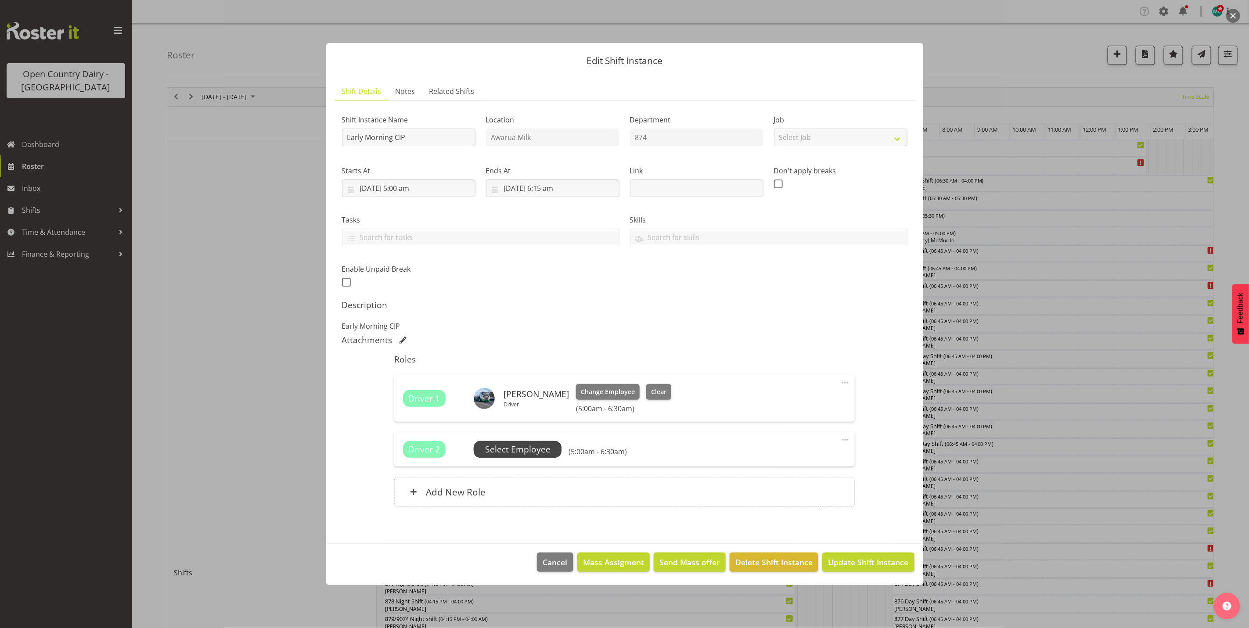
click at [522, 445] on span "Select Employee" at bounding box center [517, 449] width 65 height 13
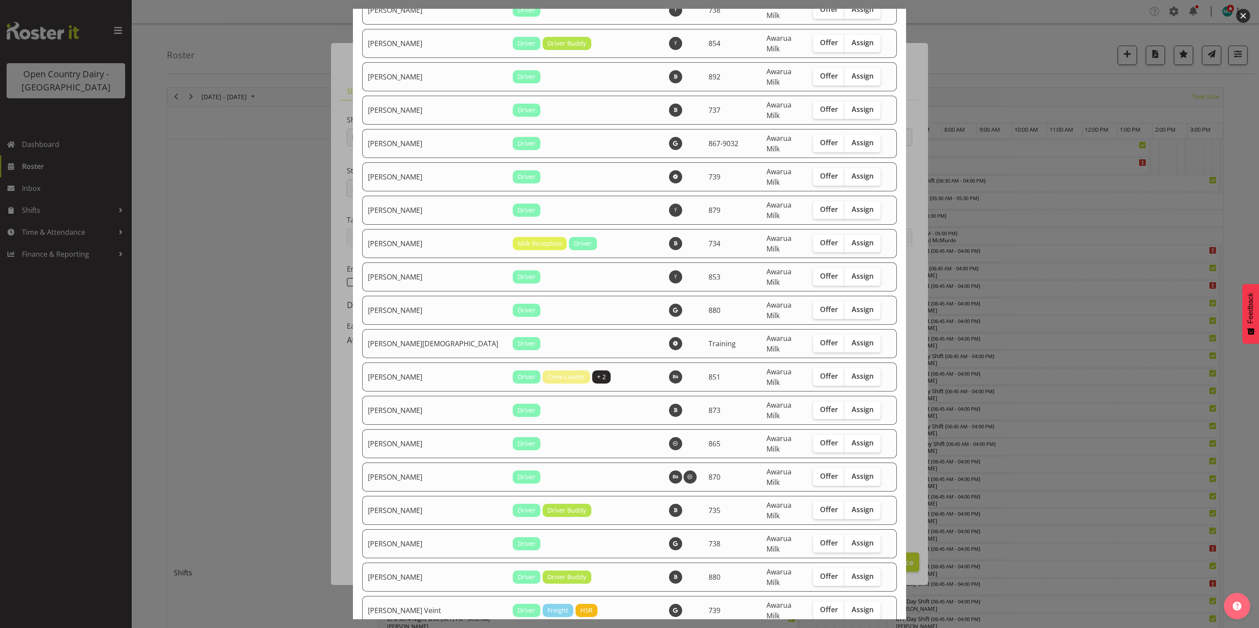
scroll to position [2894, 0]
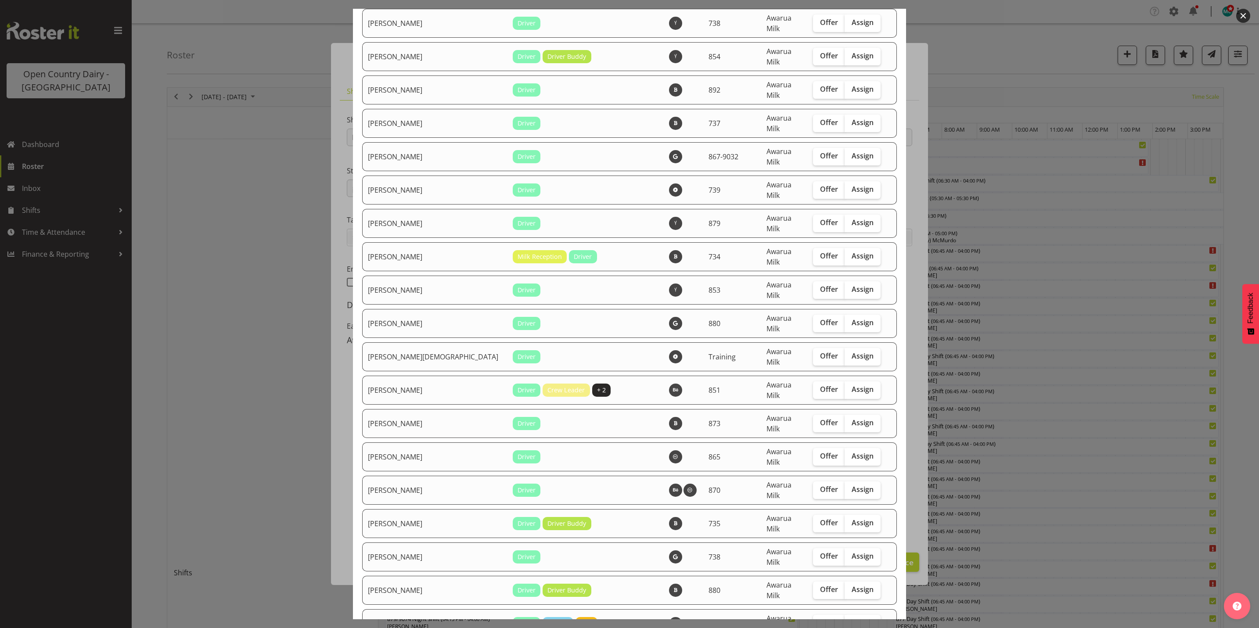
checkbox input "true"
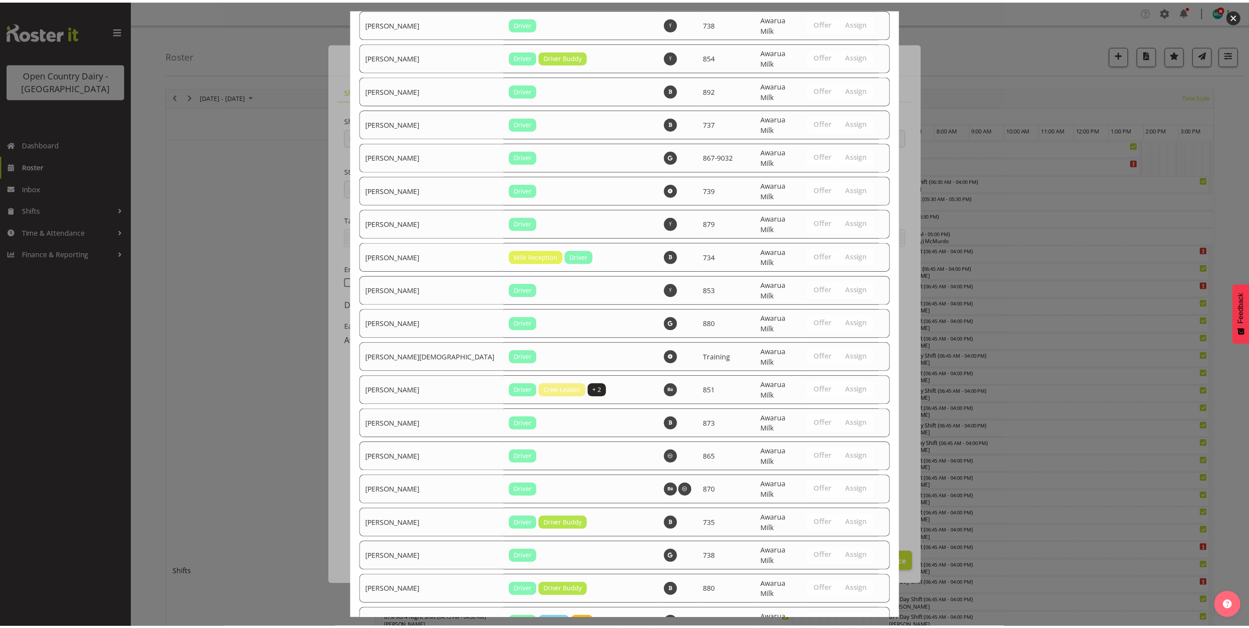
scroll to position [2960, 0]
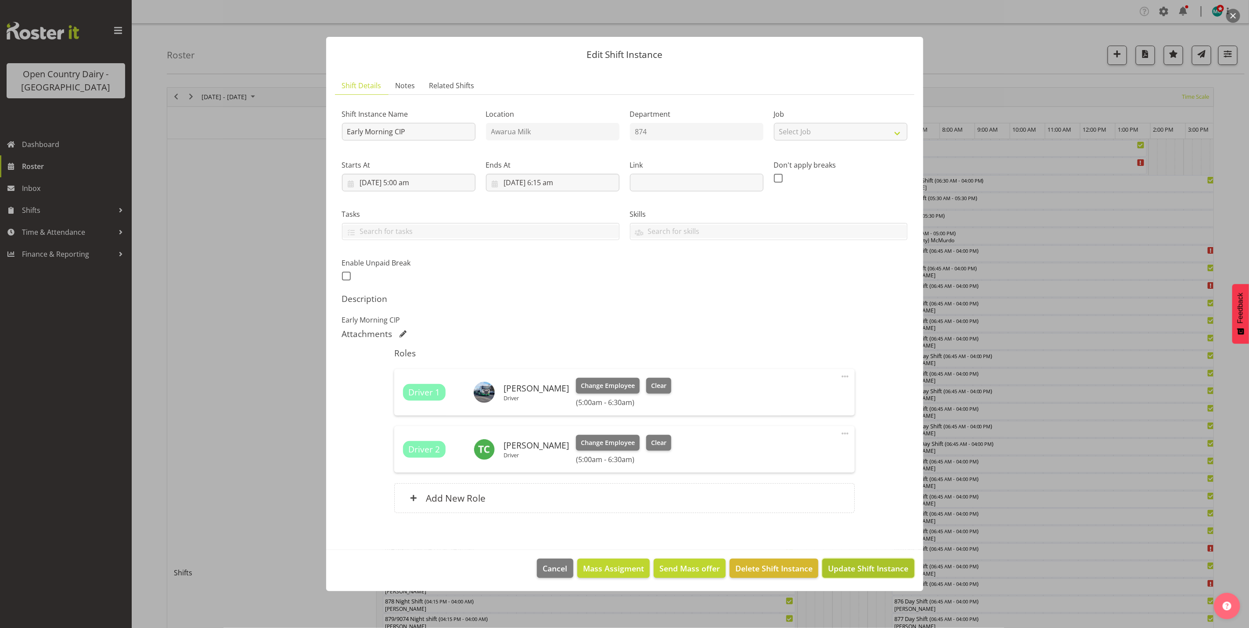
click at [861, 572] on span "Update Shift Instance" at bounding box center [868, 568] width 80 height 11
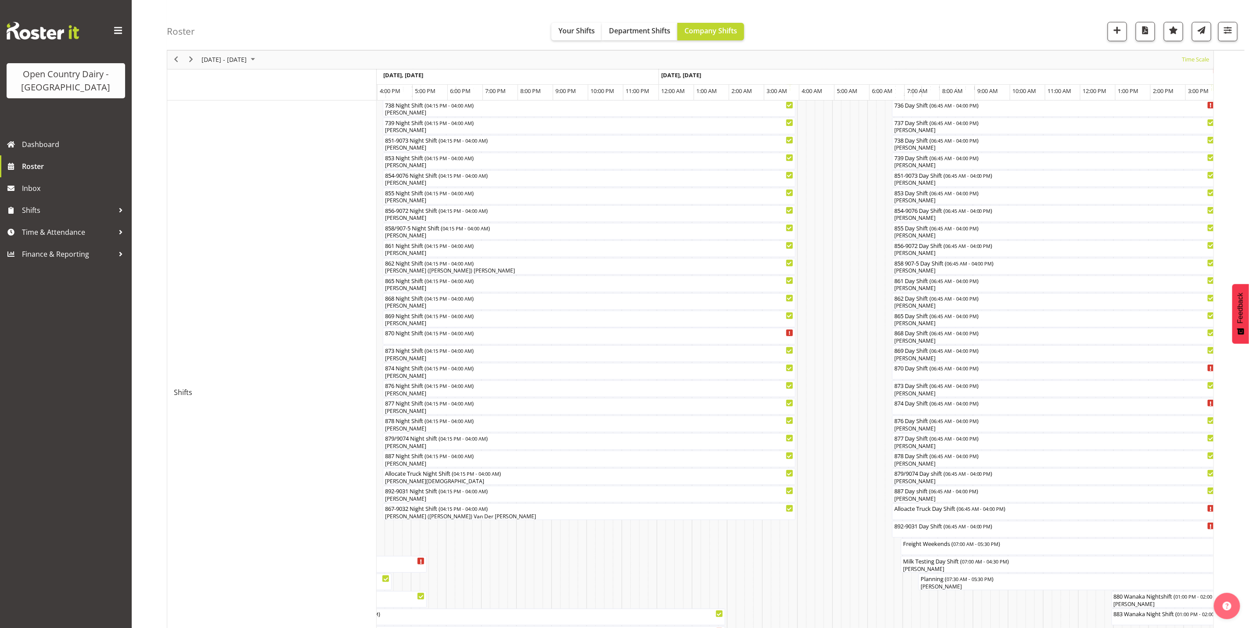
scroll to position [6, 0]
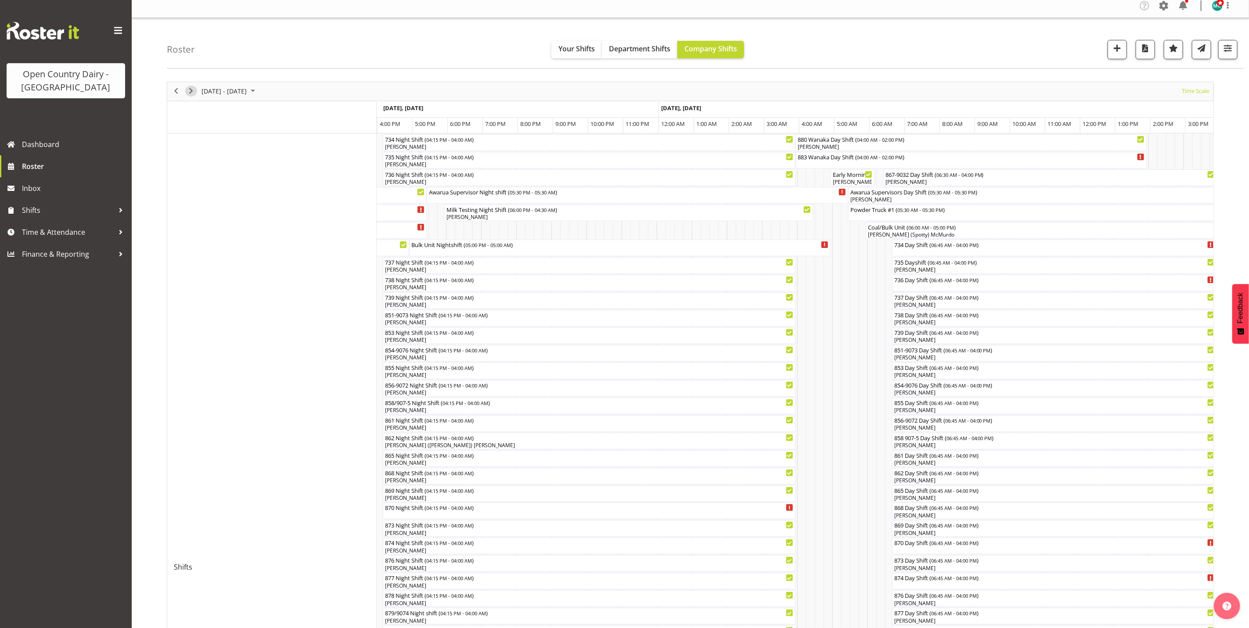
click at [190, 91] on span "Next" at bounding box center [191, 91] width 11 height 11
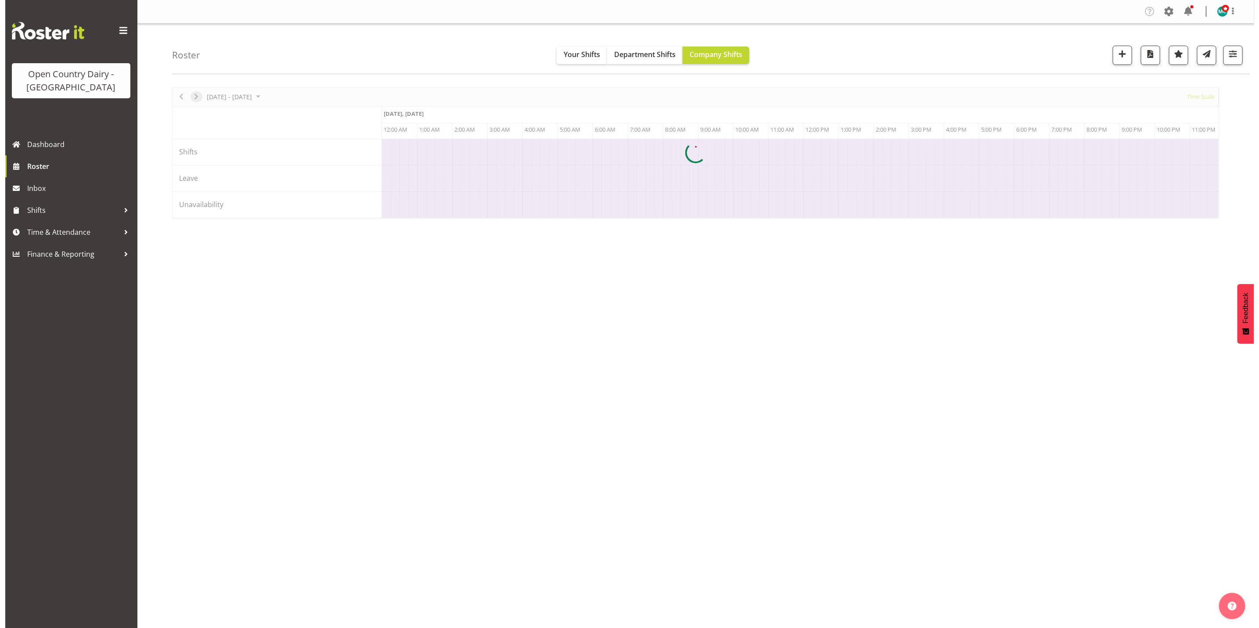
scroll to position [0, 0]
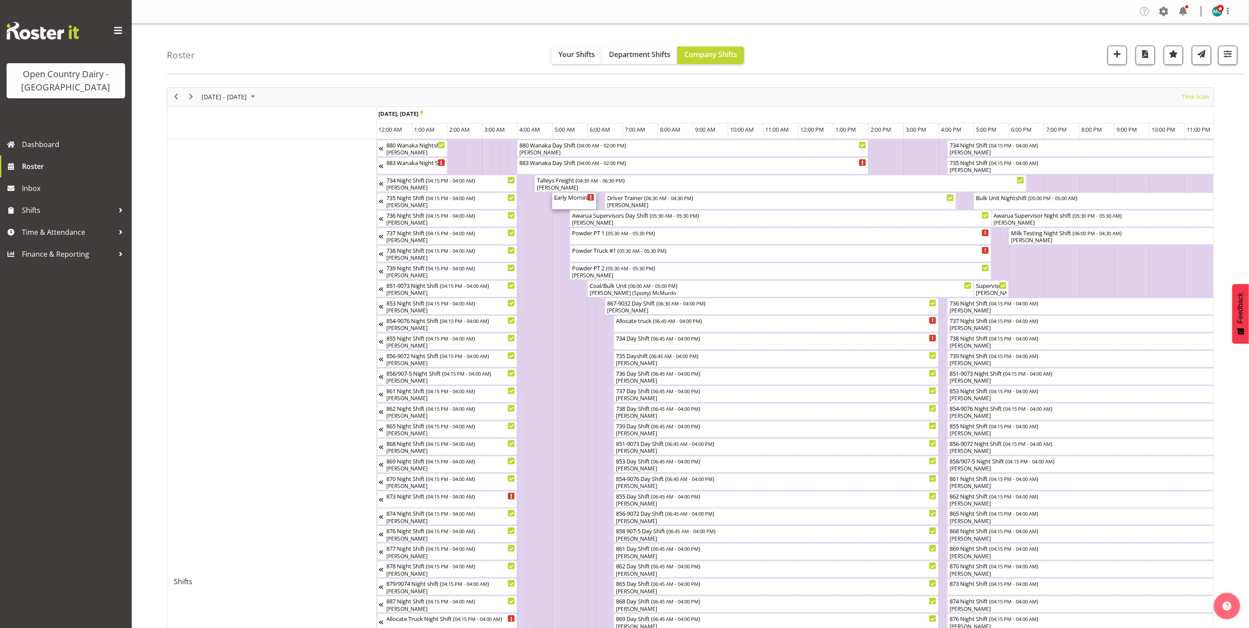
click at [570, 203] on div "Early Morning CIP ( 05:00 AM - 06:15 AM )" at bounding box center [574, 201] width 40 height 17
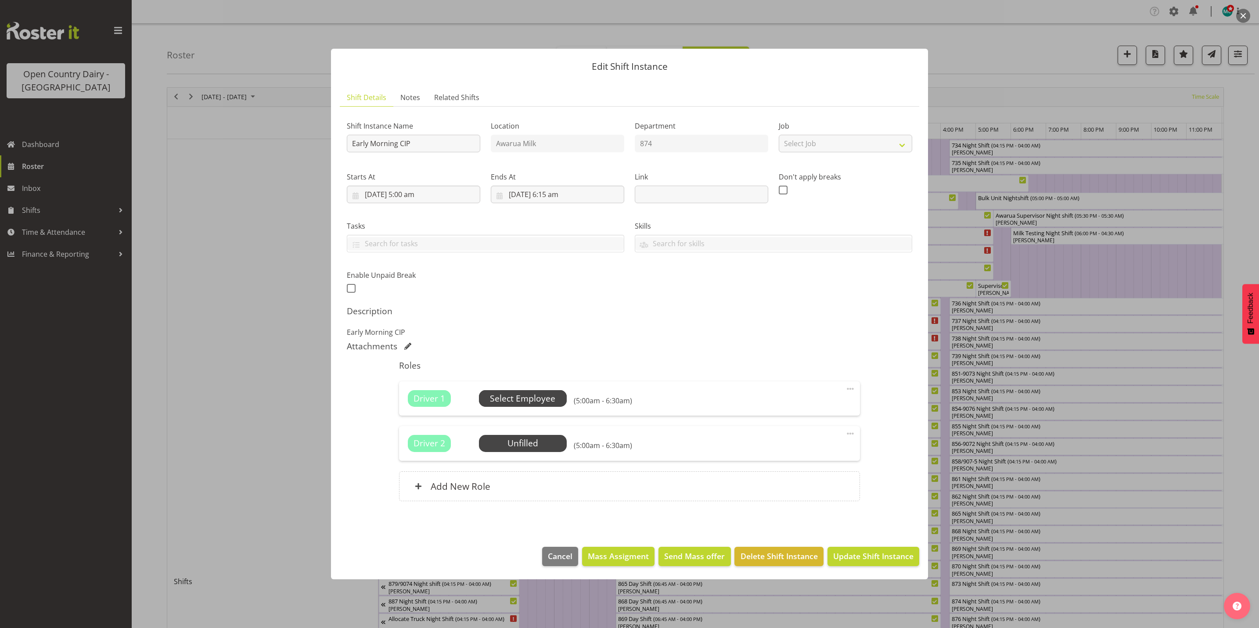
click at [517, 400] on span "Select Employee" at bounding box center [522, 399] width 65 height 13
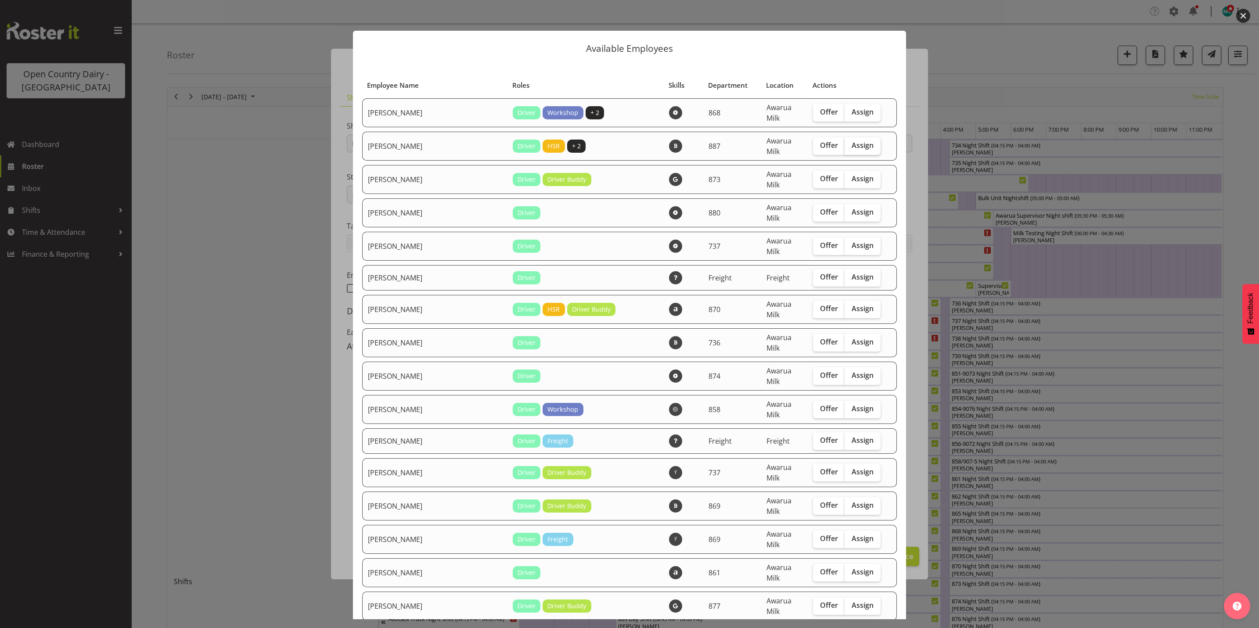
click at [853, 141] on span "Assign" at bounding box center [863, 145] width 22 height 9
click at [850, 143] on input "Assign" at bounding box center [848, 146] width 6 height 6
checkbox input "true"
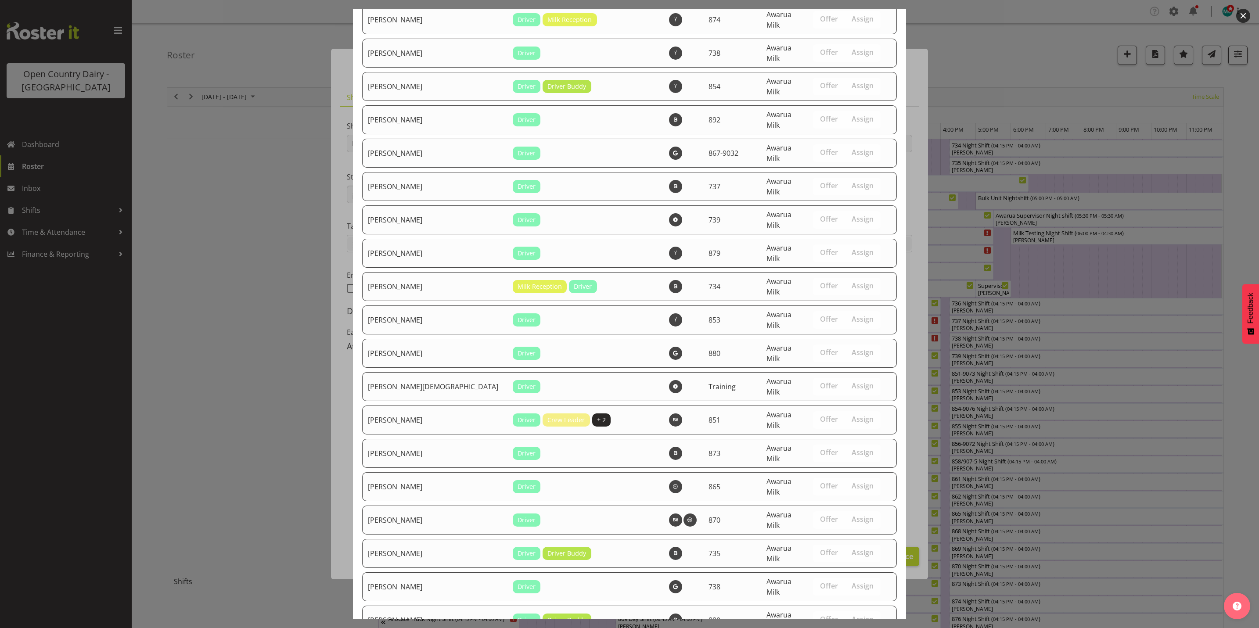
scroll to position [2990, 0]
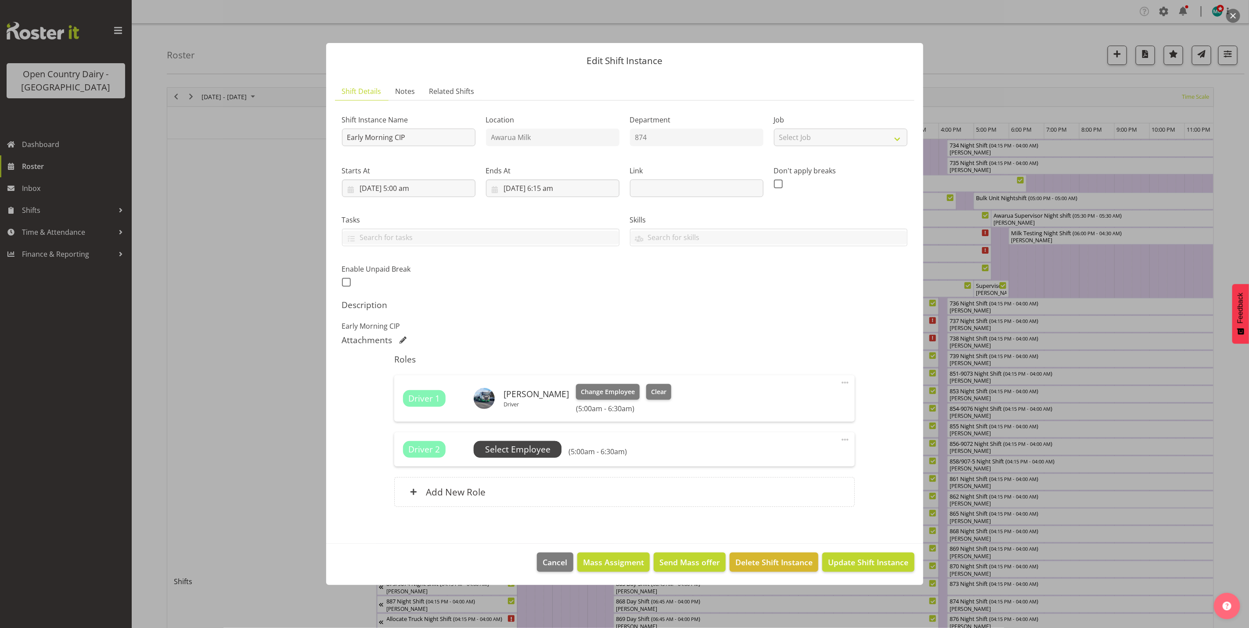
click at [509, 450] on span "Select Employee" at bounding box center [517, 449] width 65 height 13
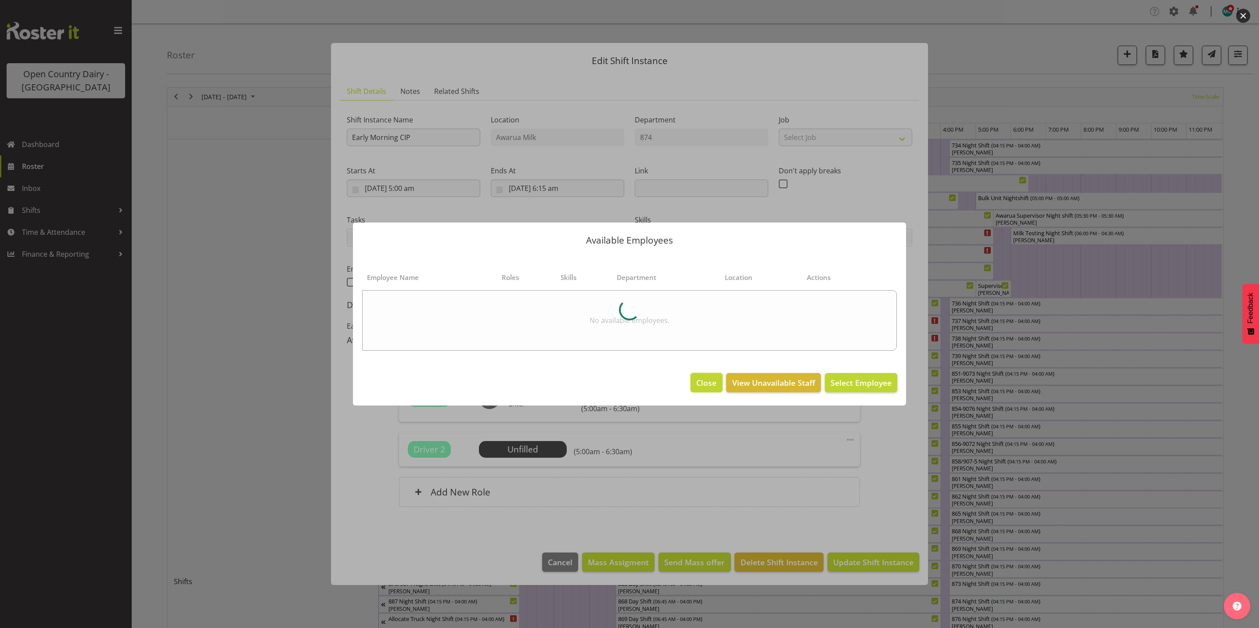
click at [705, 385] on span "Close" at bounding box center [706, 382] width 20 height 11
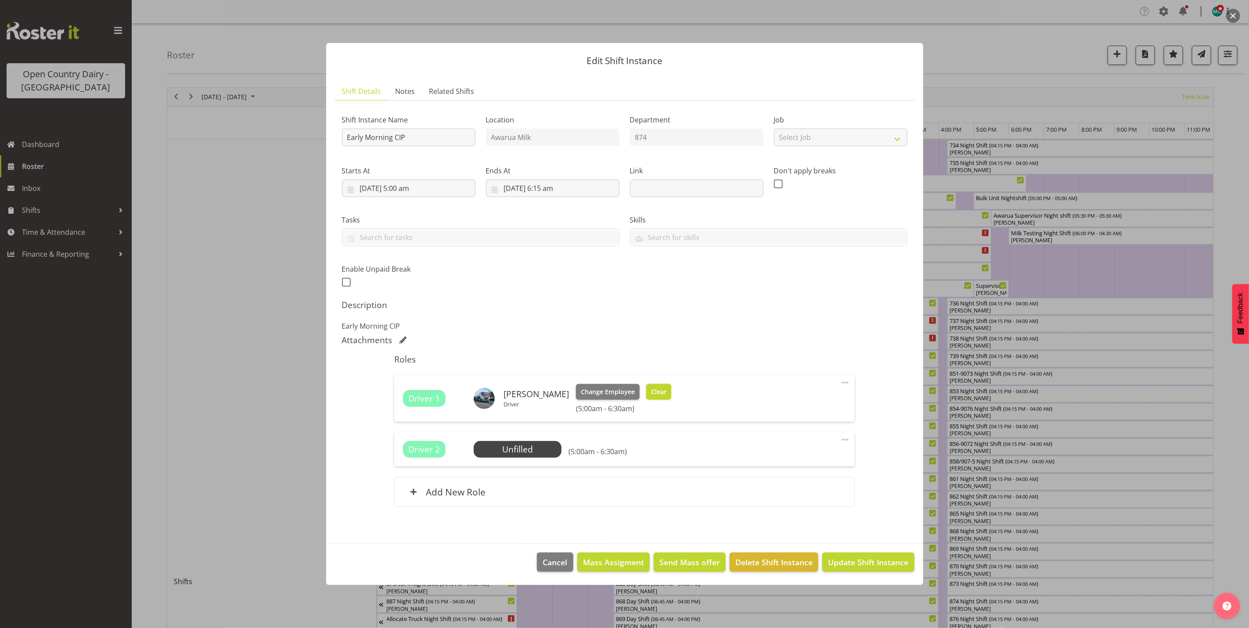
click at [654, 390] on span "Clear" at bounding box center [658, 392] width 15 height 10
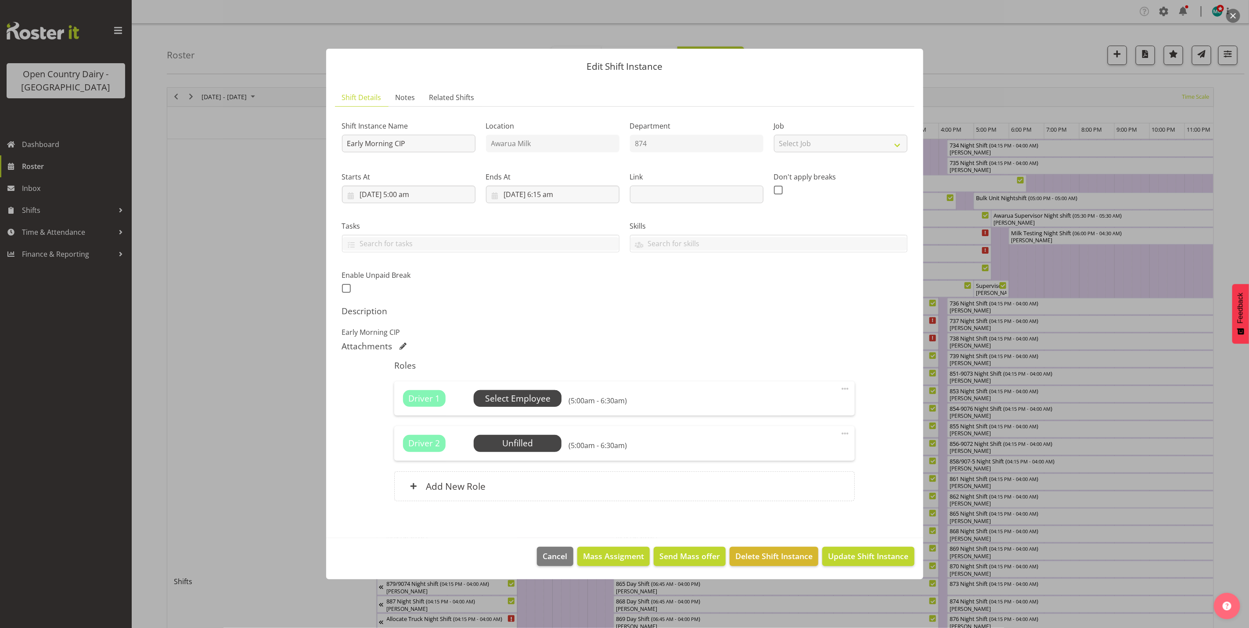
click at [533, 397] on span "Select Employee" at bounding box center [517, 399] width 65 height 13
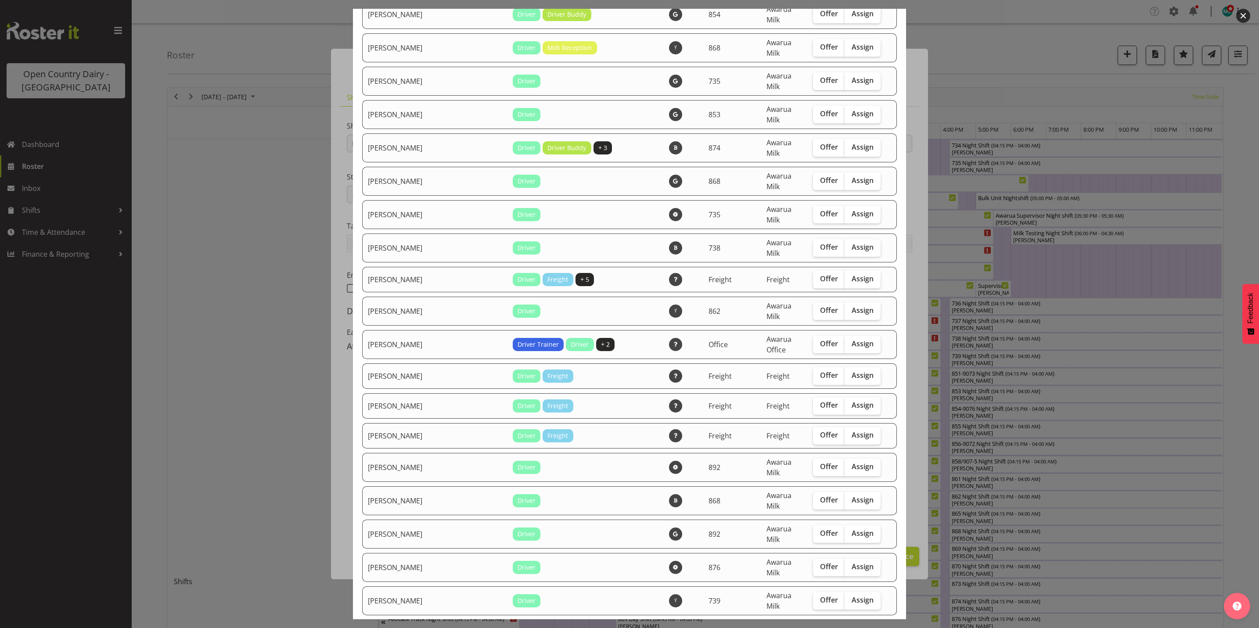
scroll to position [1383, 0]
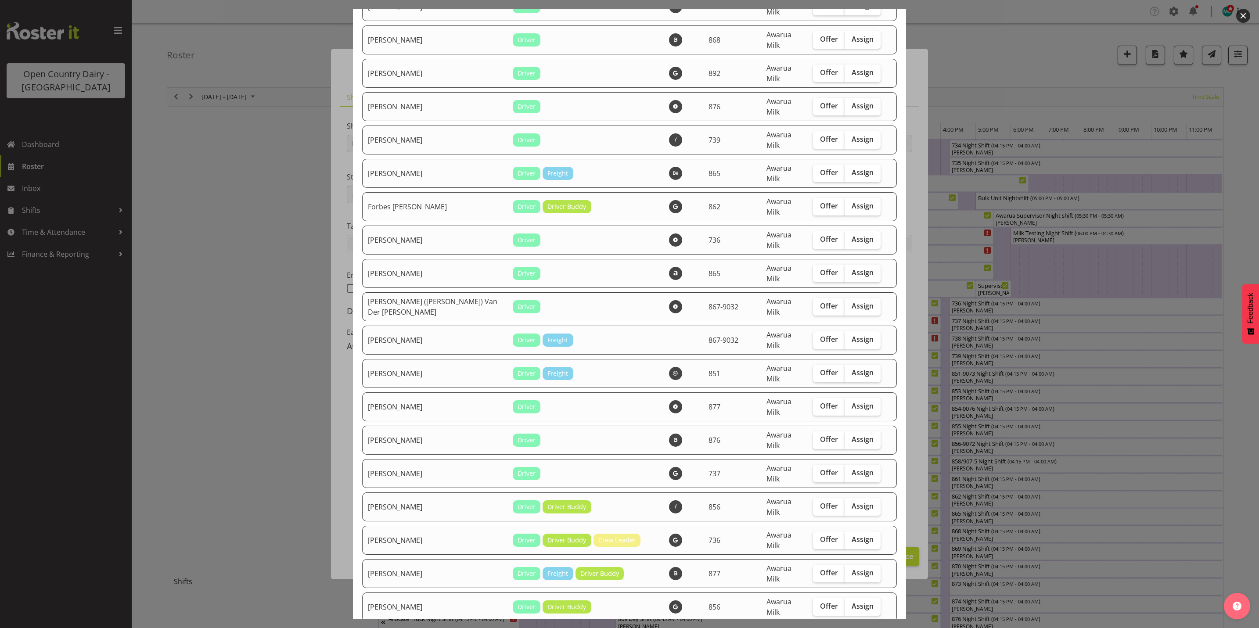
checkbox input "true"
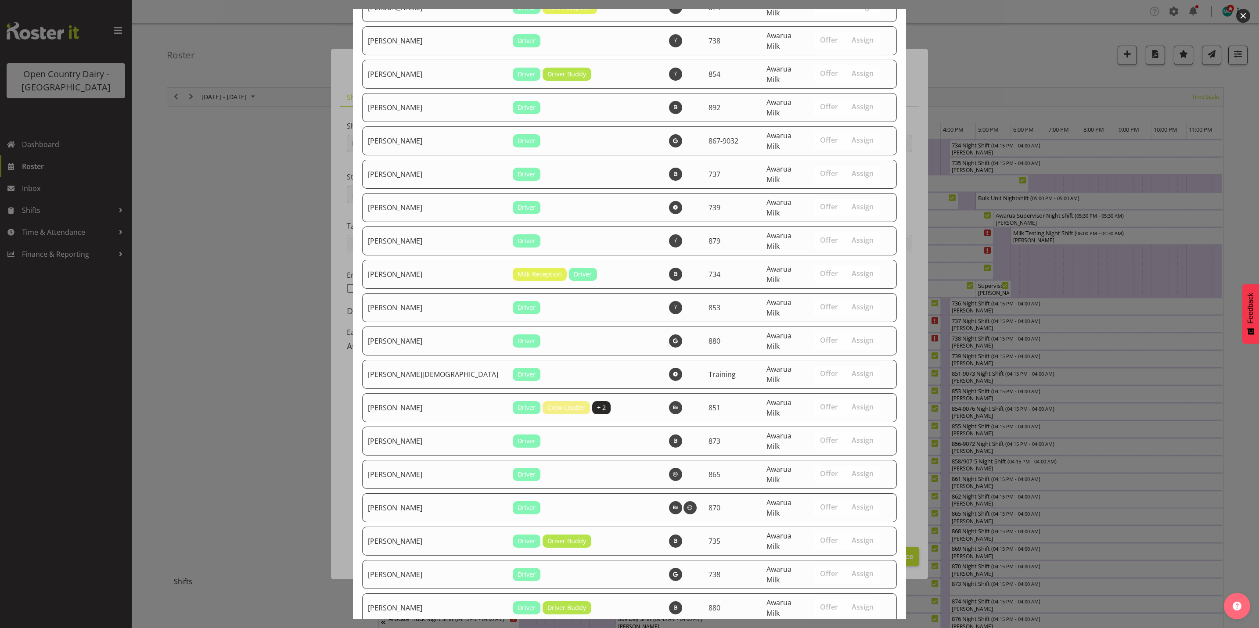
scroll to position [2990, 0]
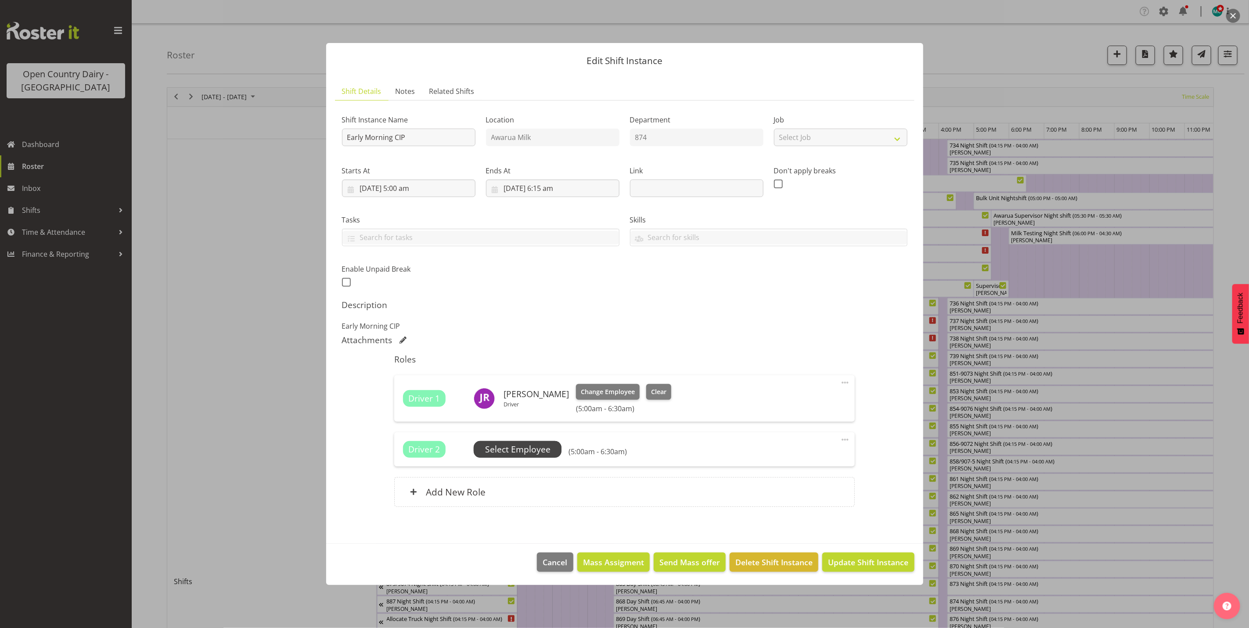
click at [504, 449] on span "Select Employee" at bounding box center [517, 449] width 65 height 13
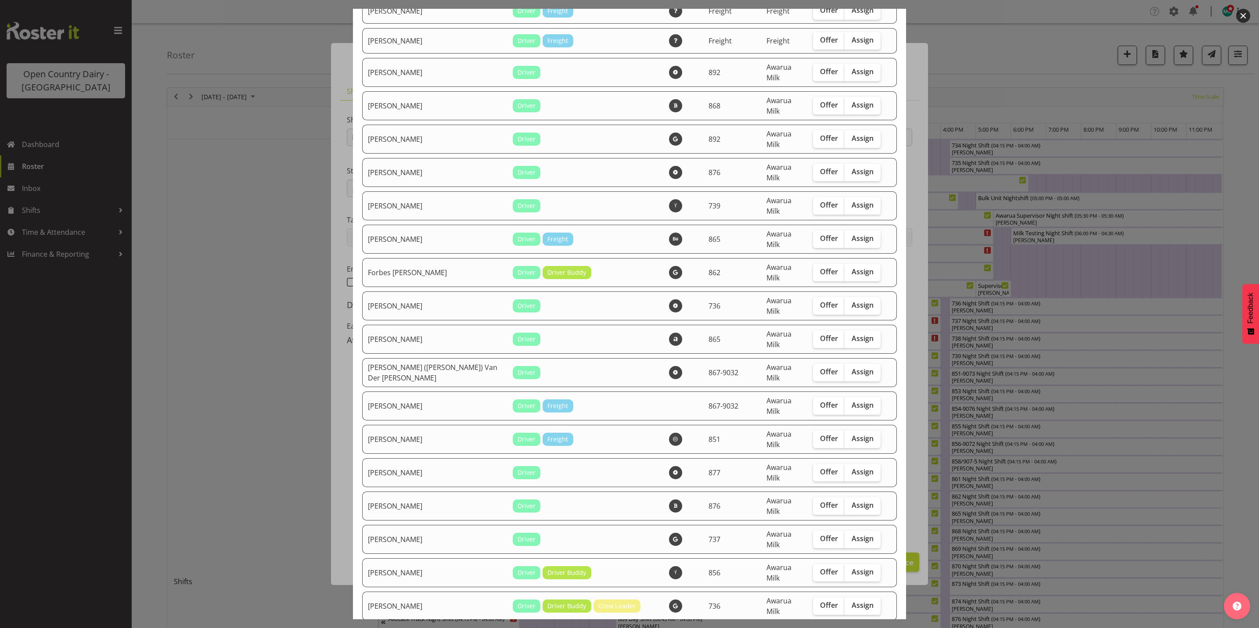
scroll to position [1778, 0]
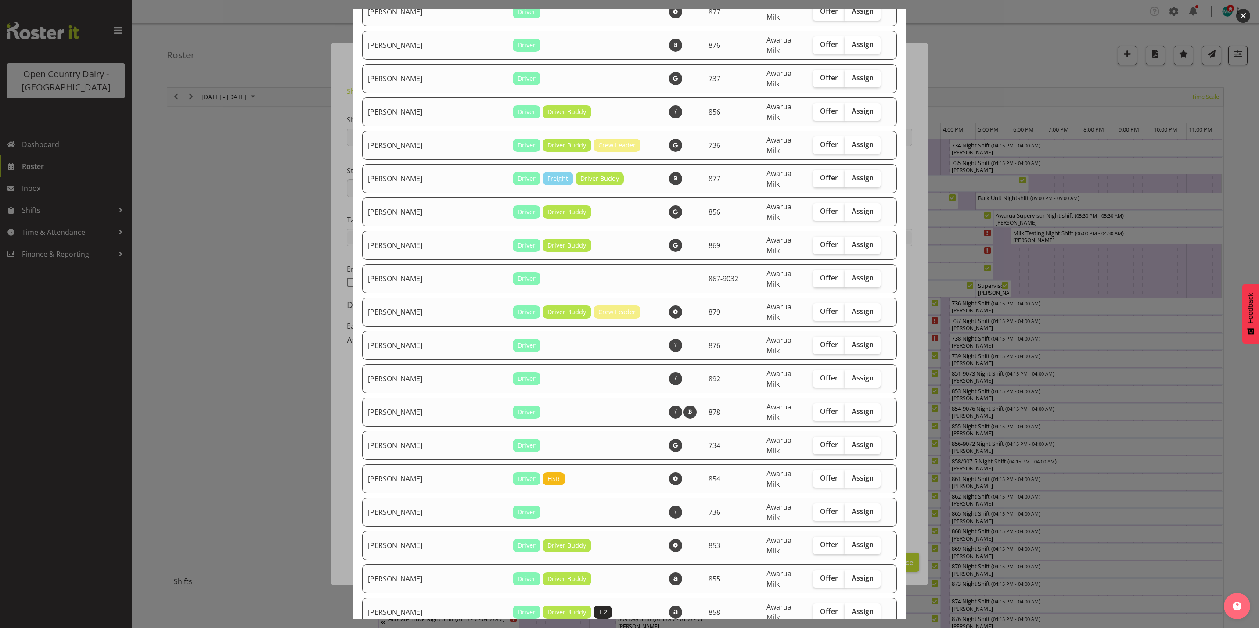
checkbox input "true"
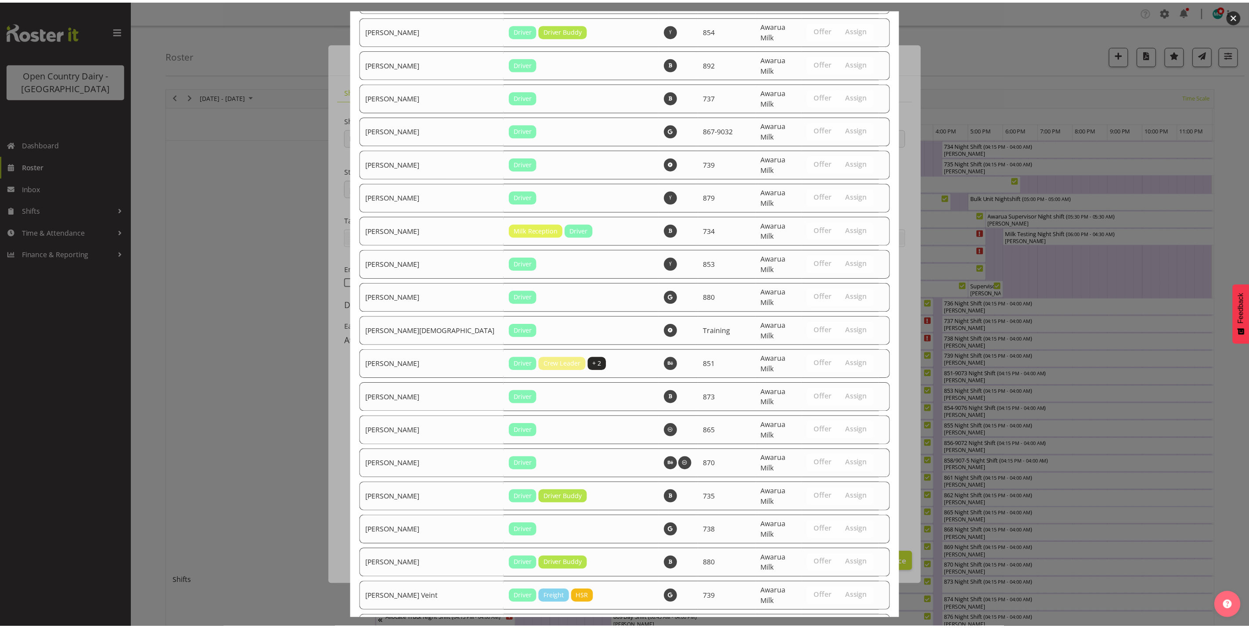
scroll to position [2960, 0]
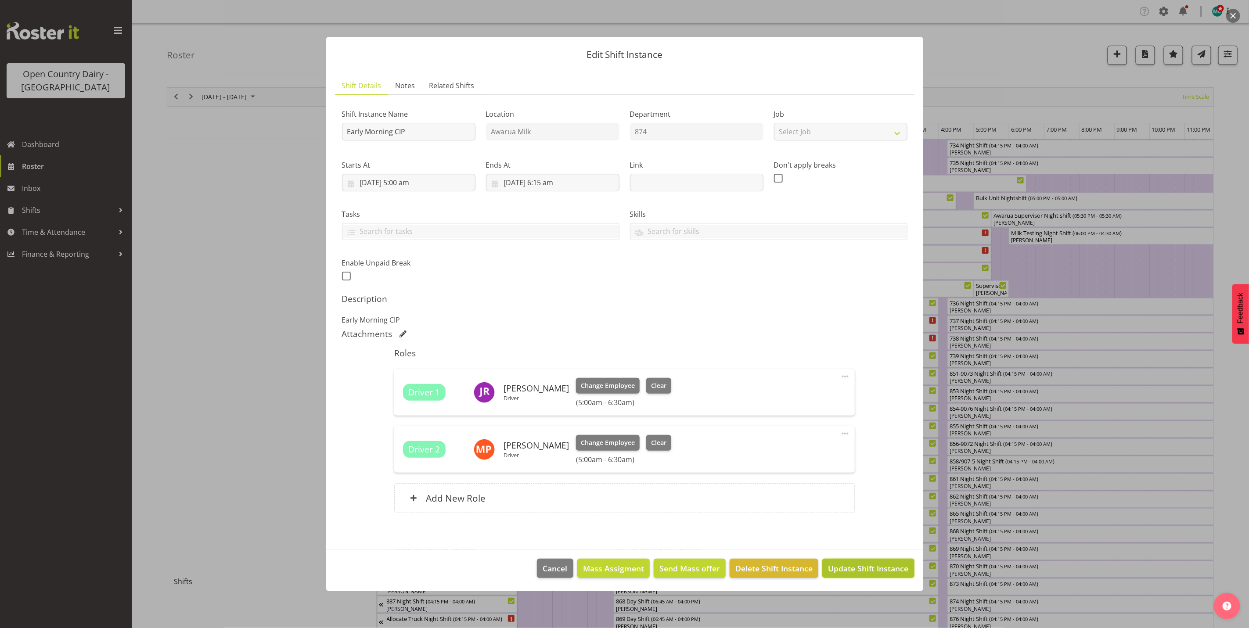
click at [872, 573] on span "Update Shift Instance" at bounding box center [868, 568] width 80 height 11
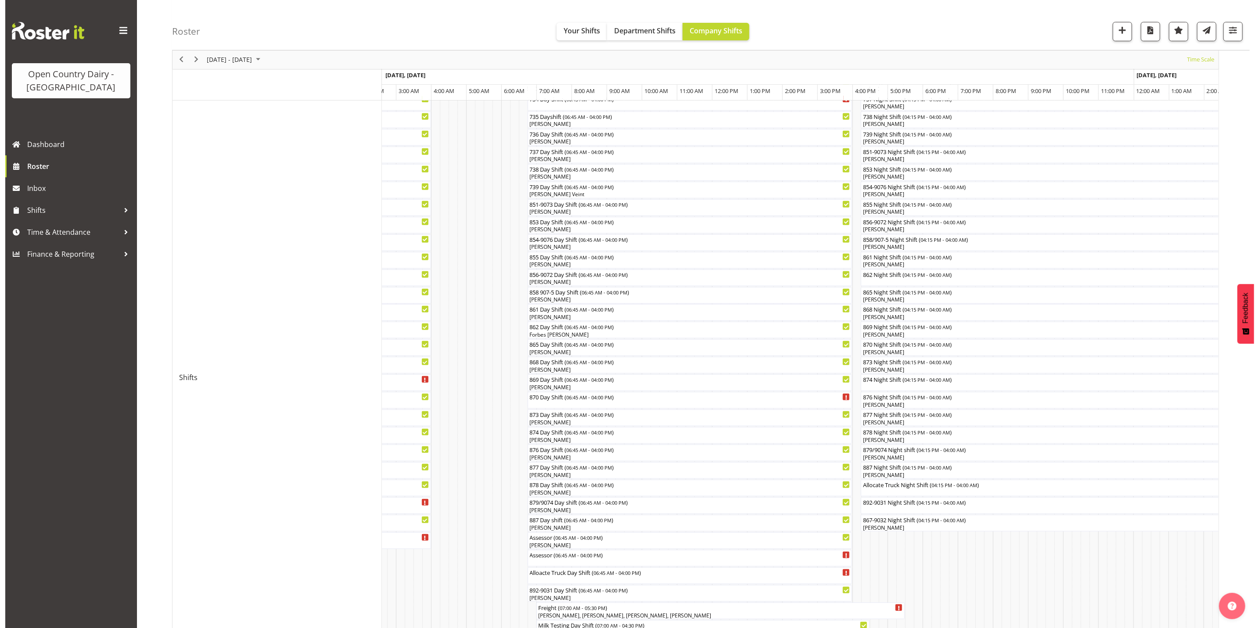
scroll to position [0, 0]
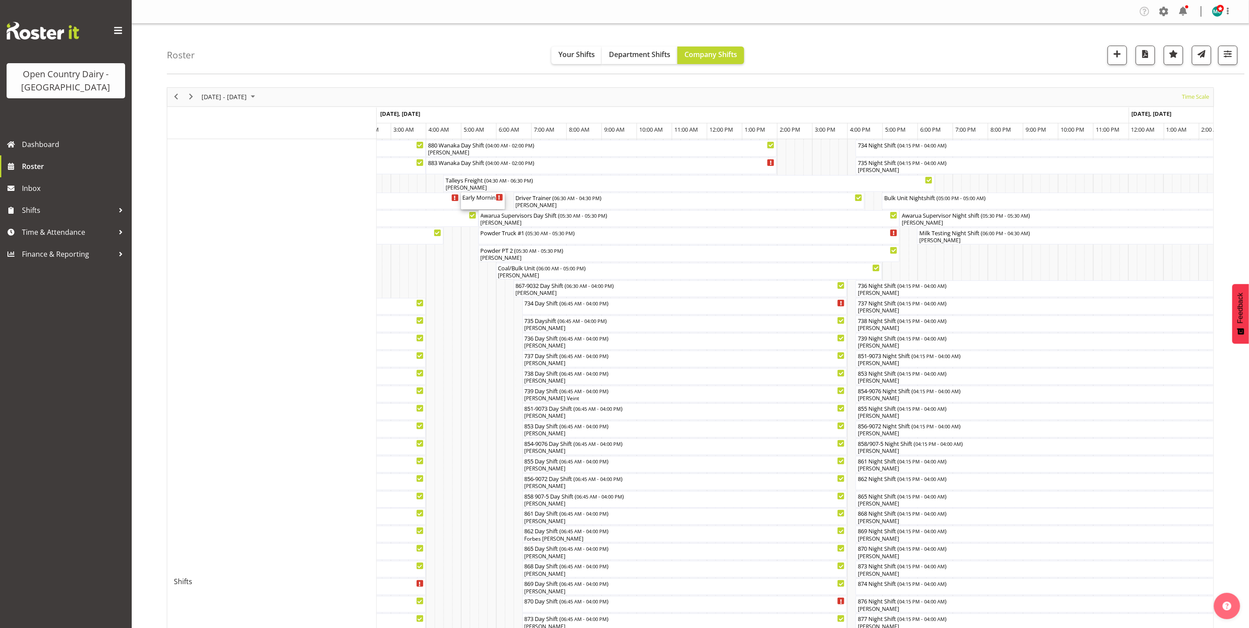
click at [480, 203] on div "Early Morning CIP ( 05:00 AM - 06:15 AM )" at bounding box center [483, 201] width 40 height 17
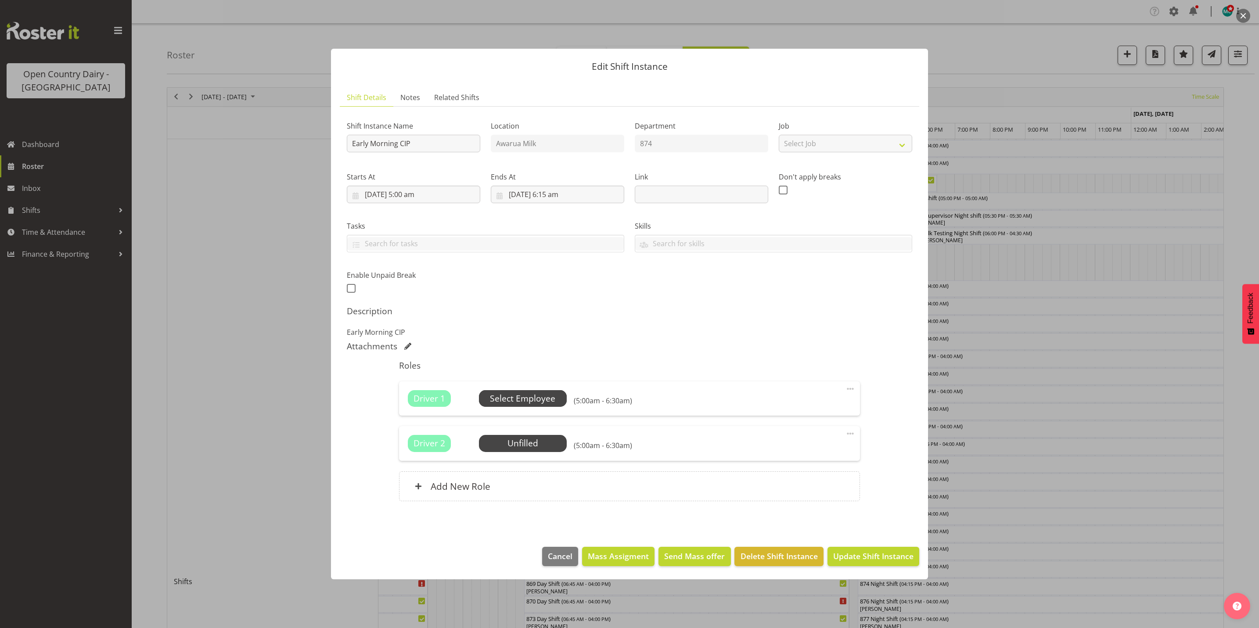
click at [516, 400] on span "Select Employee" at bounding box center [522, 399] width 65 height 13
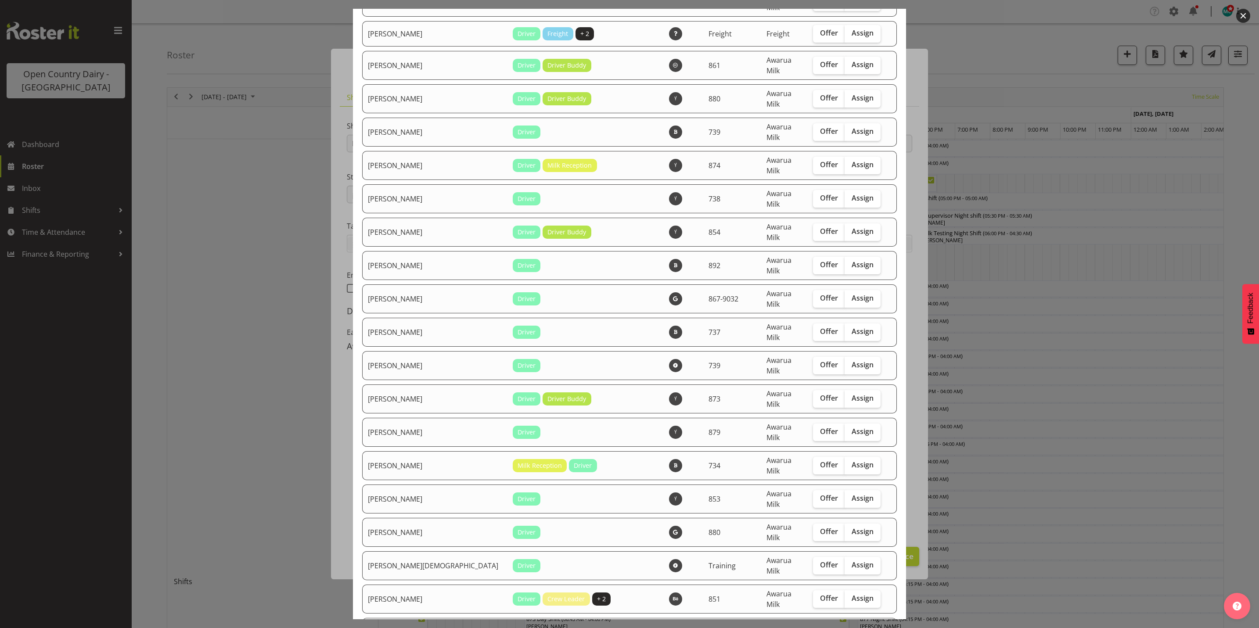
scroll to position [2700, 0]
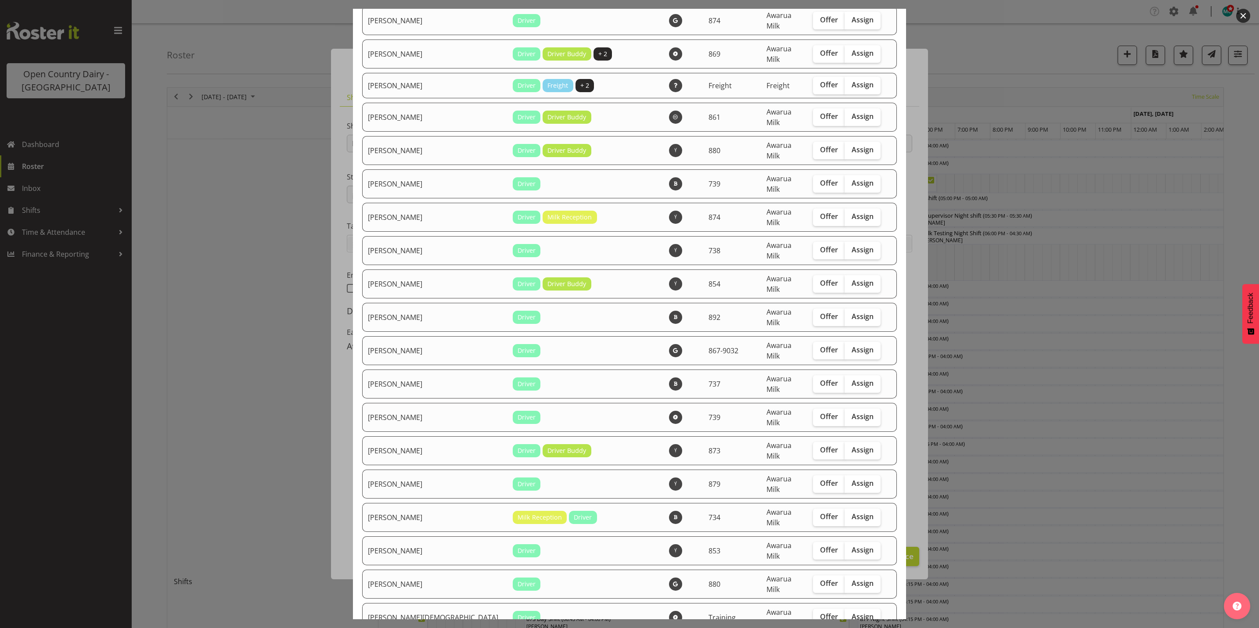
checkbox input "true"
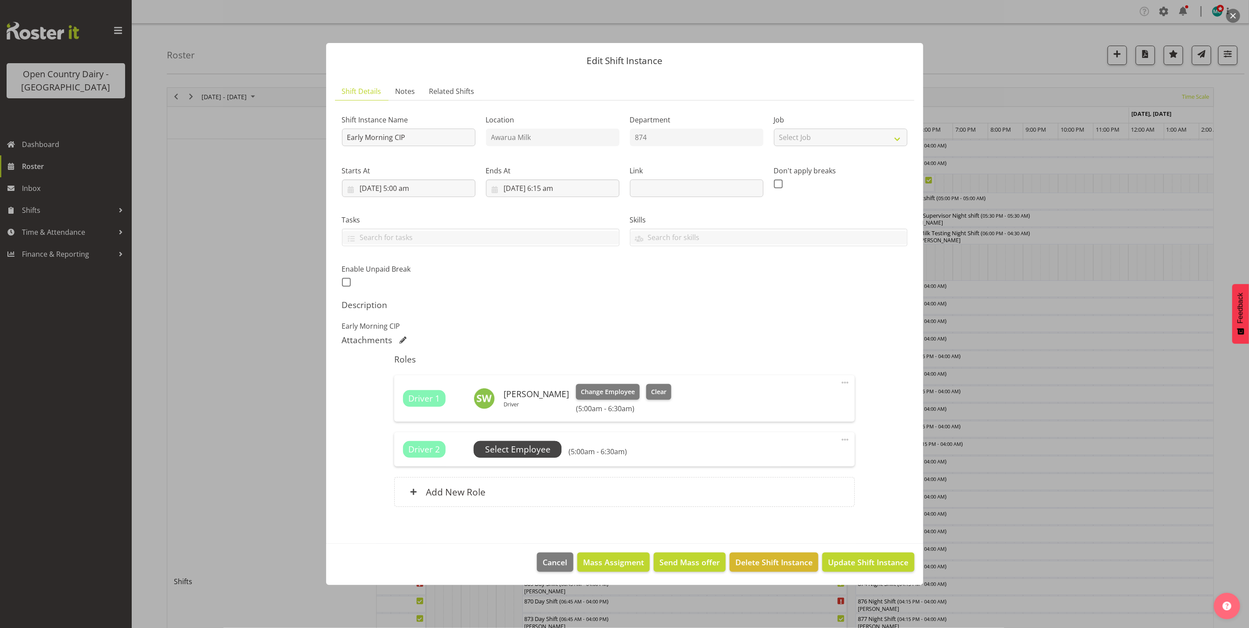
click at [505, 443] on span "Select Employee" at bounding box center [517, 449] width 65 height 13
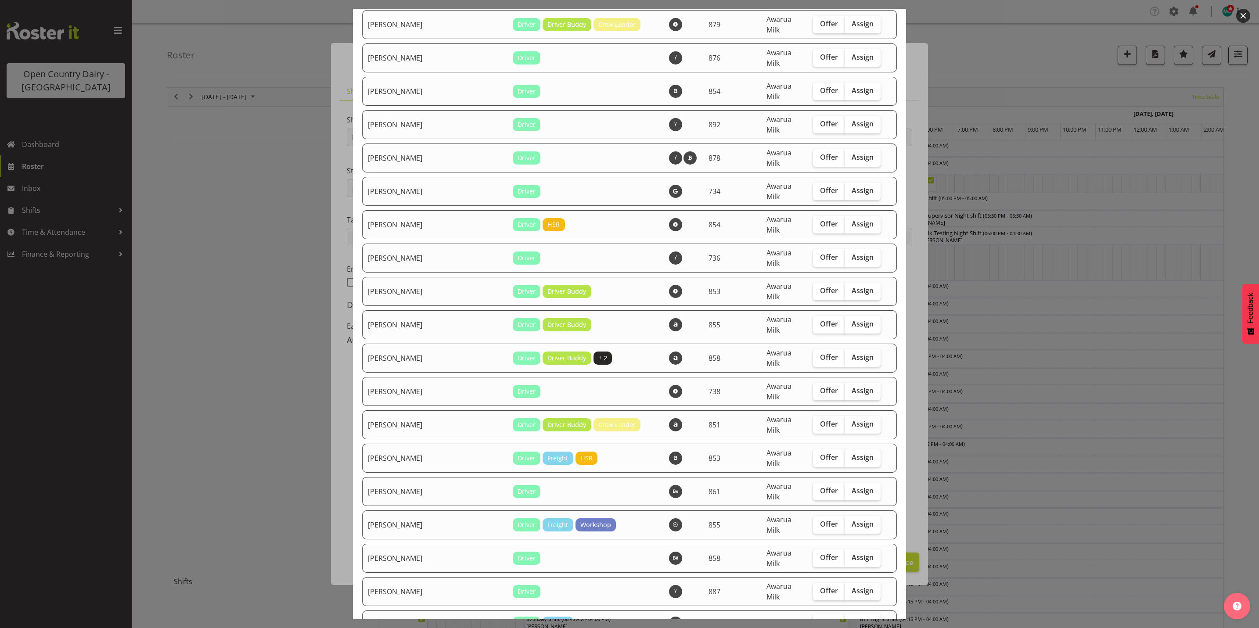
scroll to position [2042, 0]
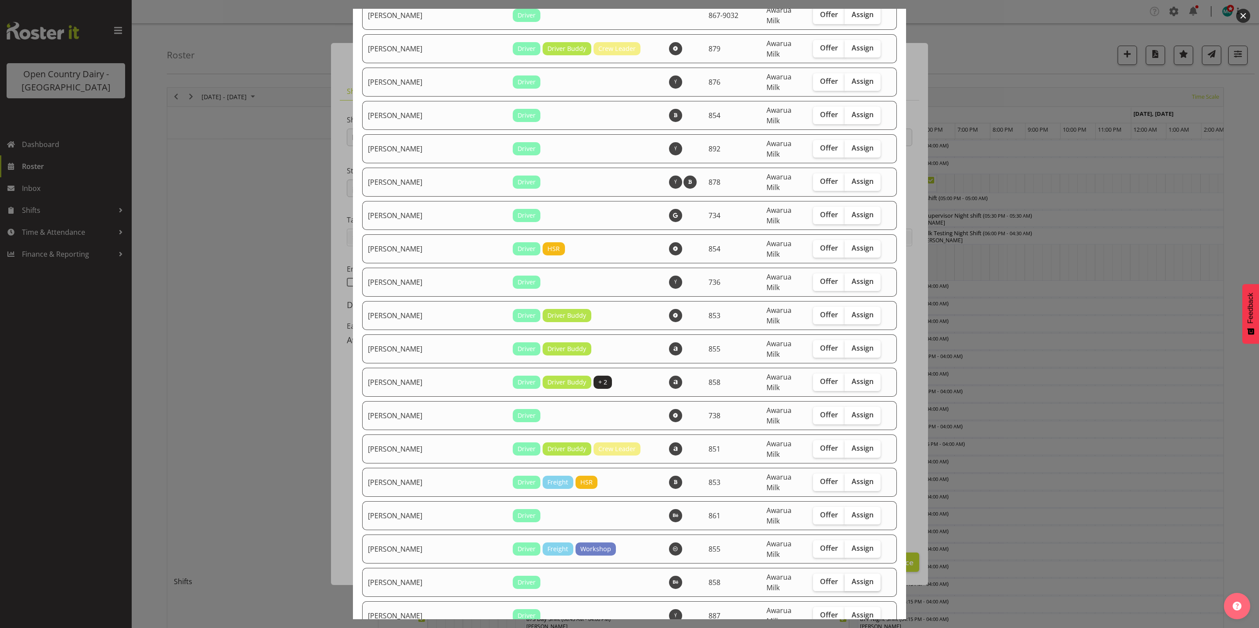
click at [856, 577] on span "Assign" at bounding box center [863, 581] width 22 height 9
click at [850, 579] on input "Assign" at bounding box center [848, 582] width 6 height 6
checkbox input "true"
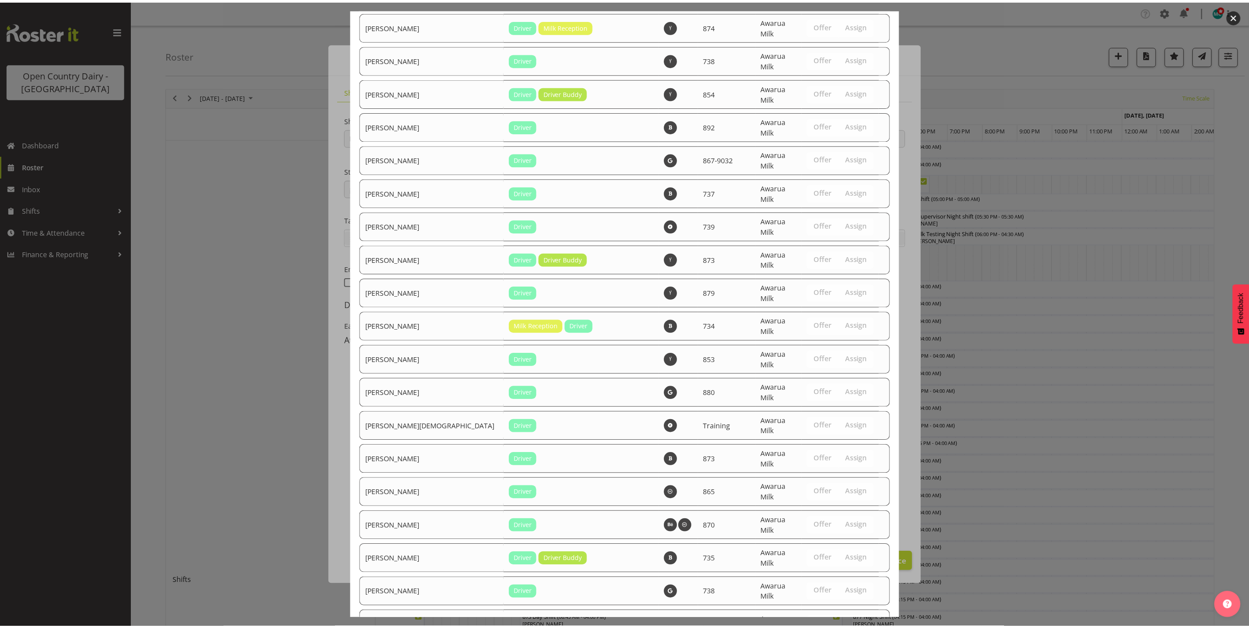
scroll to position [2990, 0]
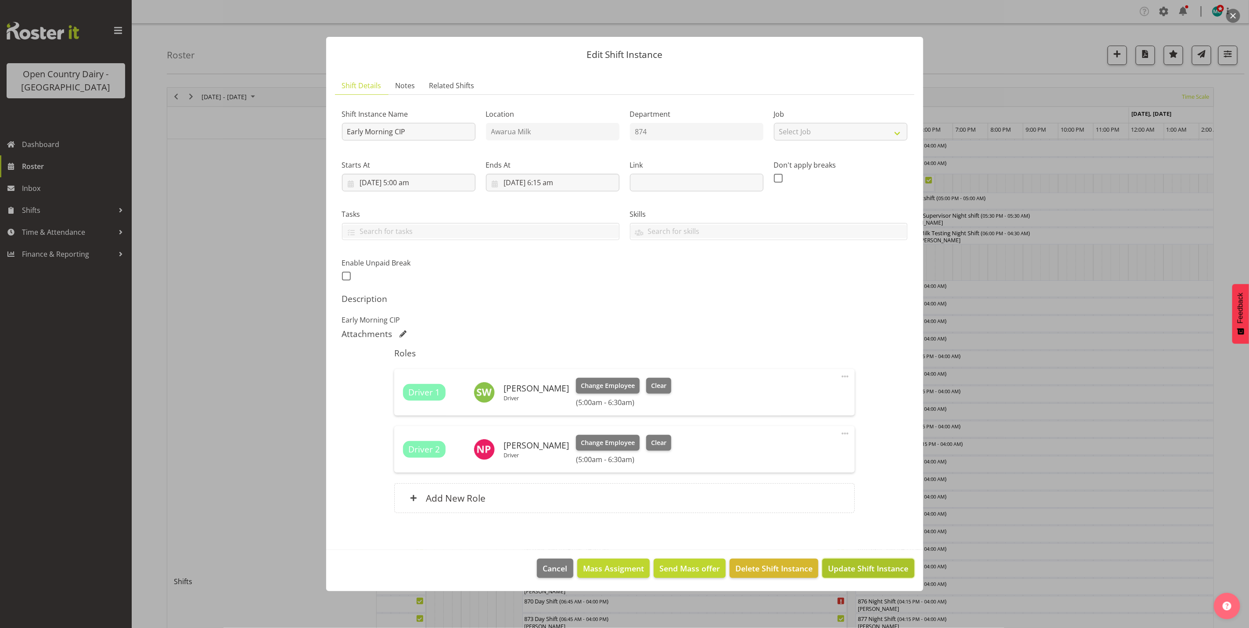
click at [871, 568] on span "Update Shift Instance" at bounding box center [868, 568] width 80 height 11
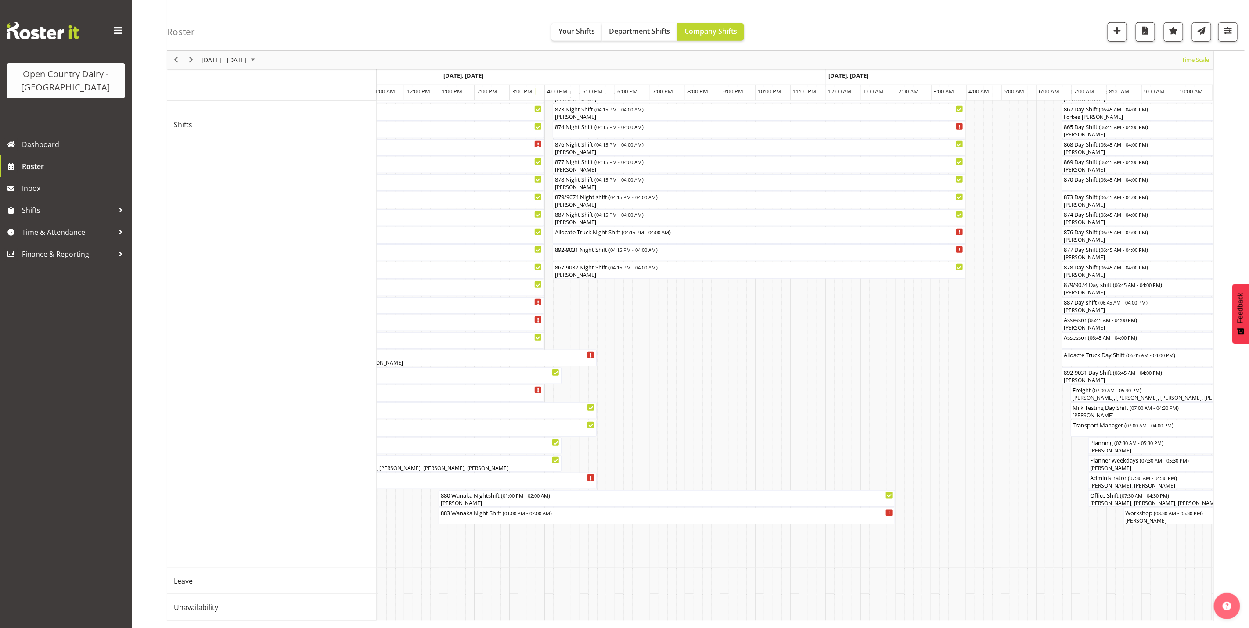
scroll to position [0, 1141]
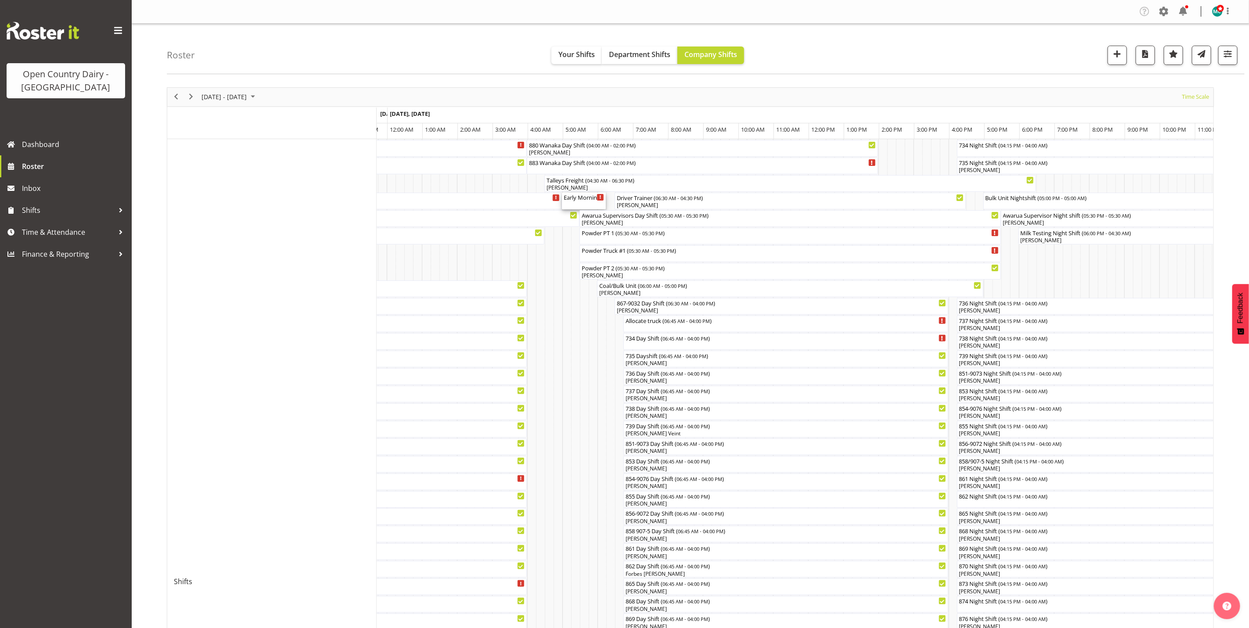
click at [578, 203] on div "Early Morning CIP ( 05:00 AM - 06:15 AM )" at bounding box center [584, 201] width 40 height 17
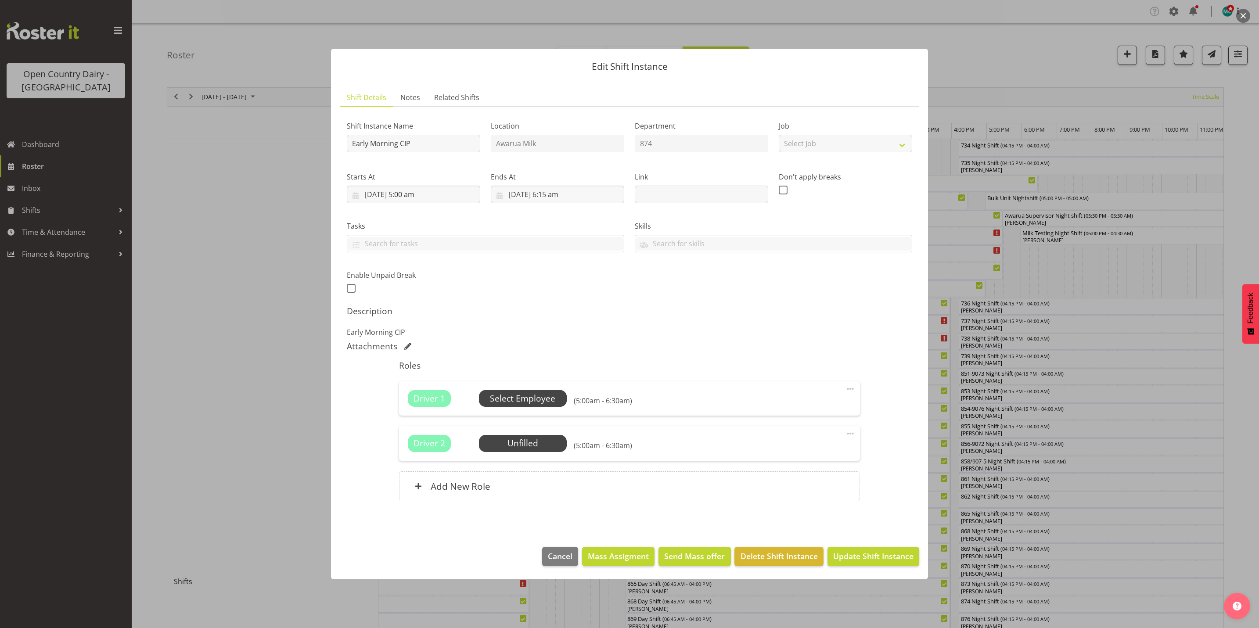
click at [521, 397] on span "Select Employee" at bounding box center [522, 399] width 65 height 13
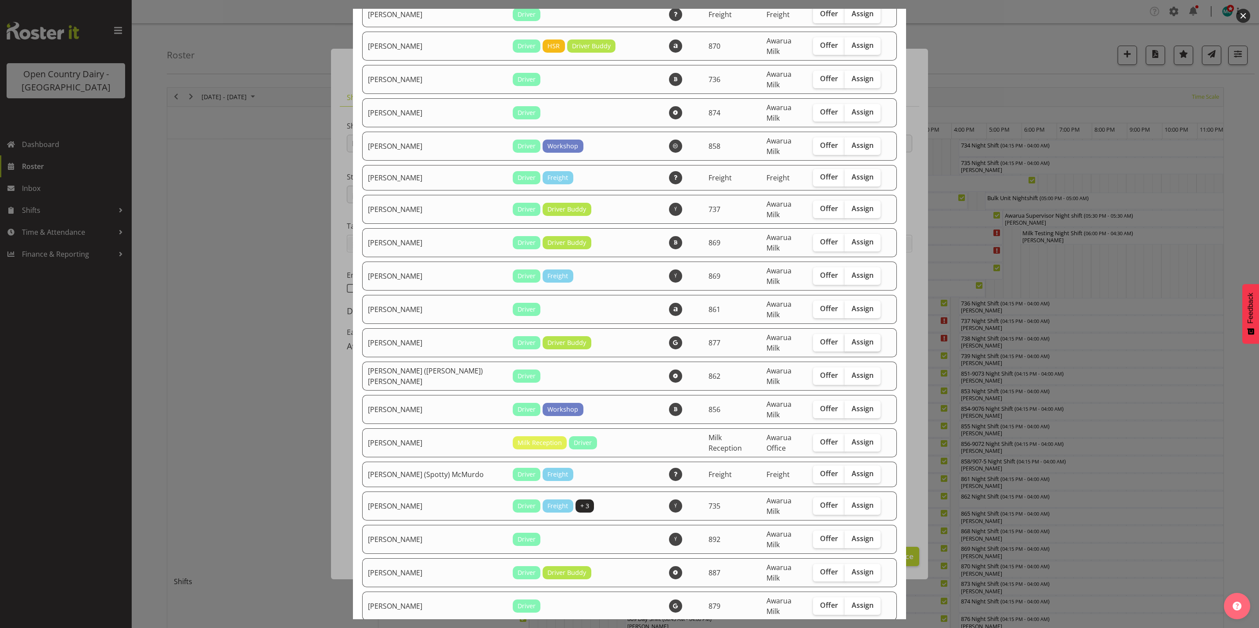
click at [854, 338] on span "Assign" at bounding box center [863, 342] width 22 height 9
click at [850, 339] on input "Assign" at bounding box center [848, 342] width 6 height 6
checkbox input "true"
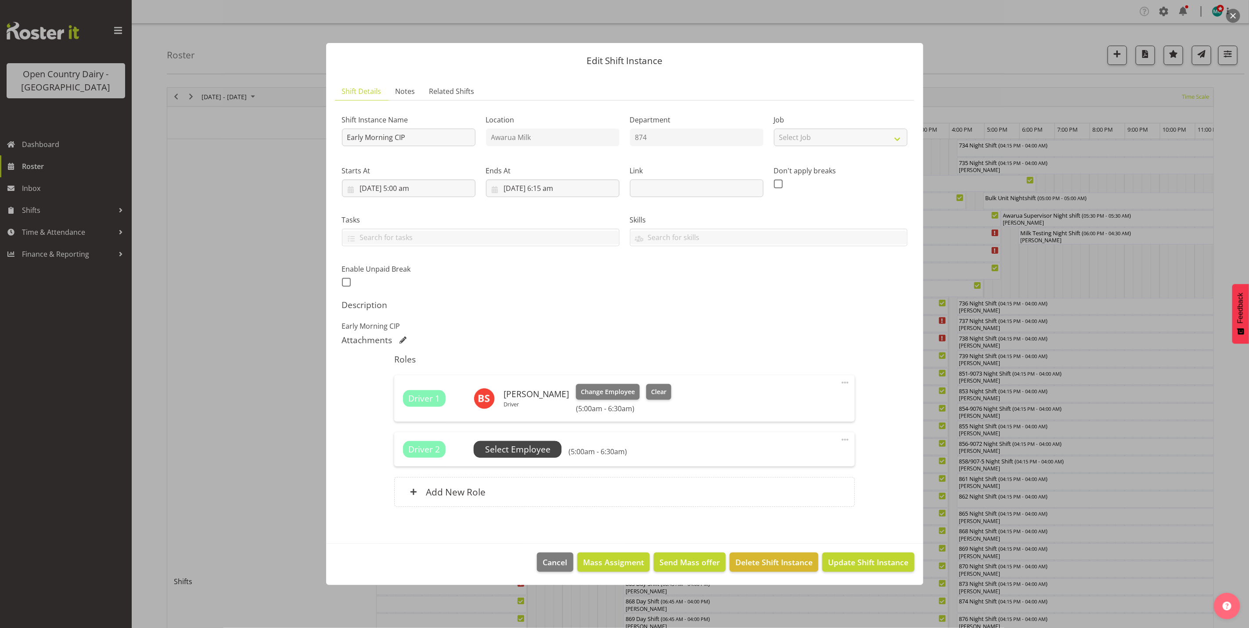
click at [504, 444] on span "Select Employee" at bounding box center [517, 449] width 65 height 13
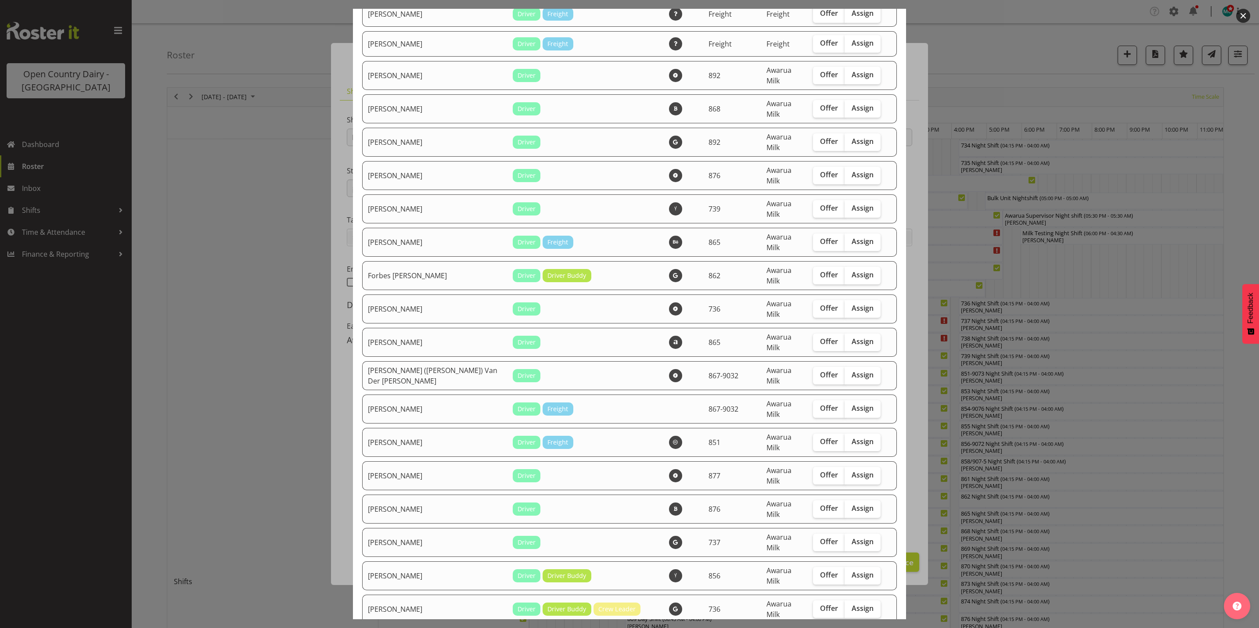
scroll to position [1317, 0]
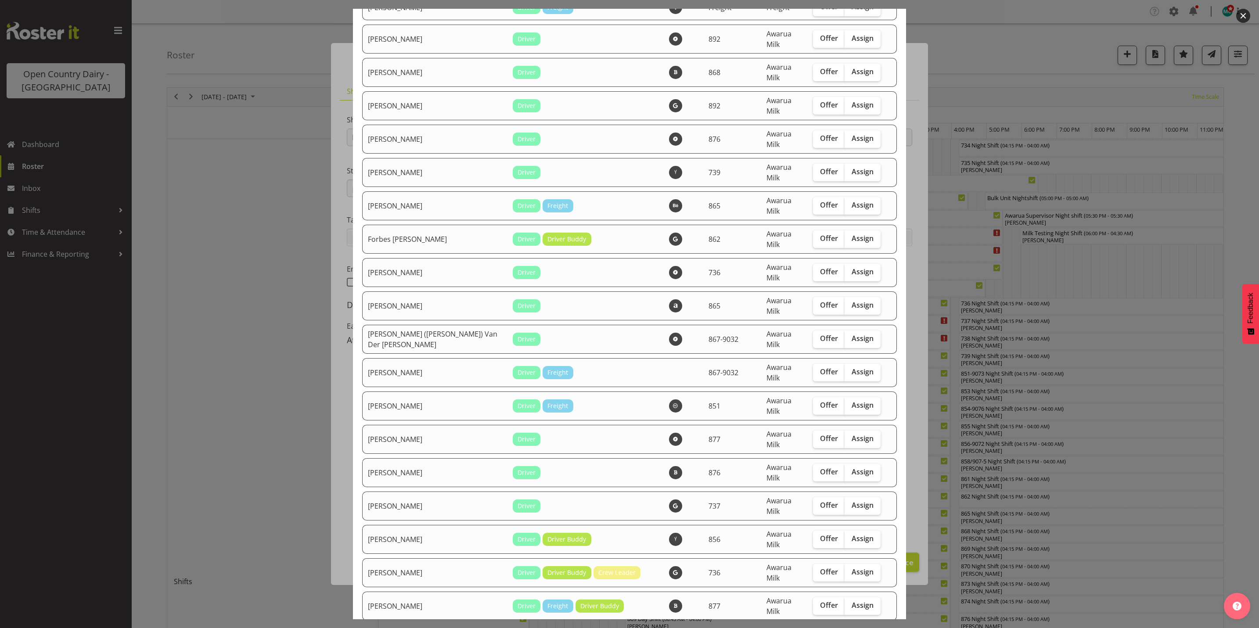
checkbox input "true"
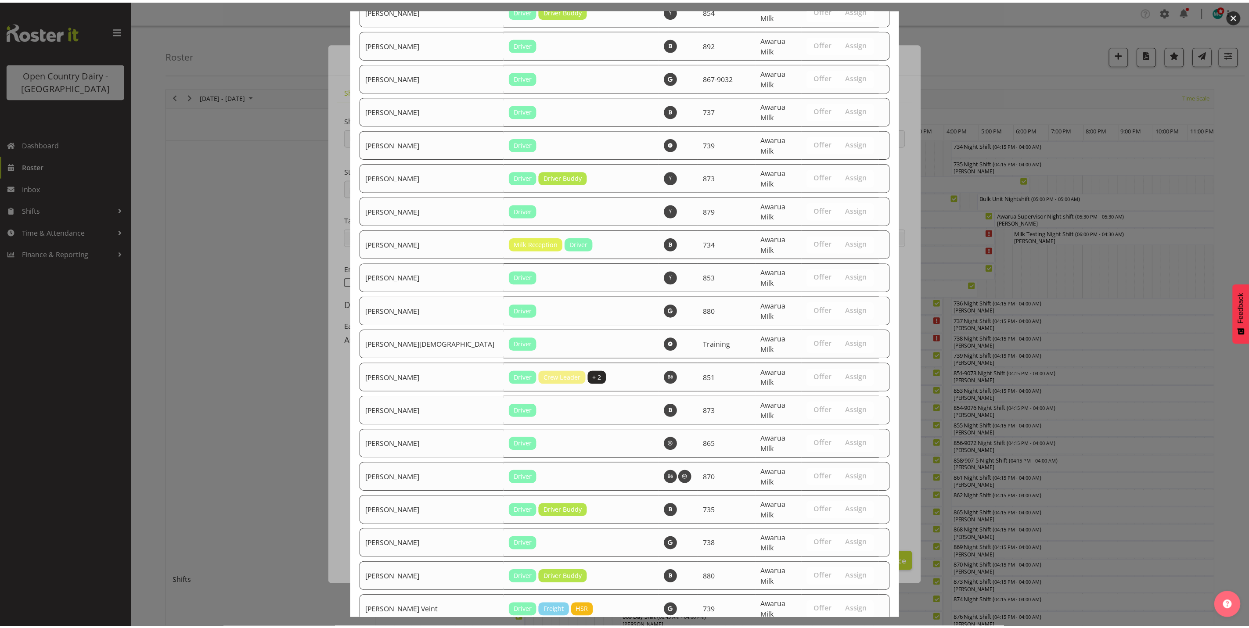
scroll to position [2990, 0]
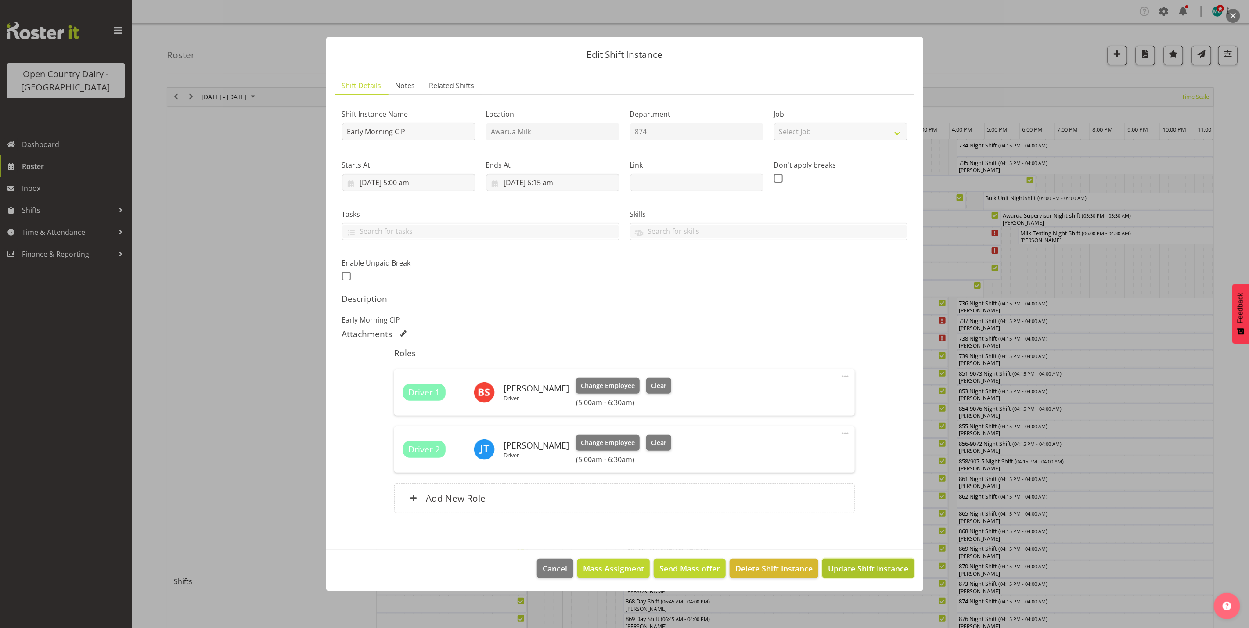
click at [863, 568] on span "Update Shift Instance" at bounding box center [868, 568] width 80 height 11
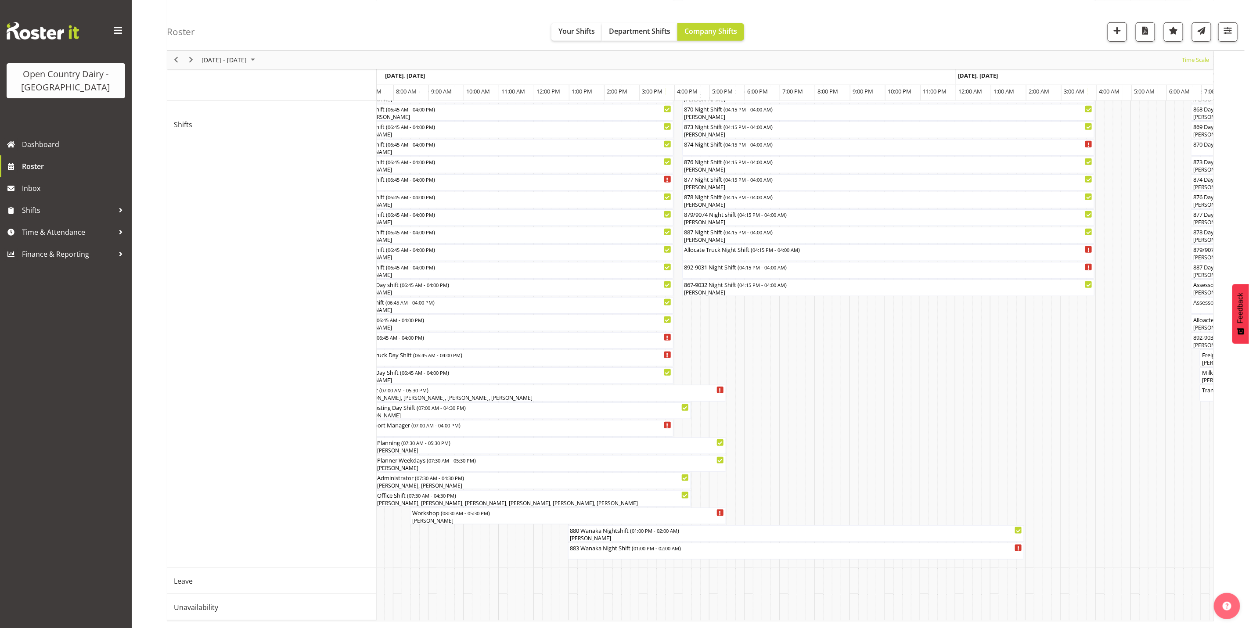
scroll to position [0, 2022]
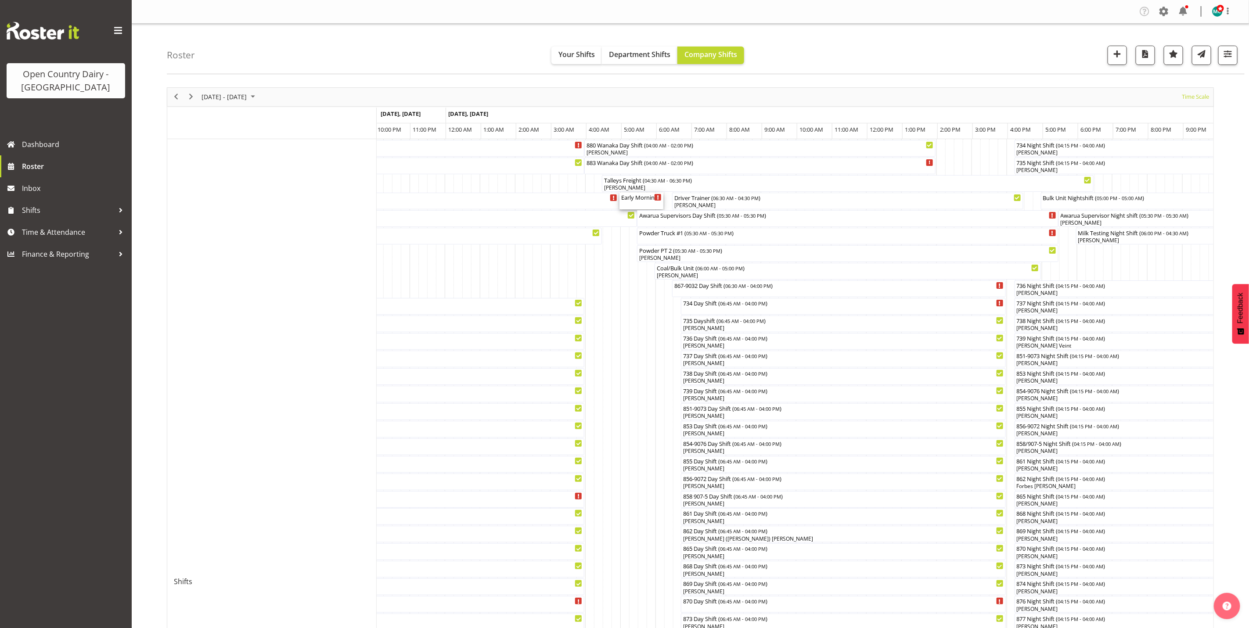
click at [645, 203] on div "Early Morning CIP ( 05:00 AM - 06:15 AM )" at bounding box center [641, 201] width 40 height 17
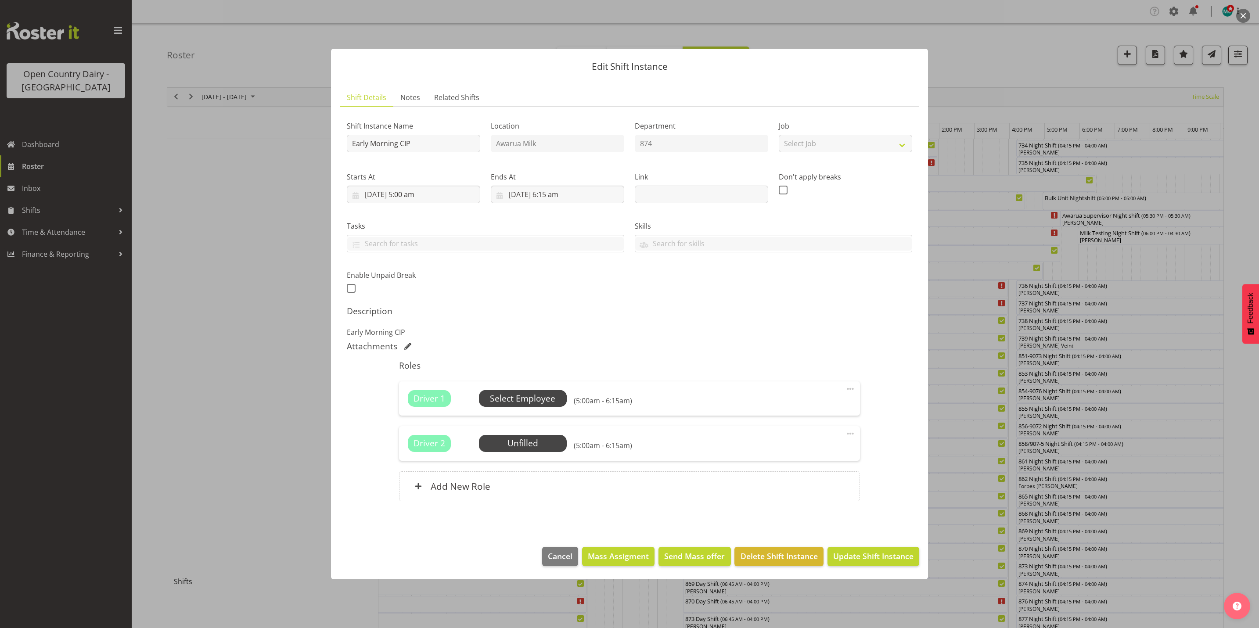
click at [529, 399] on span "Select Employee" at bounding box center [522, 399] width 65 height 13
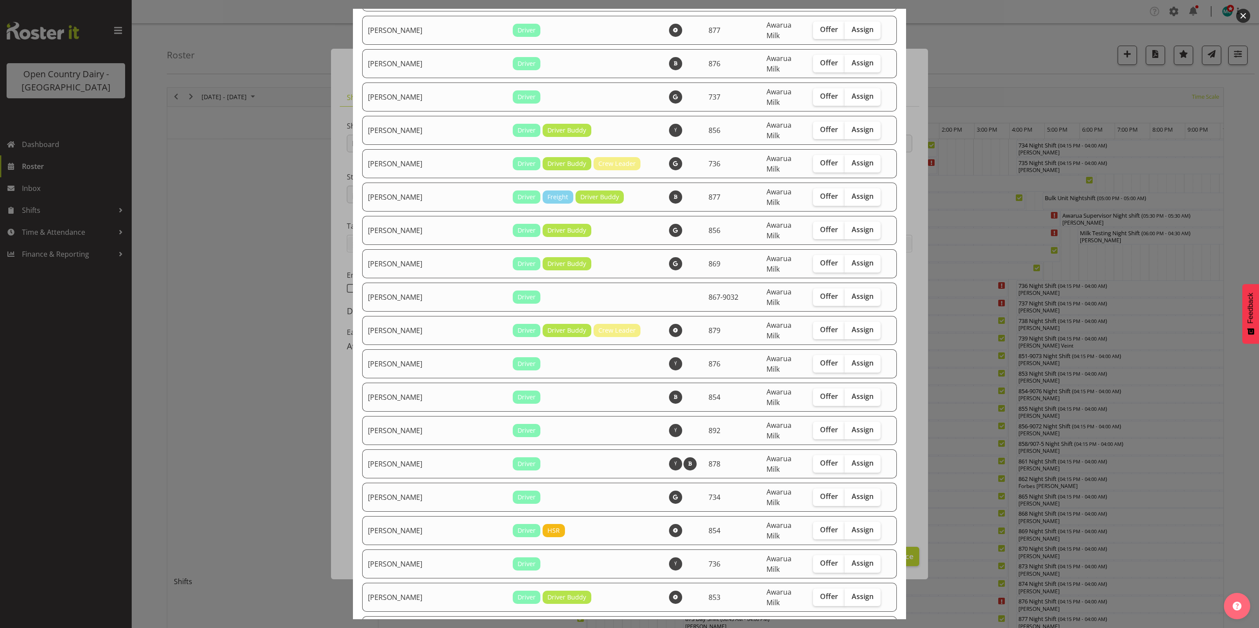
scroll to position [1844, 0]
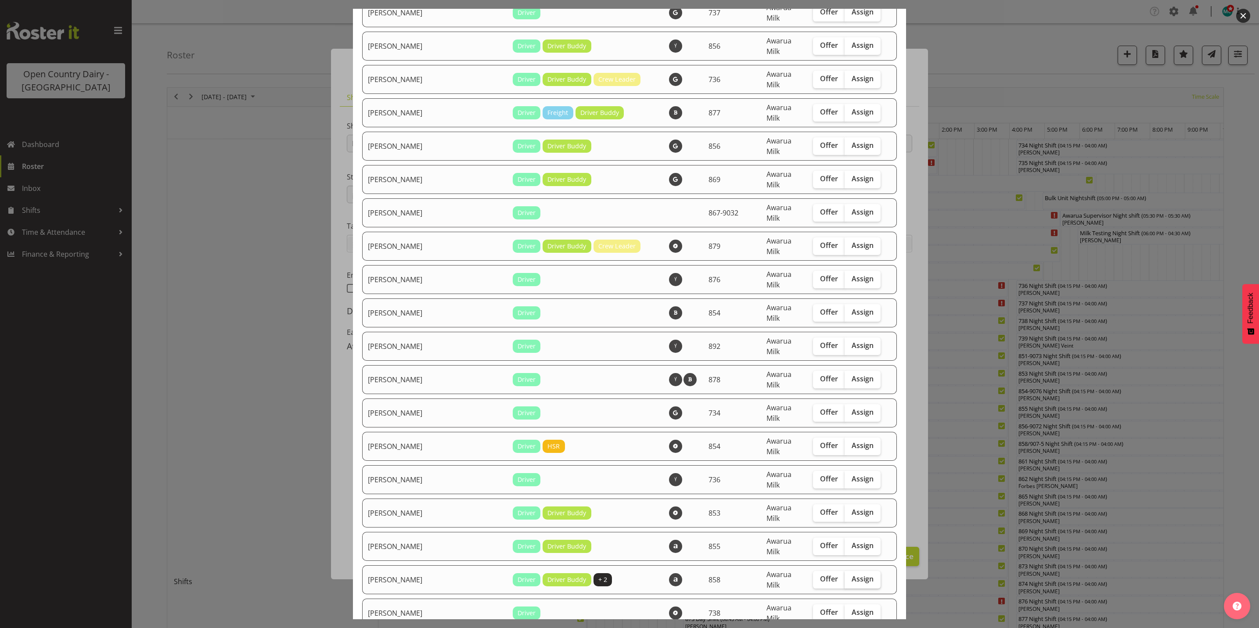
click at [852, 575] on span "Assign" at bounding box center [863, 579] width 22 height 9
click at [850, 576] on input "Assign" at bounding box center [848, 579] width 6 height 6
checkbox input "true"
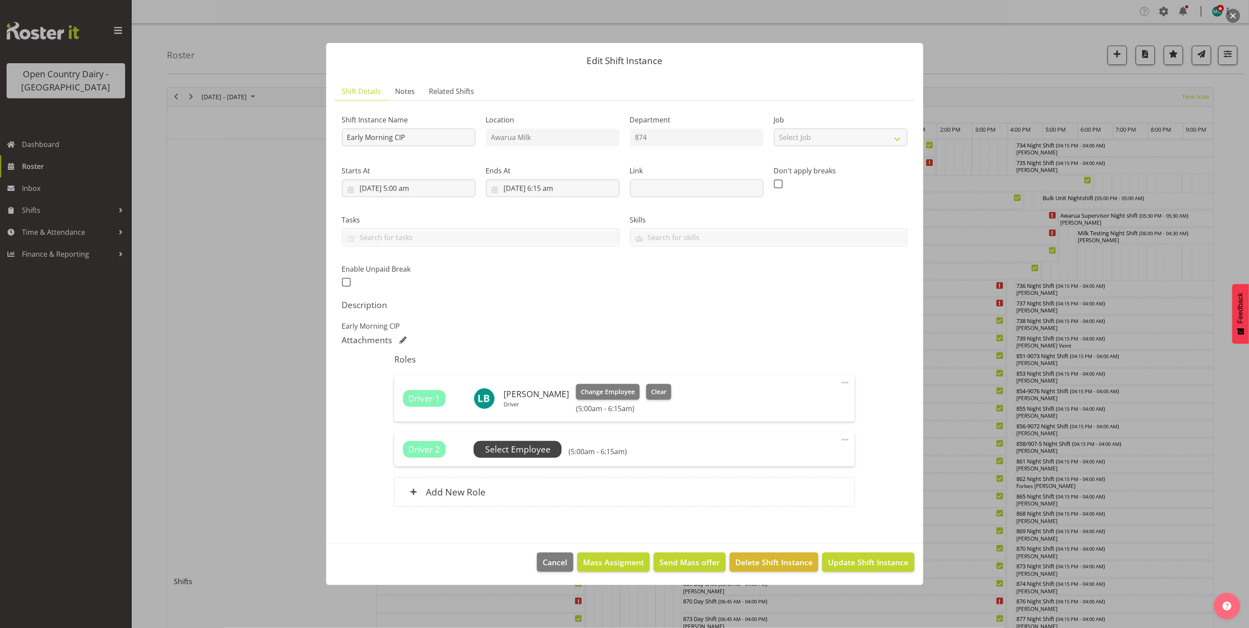
click at [522, 450] on span "Select Employee" at bounding box center [517, 449] width 65 height 13
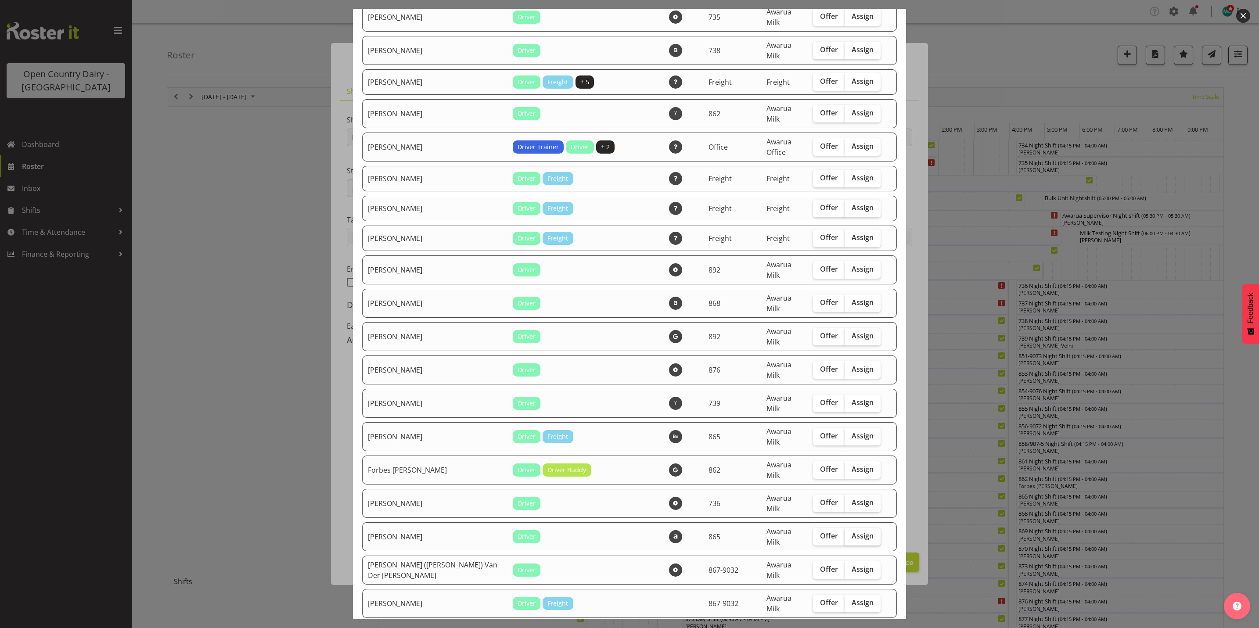
click at [854, 532] on span "Assign" at bounding box center [863, 536] width 22 height 9
click at [850, 533] on input "Assign" at bounding box center [848, 536] width 6 height 6
checkbox input "true"
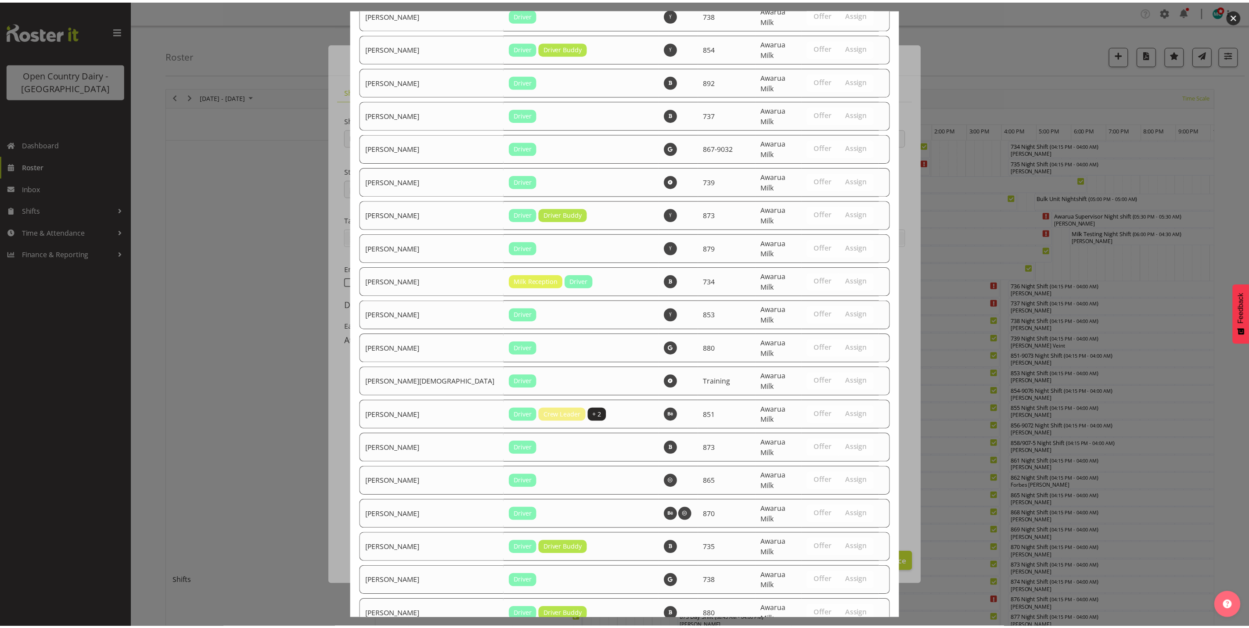
scroll to position [2990, 0]
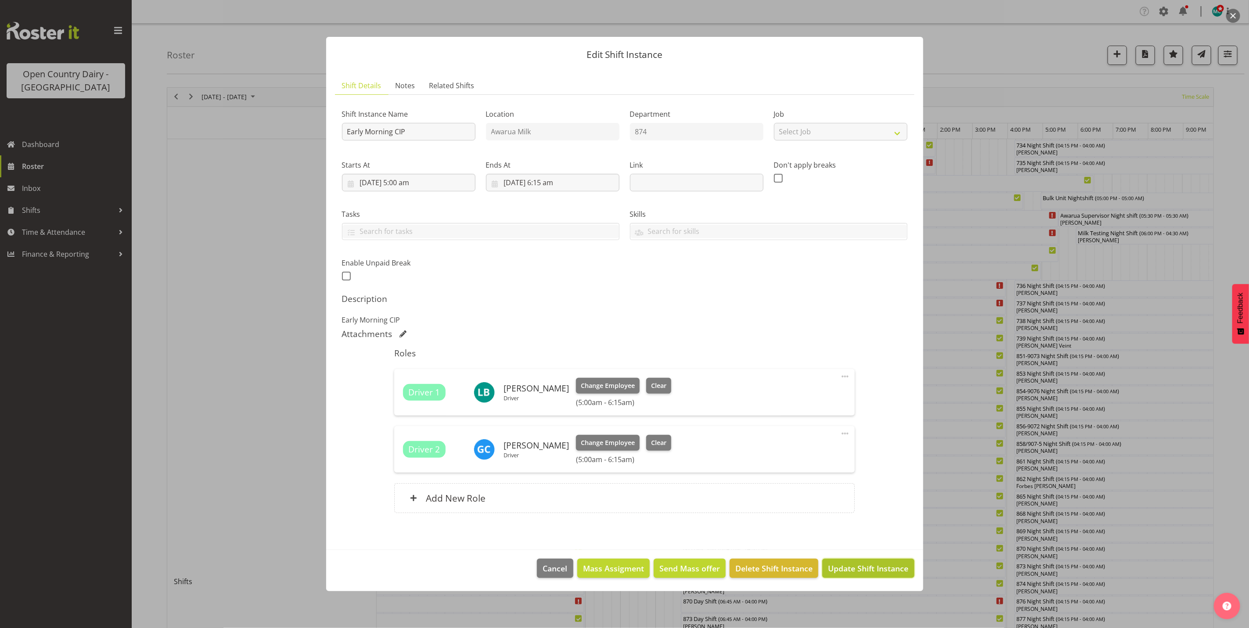
click at [882, 569] on span "Update Shift Instance" at bounding box center [868, 568] width 80 height 11
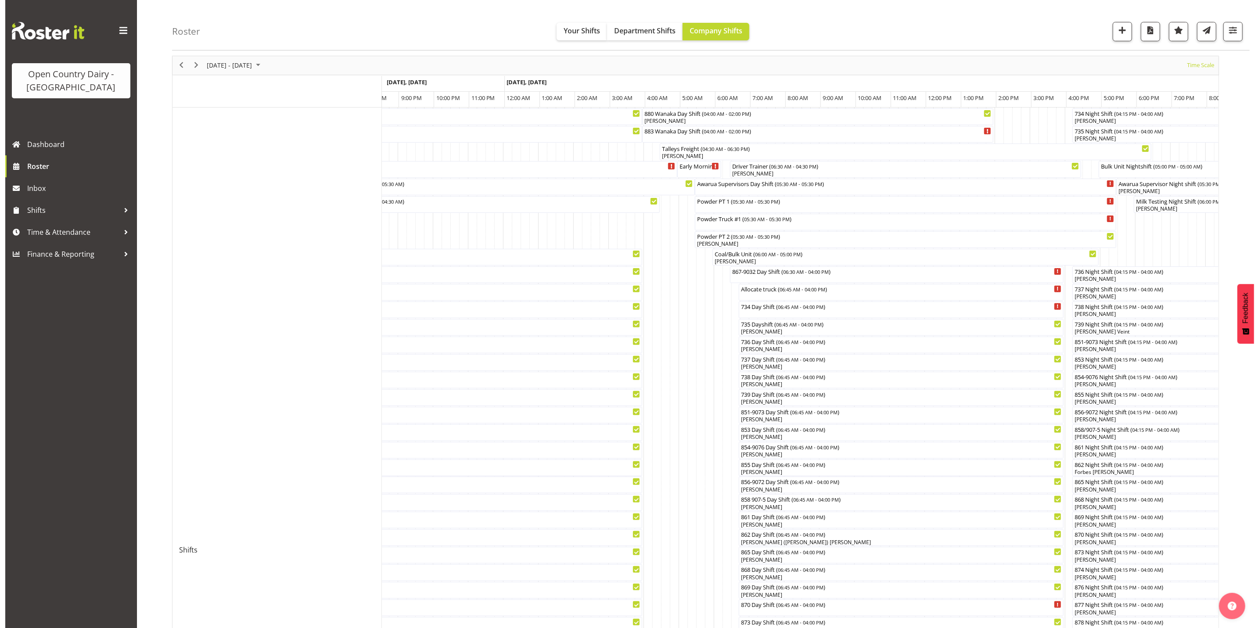
scroll to position [0, 0]
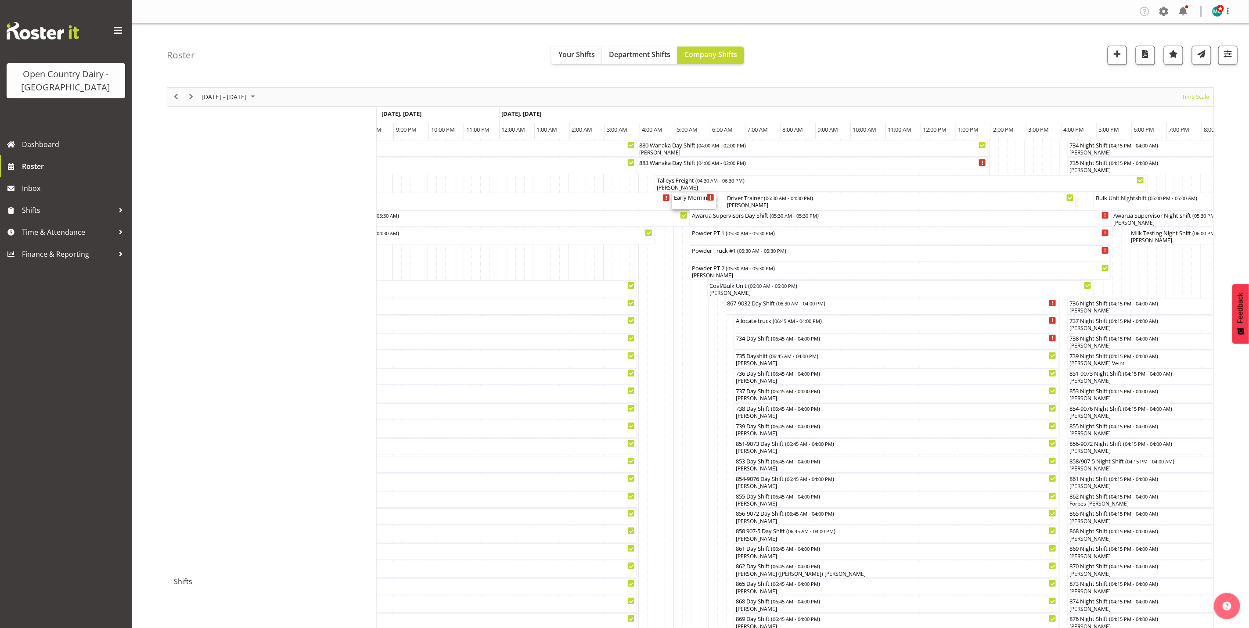
click at [691, 203] on div "Early Morning CIP ( 05:00 AM - 06:15 AM )" at bounding box center [694, 201] width 40 height 17
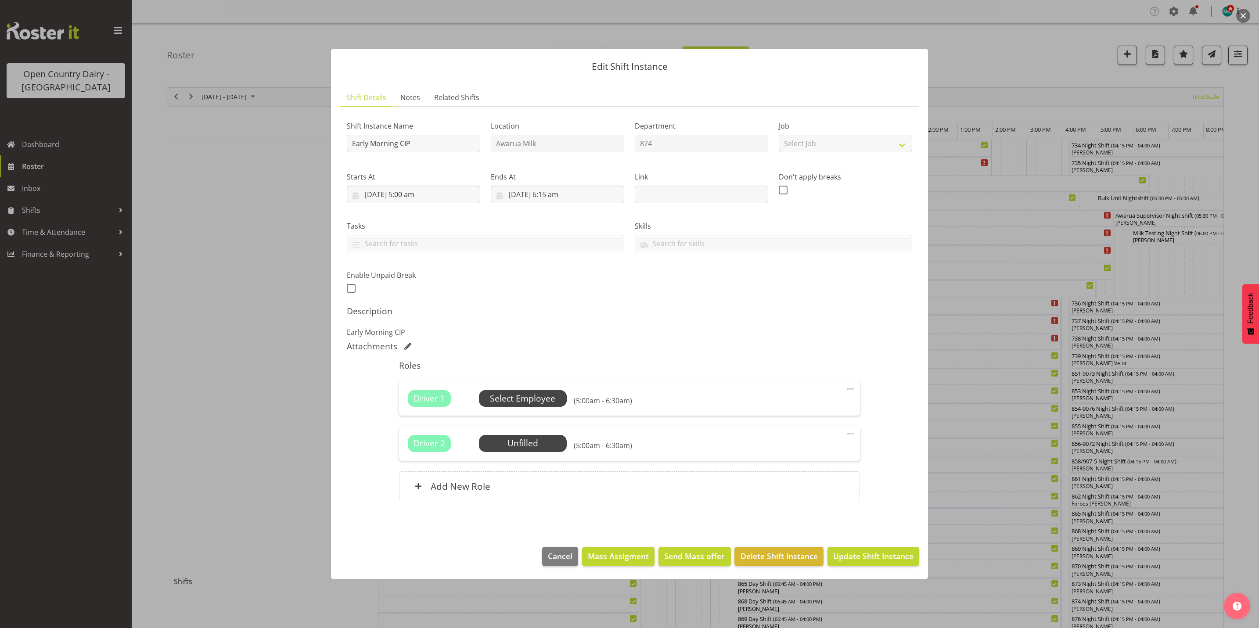
click at [514, 403] on span "Select Employee" at bounding box center [522, 399] width 65 height 13
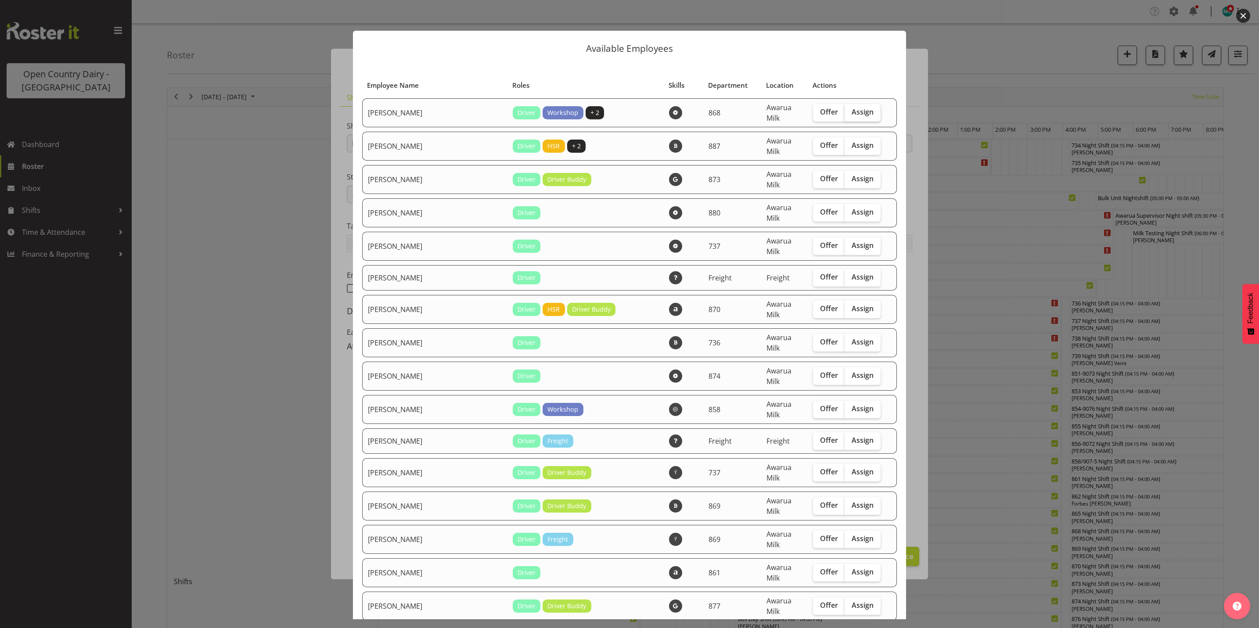
drag, startPoint x: 843, startPoint y: 104, endPoint x: 842, endPoint y: 117, distance: 13.3
click at [845, 104] on label "Assign" at bounding box center [863, 113] width 36 height 18
click at [845, 109] on input "Assign" at bounding box center [848, 112] width 6 height 6
checkbox input "true"
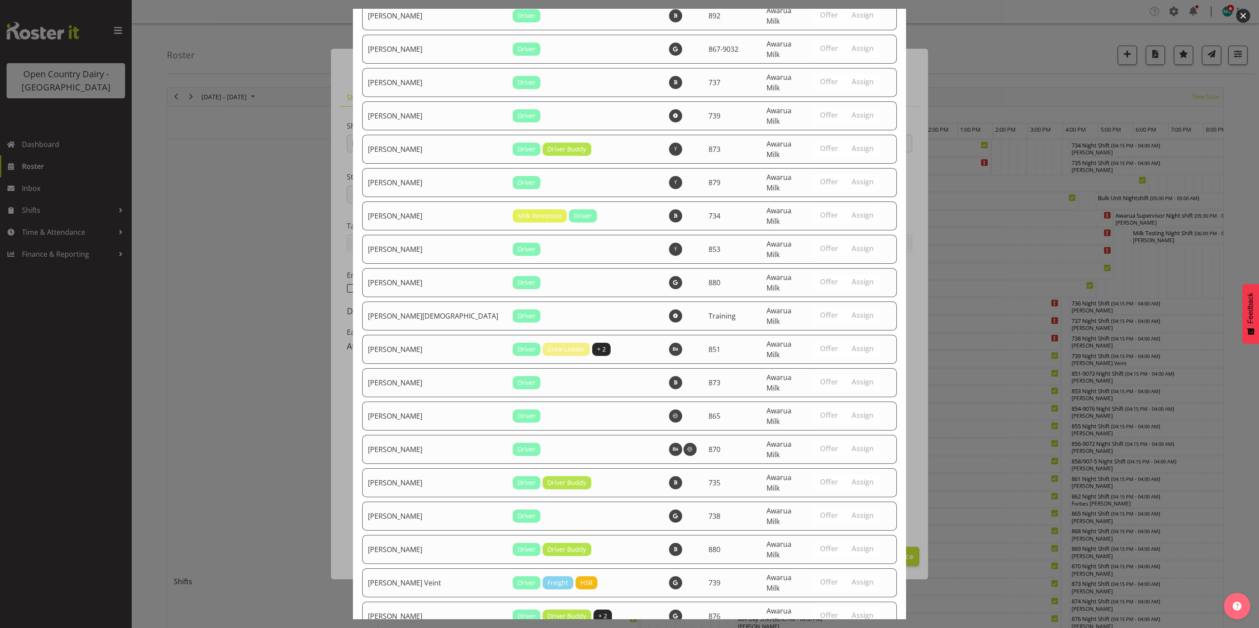
scroll to position [3020, 0]
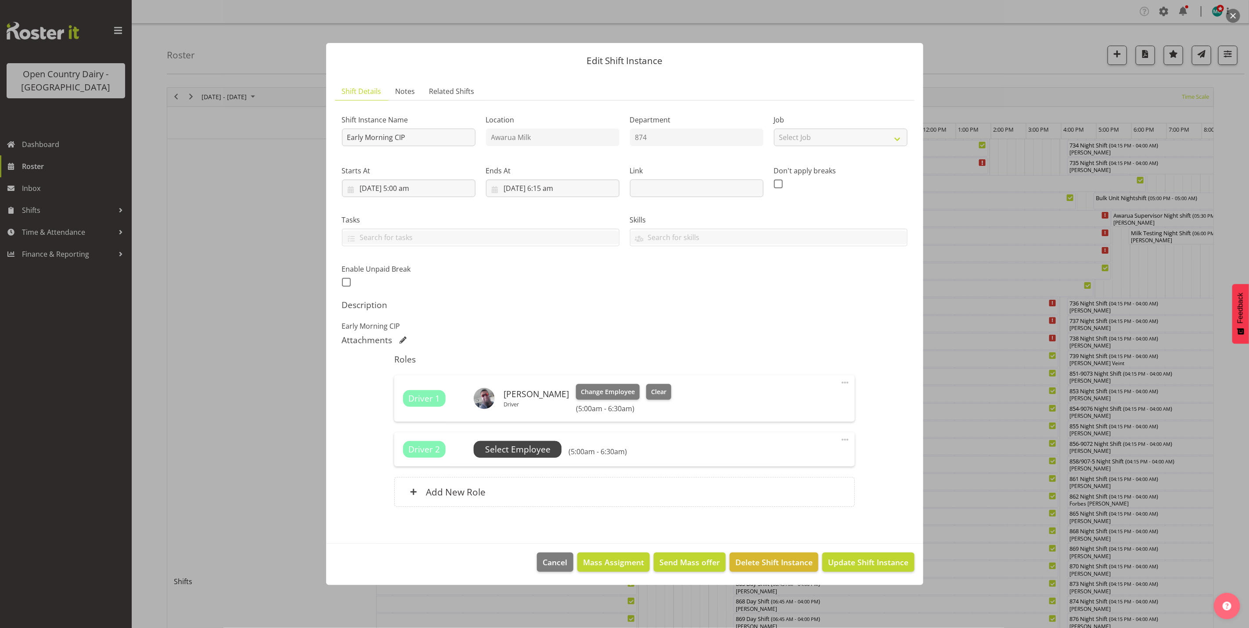
click at [518, 450] on span "Select Employee" at bounding box center [517, 449] width 65 height 13
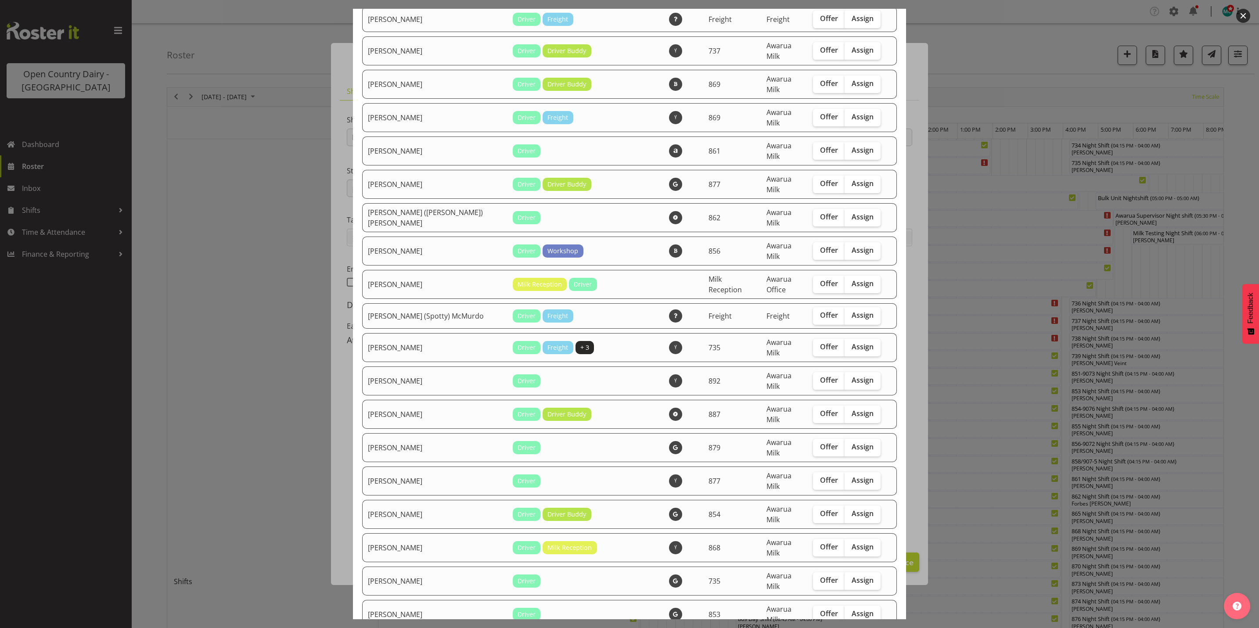
scroll to position [395, 0]
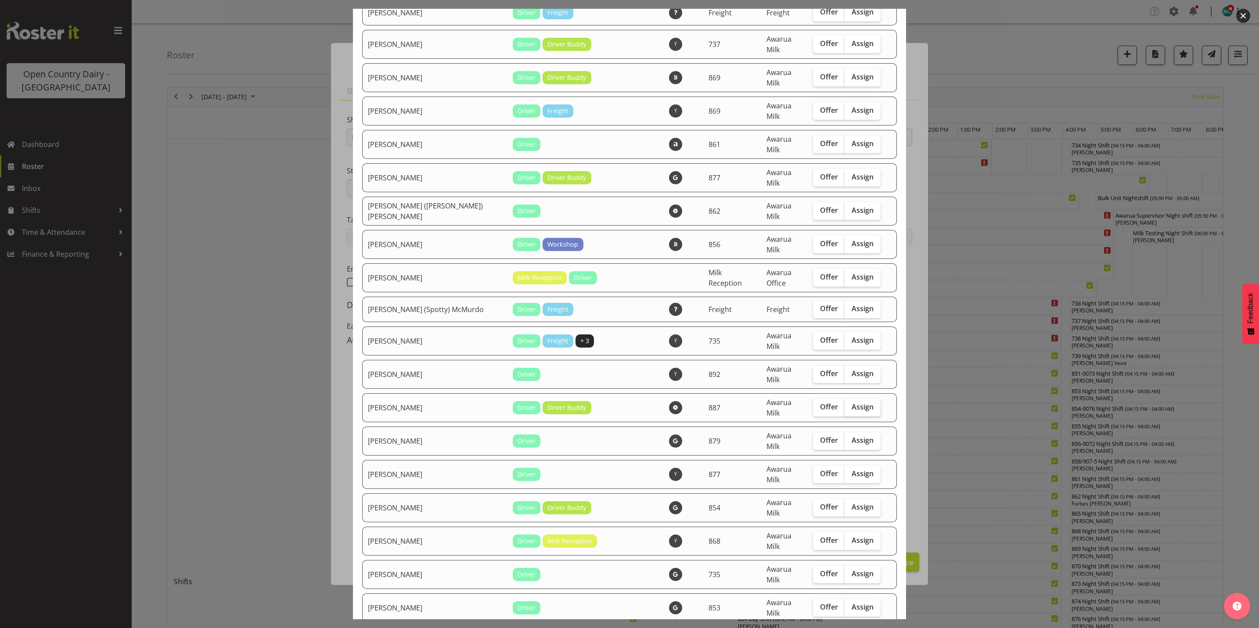
click at [852, 403] on span "Assign" at bounding box center [863, 407] width 22 height 9
click at [847, 404] on input "Assign" at bounding box center [848, 407] width 6 height 6
checkbox input "true"
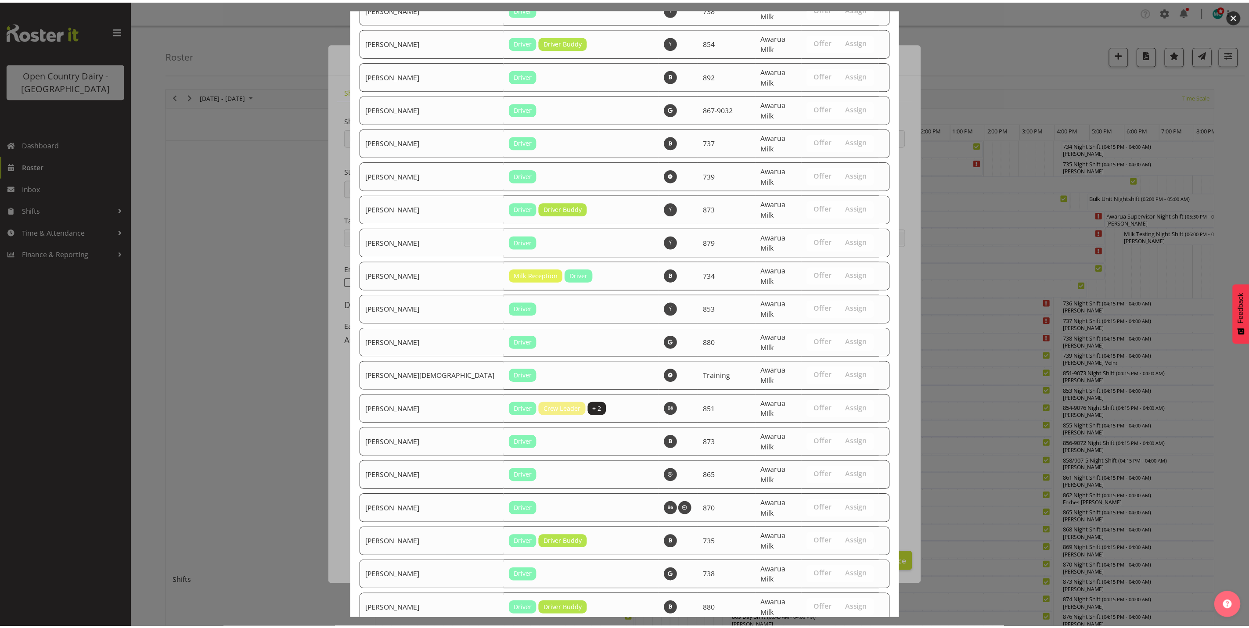
scroll to position [2990, 0]
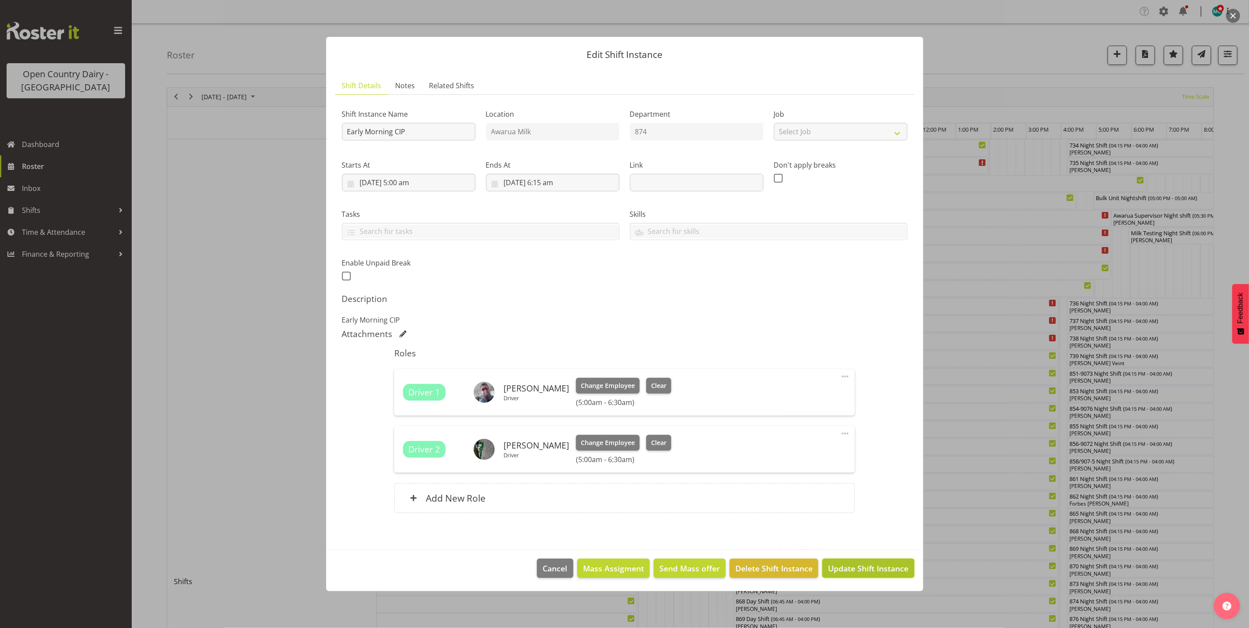
click at [864, 567] on span "Update Shift Instance" at bounding box center [868, 568] width 80 height 11
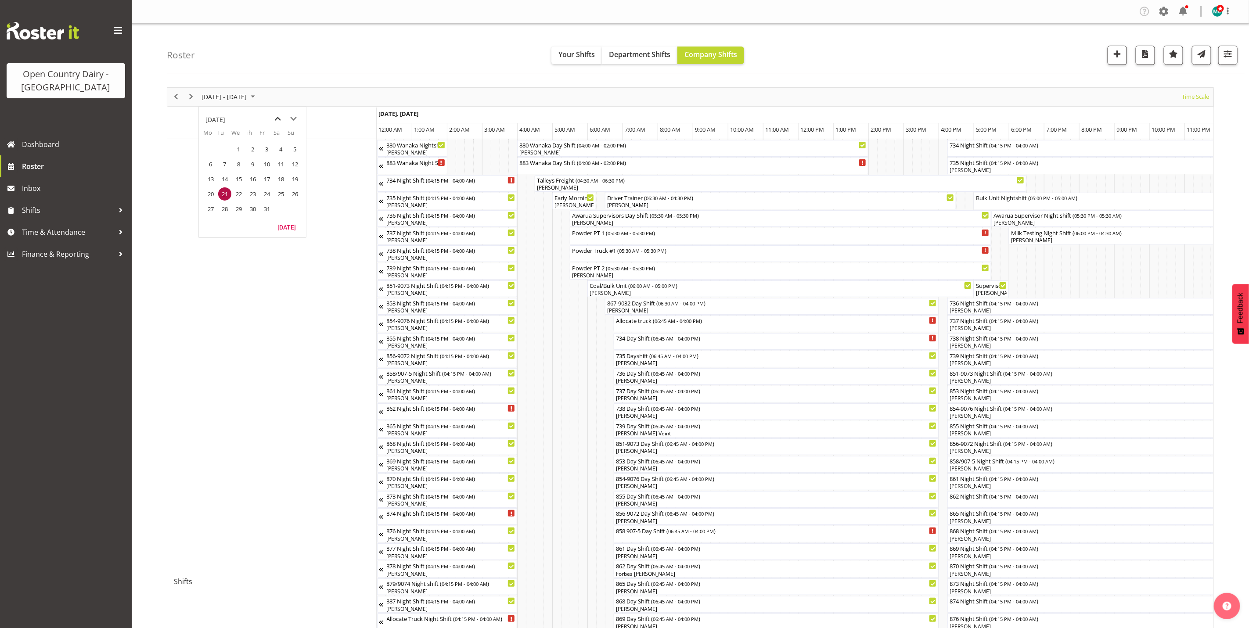
click at [275, 118] on span "previous month" at bounding box center [277, 119] width 15 height 16
click at [228, 195] on span "23" at bounding box center [224, 193] width 13 height 13
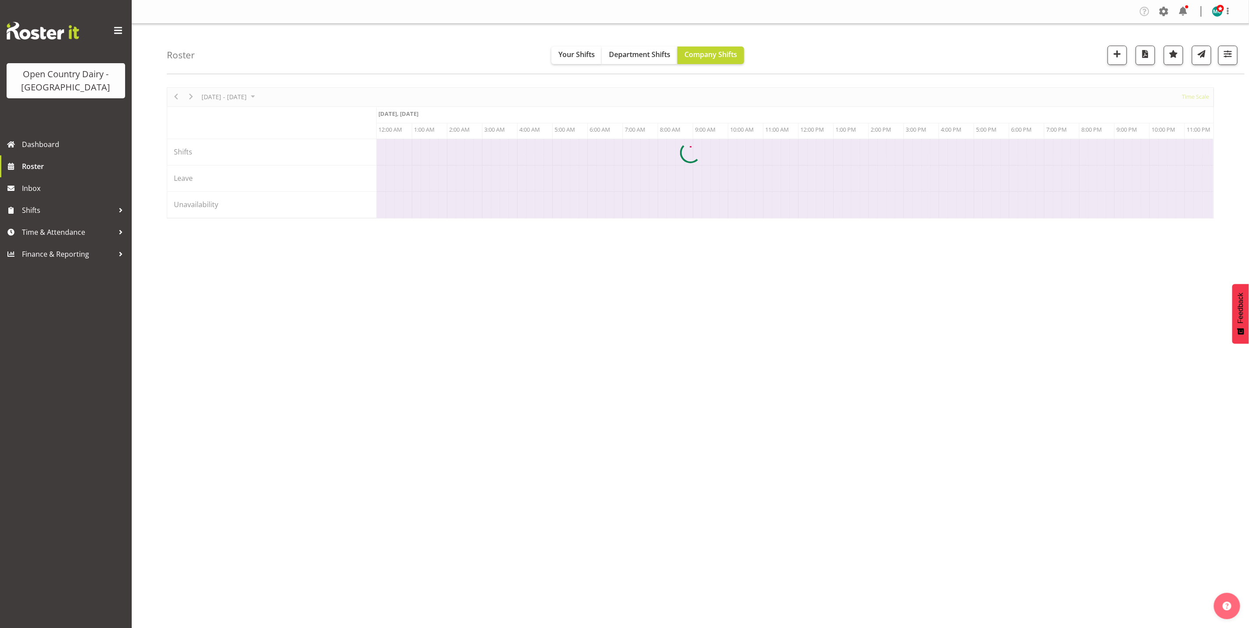
scroll to position [0, 843]
